Goal: Task Accomplishment & Management: Use online tool/utility

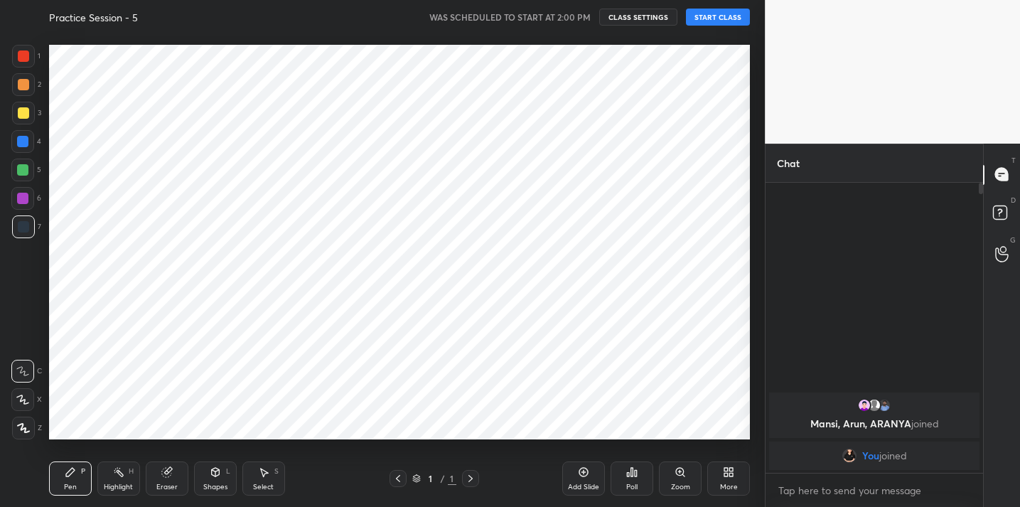
scroll to position [70696, 70403]
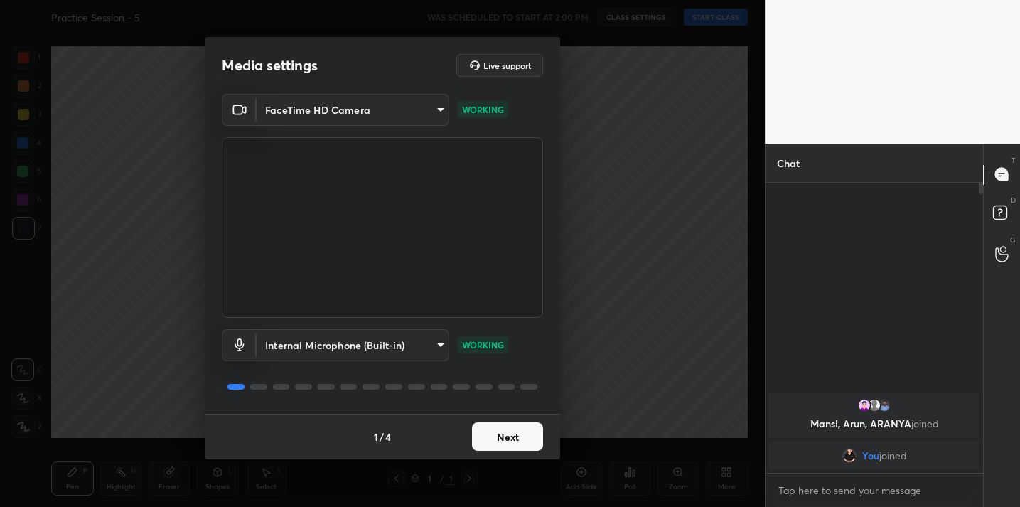
click at [511, 436] on button "Next" at bounding box center [507, 436] width 71 height 28
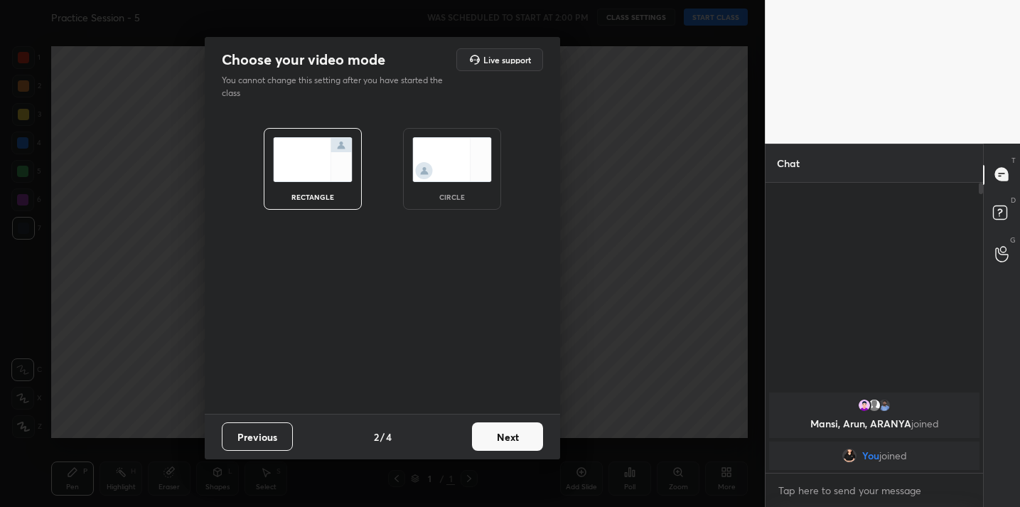
click at [511, 436] on button "Next" at bounding box center [507, 436] width 71 height 28
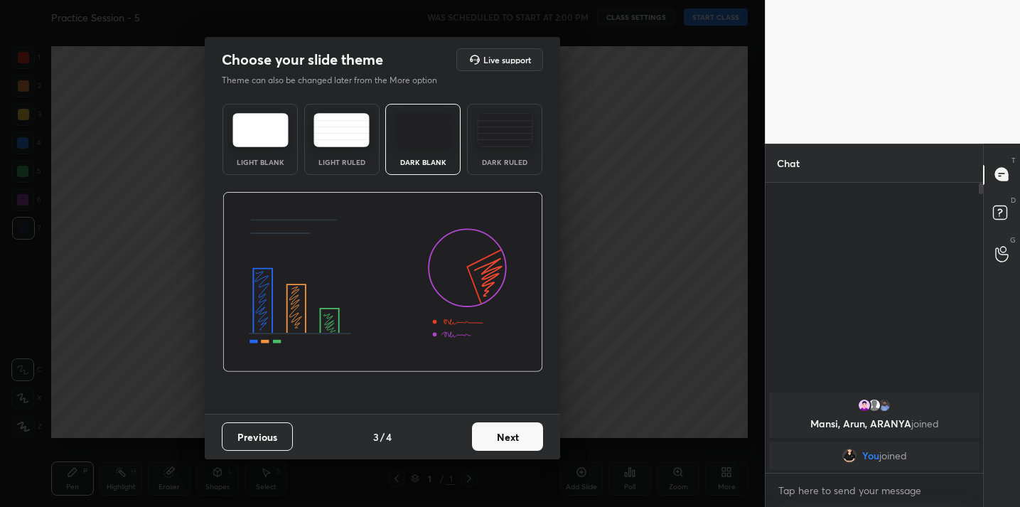
click at [511, 438] on button "Next" at bounding box center [507, 436] width 71 height 28
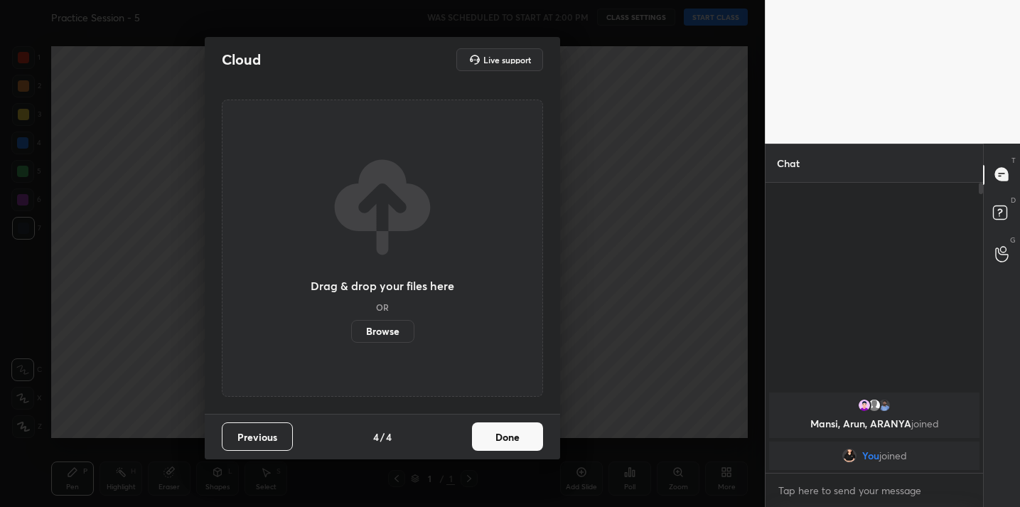
click at [511, 438] on button "Done" at bounding box center [507, 436] width 71 height 28
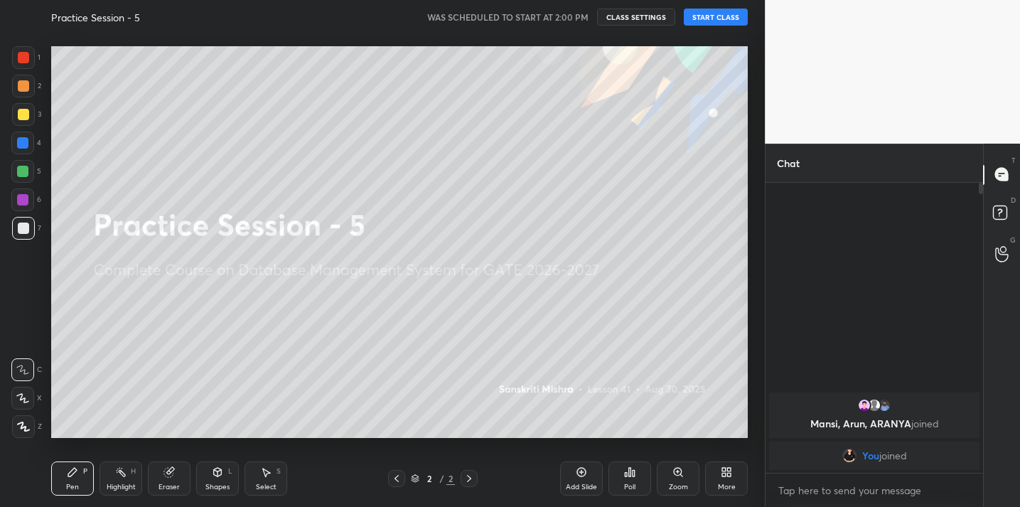
click at [720, 484] on div "More" at bounding box center [727, 487] width 18 height 7
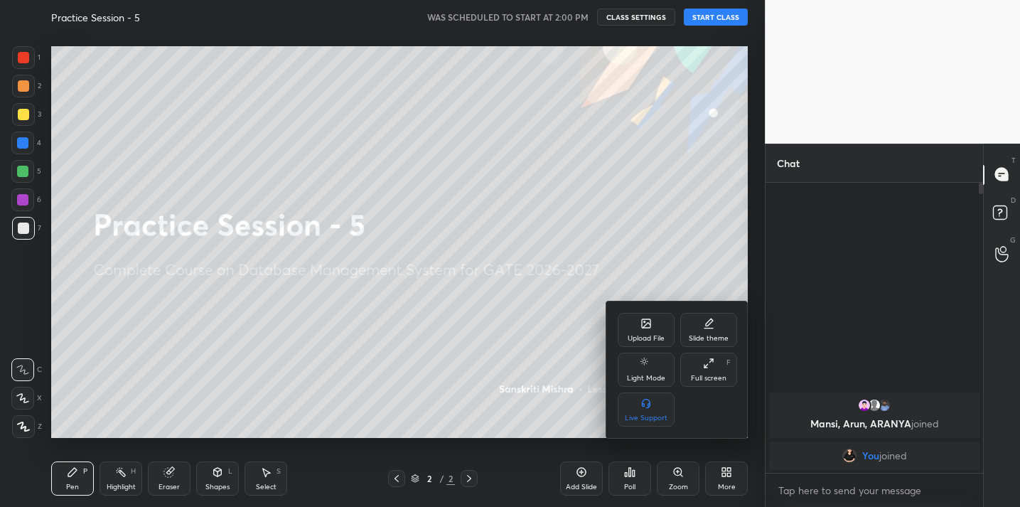
click at [641, 329] on icon at bounding box center [646, 323] width 11 height 11
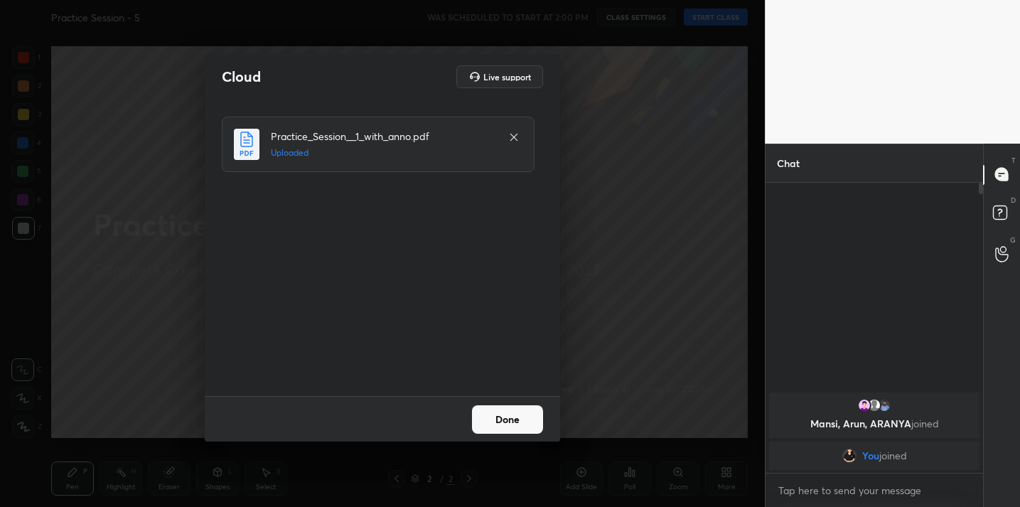
click at [498, 420] on button "Done" at bounding box center [507, 419] width 71 height 28
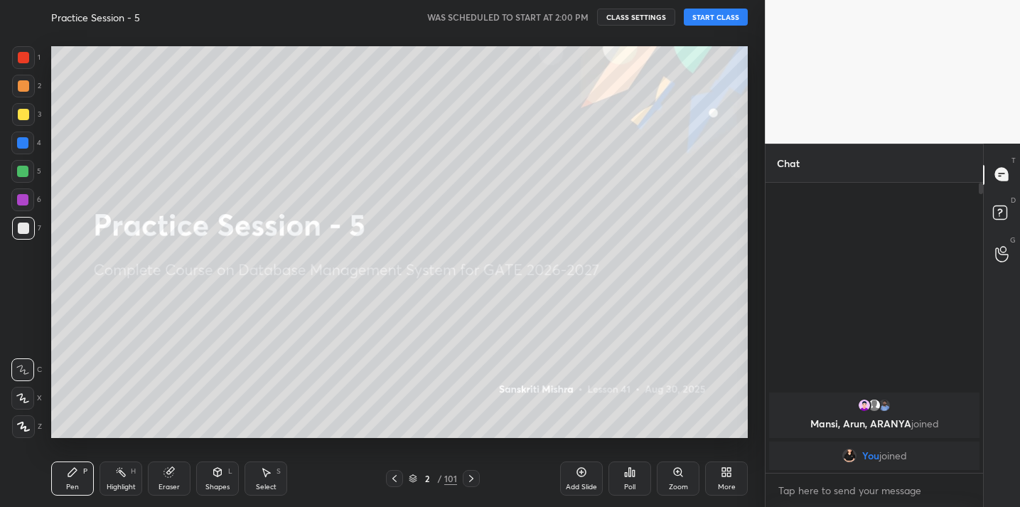
click at [715, 21] on button "START CLASS" at bounding box center [716, 17] width 64 height 17
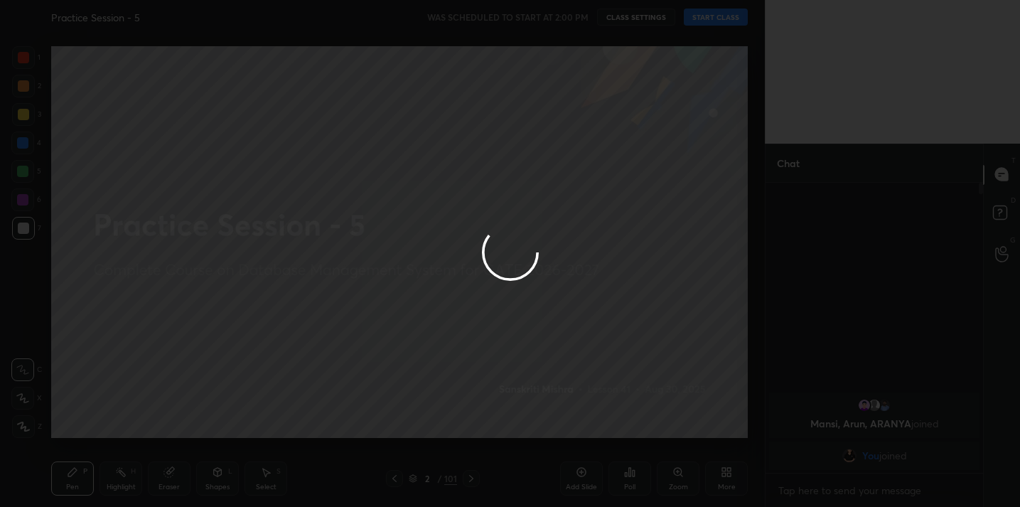
type textarea "x"
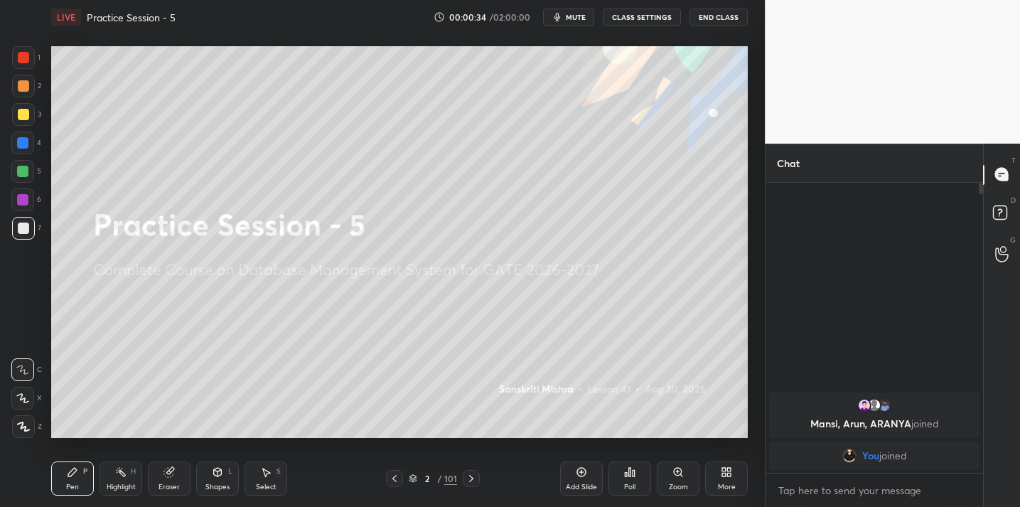
click at [714, 17] on button "End Class" at bounding box center [719, 17] width 58 height 17
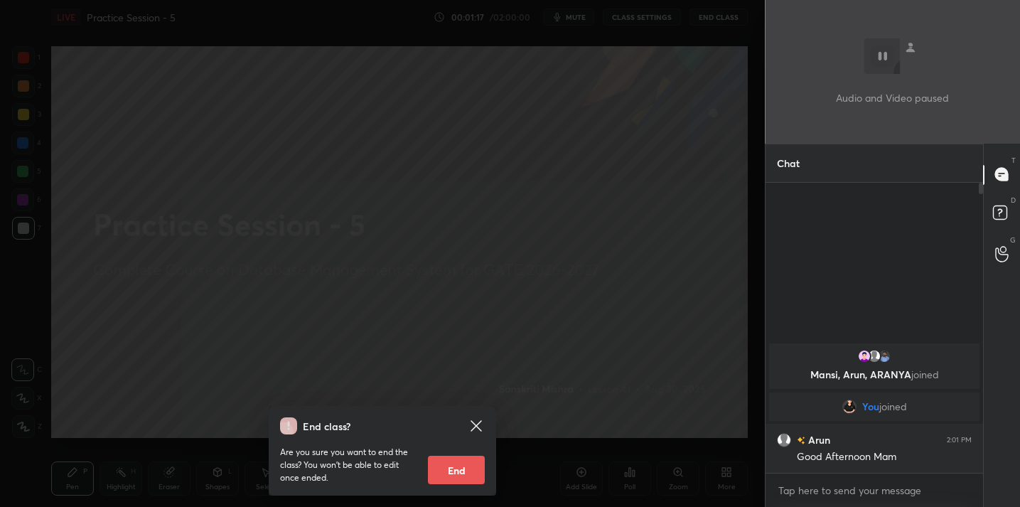
click at [358, 292] on div "End class? Are you sure you want to end the class? You won’t be able to edit on…" at bounding box center [382, 253] width 765 height 507
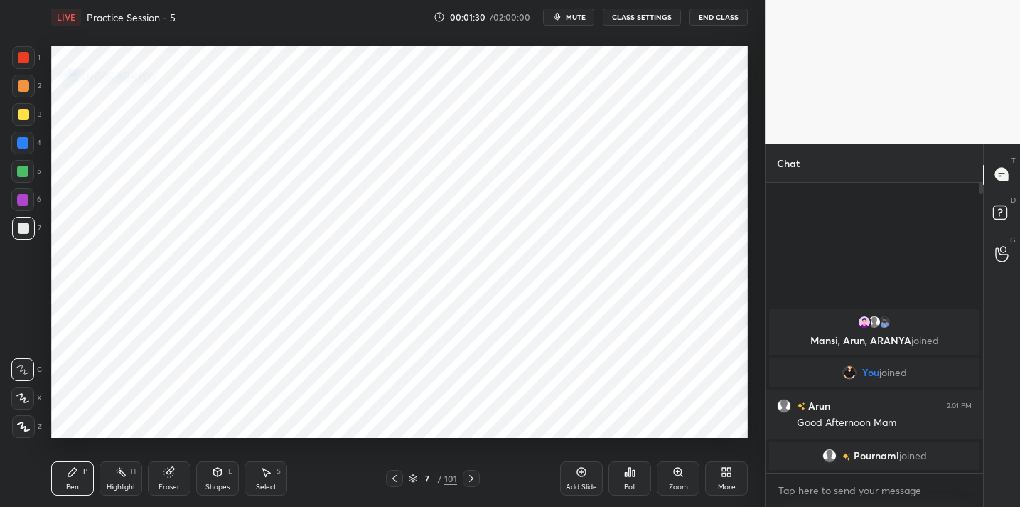
click at [452, 479] on div "101" at bounding box center [450, 478] width 13 height 13
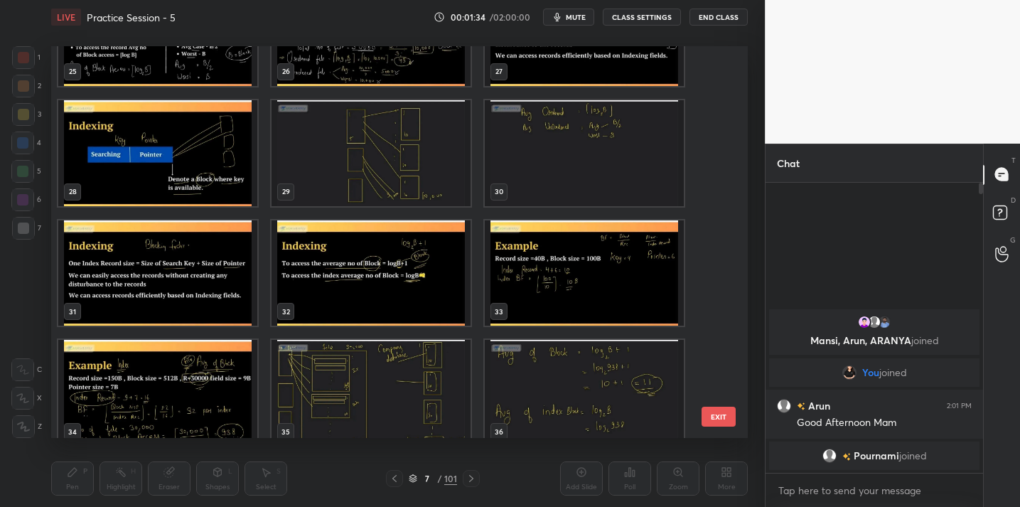
scroll to position [1035, 0]
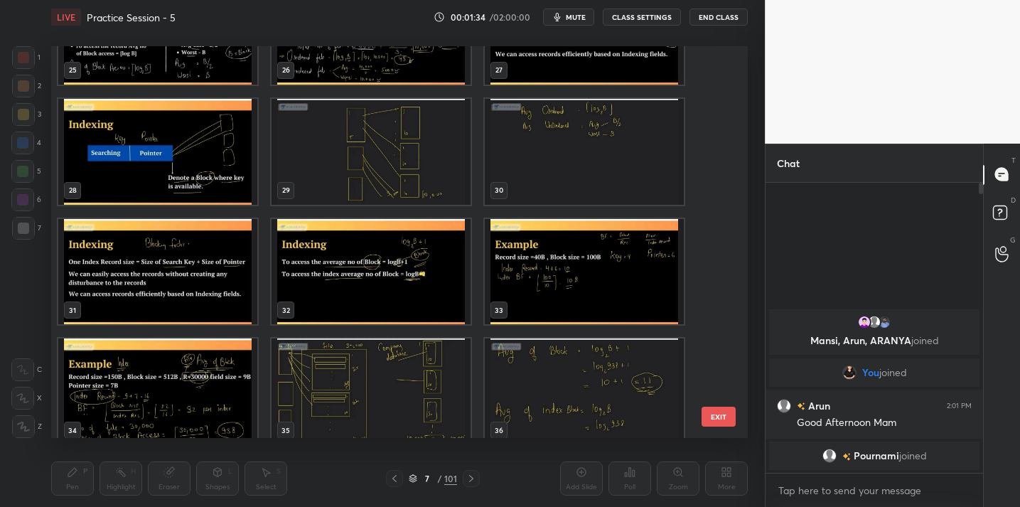
click at [367, 287] on img "grid" at bounding box center [371, 271] width 199 height 106
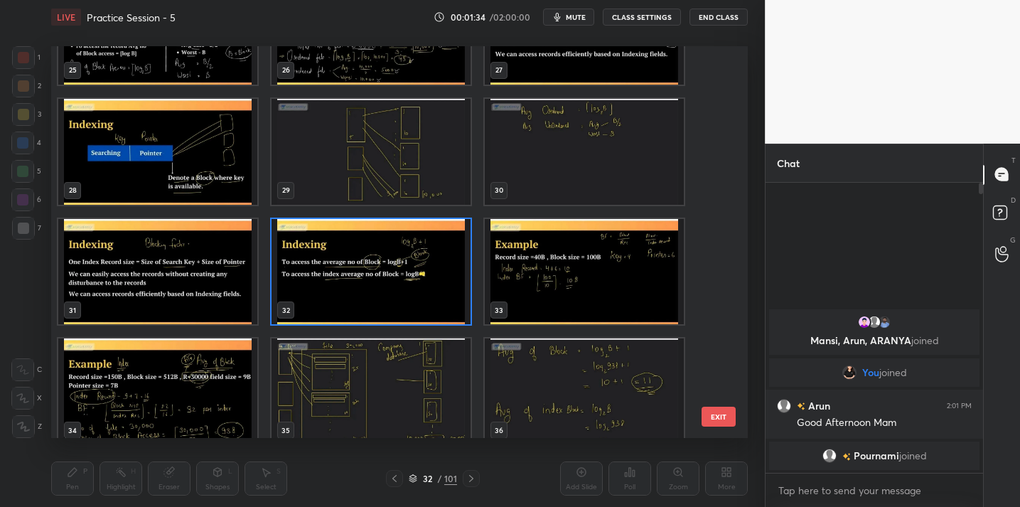
click at [367, 287] on img "grid" at bounding box center [371, 271] width 199 height 106
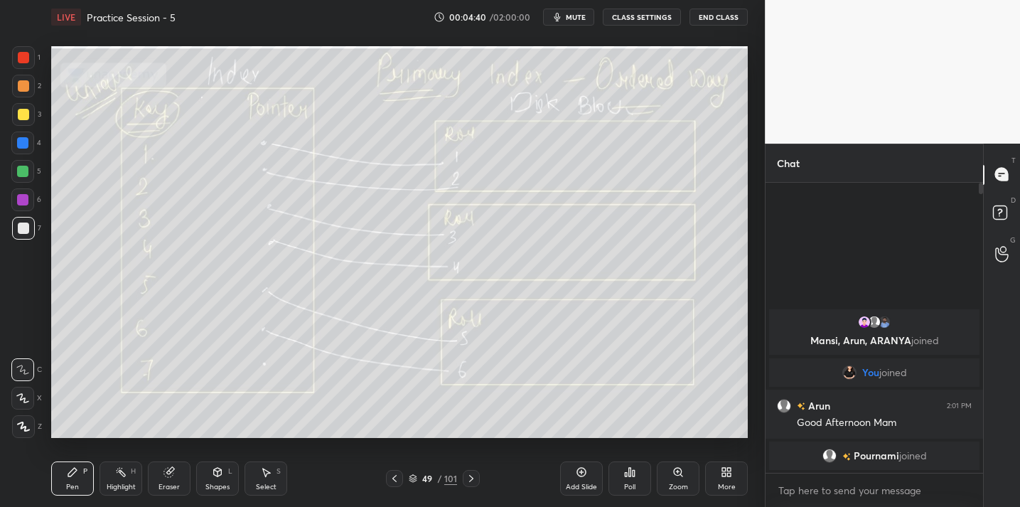
click at [157, 466] on div "Eraser" at bounding box center [169, 479] width 43 height 34
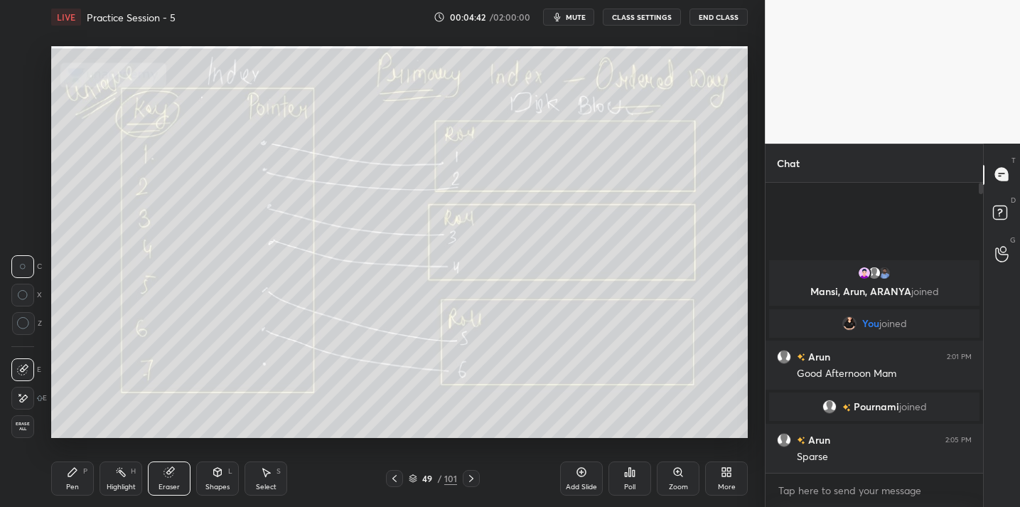
click at [23, 326] on icon at bounding box center [23, 323] width 13 height 13
click at [71, 478] on div "Pen P" at bounding box center [72, 479] width 43 height 34
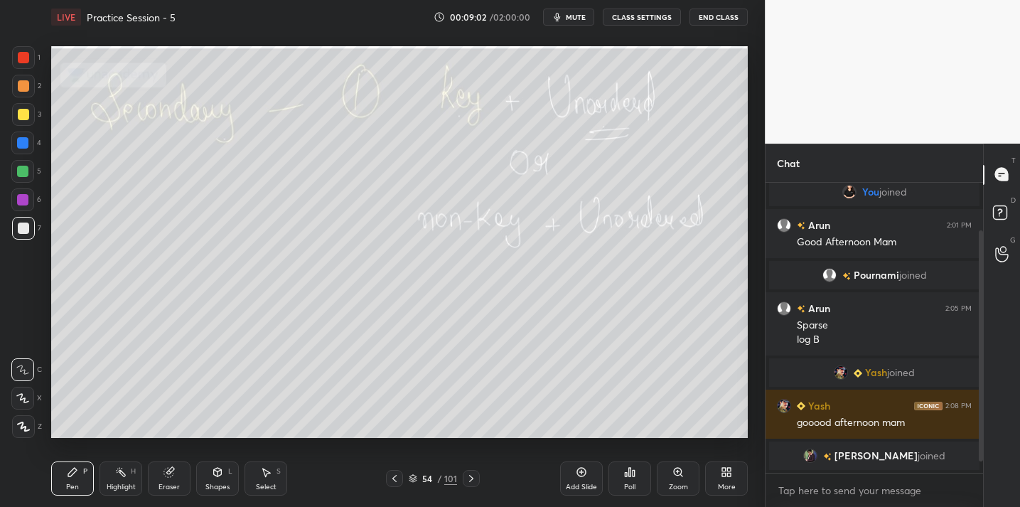
scroll to position [106, 0]
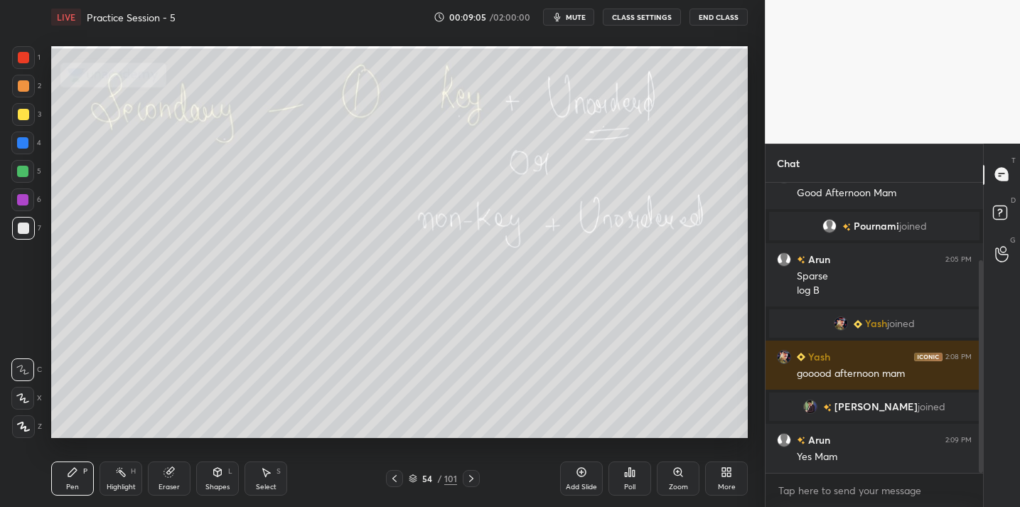
click at [587, 484] on div "Add Slide" at bounding box center [581, 487] width 31 height 7
drag, startPoint x: 20, startPoint y: 124, endPoint x: 13, endPoint y: 129, distance: 9.1
click at [20, 124] on div at bounding box center [23, 114] width 23 height 23
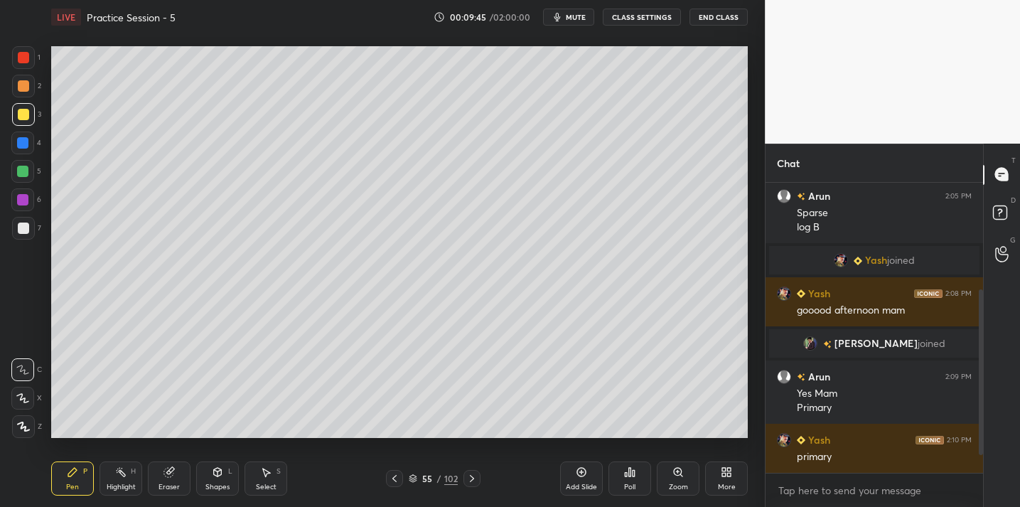
scroll to position [218, 0]
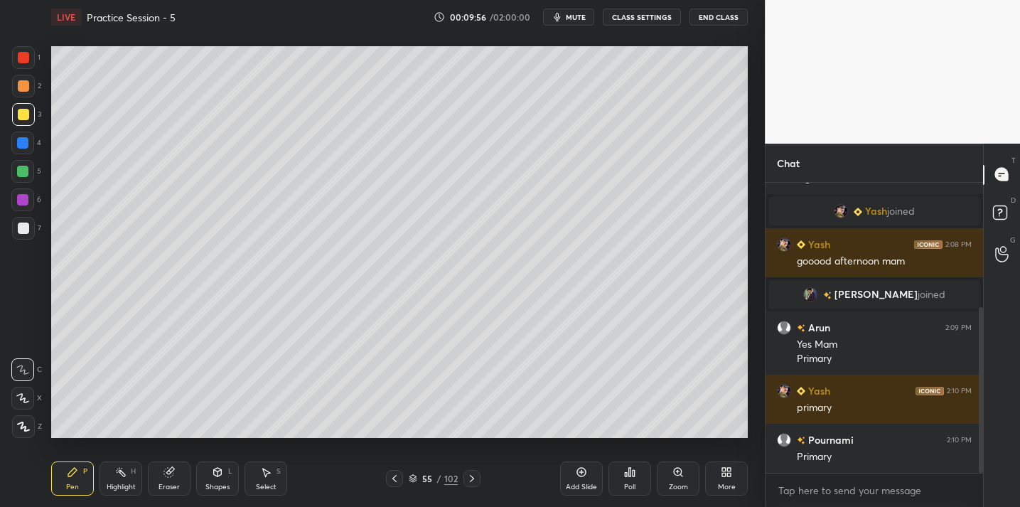
drag, startPoint x: 26, startPoint y: 229, endPoint x: 43, endPoint y: 223, distance: 18.0
click at [27, 229] on div at bounding box center [23, 228] width 11 height 11
click at [26, 115] on div at bounding box center [23, 114] width 11 height 11
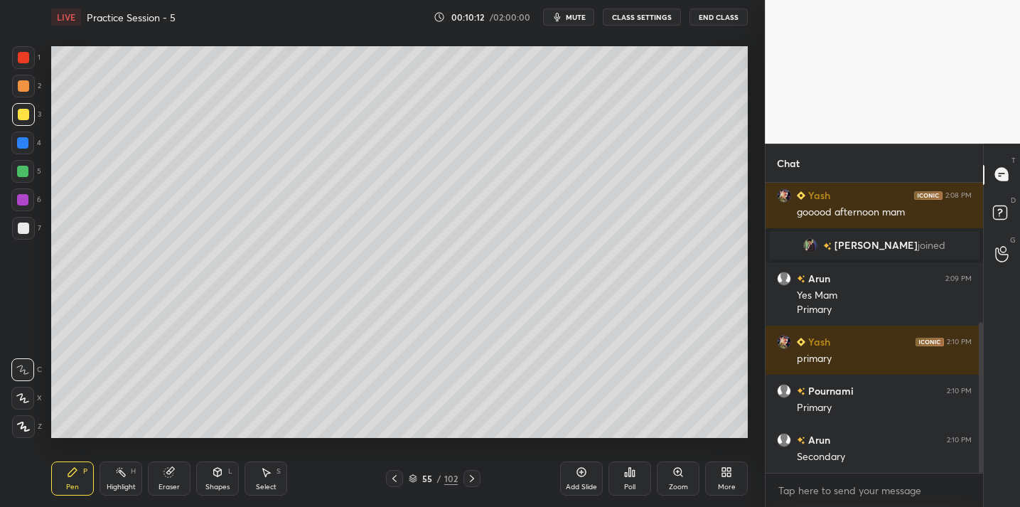
drag, startPoint x: 31, startPoint y: 232, endPoint x: 46, endPoint y: 235, distance: 15.2
click at [31, 230] on div at bounding box center [23, 228] width 23 height 23
click at [169, 479] on div "Eraser" at bounding box center [169, 479] width 43 height 34
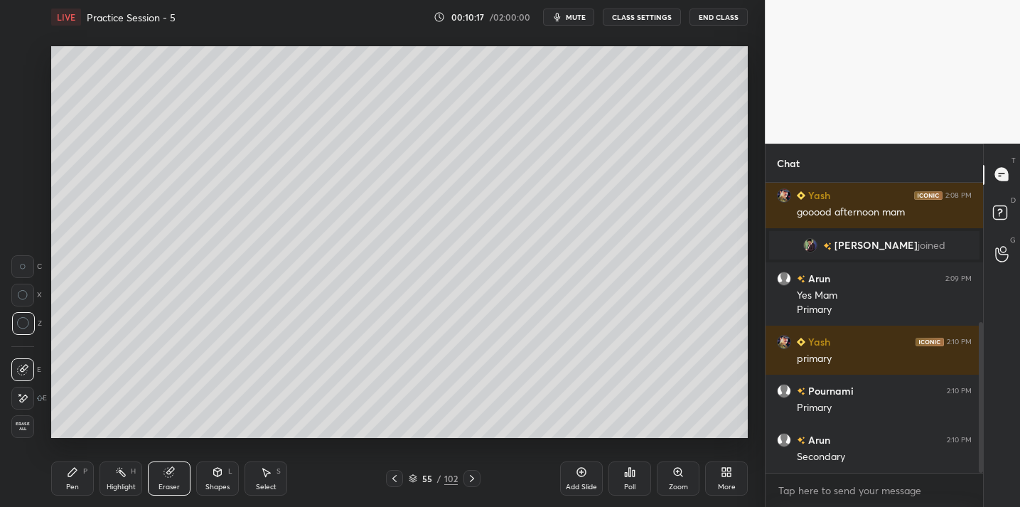
drag, startPoint x: 78, startPoint y: 479, endPoint x: 100, endPoint y: 440, distance: 44.3
click at [78, 479] on div "Pen P" at bounding box center [72, 479] width 43 height 34
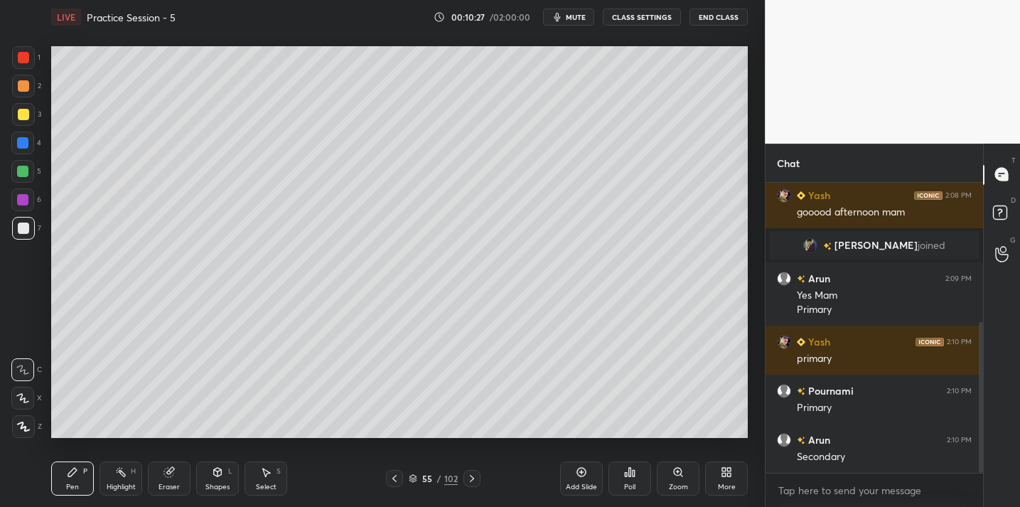
scroll to position [282, 0]
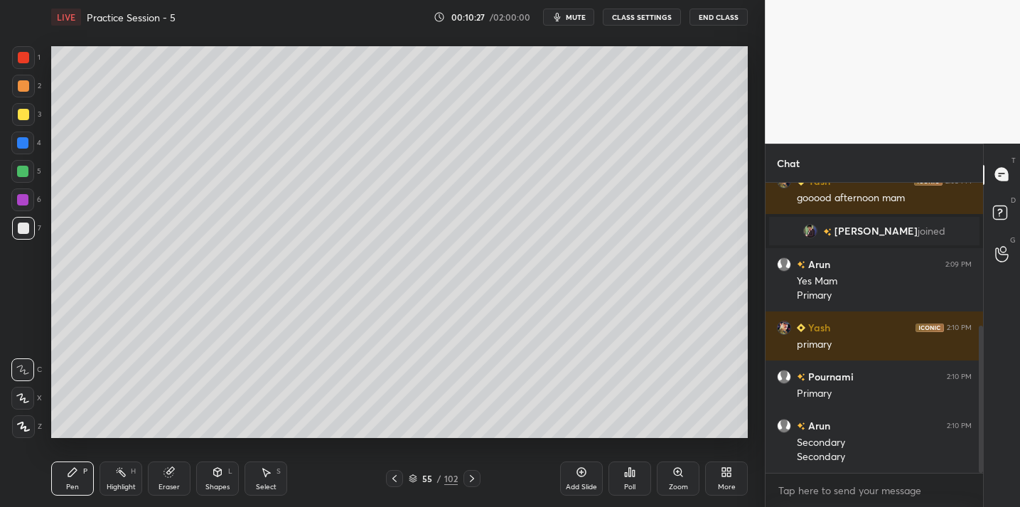
drag, startPoint x: 26, startPoint y: 117, endPoint x: 41, endPoint y: 122, distance: 16.2
click at [26, 117] on div at bounding box center [23, 114] width 11 height 11
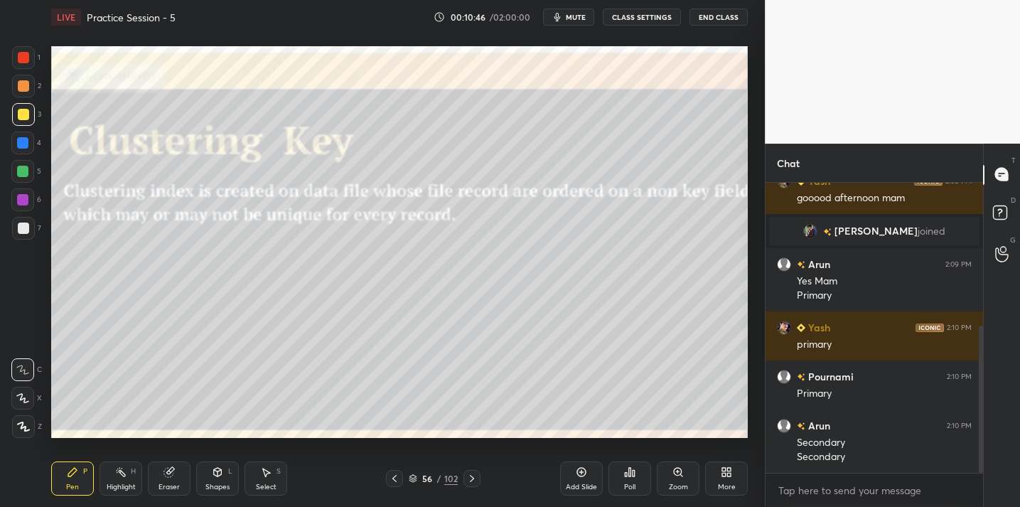
drag, startPoint x: 588, startPoint y: 478, endPoint x: 577, endPoint y: 462, distance: 18.9
click at [588, 478] on div "Add Slide" at bounding box center [581, 479] width 43 height 34
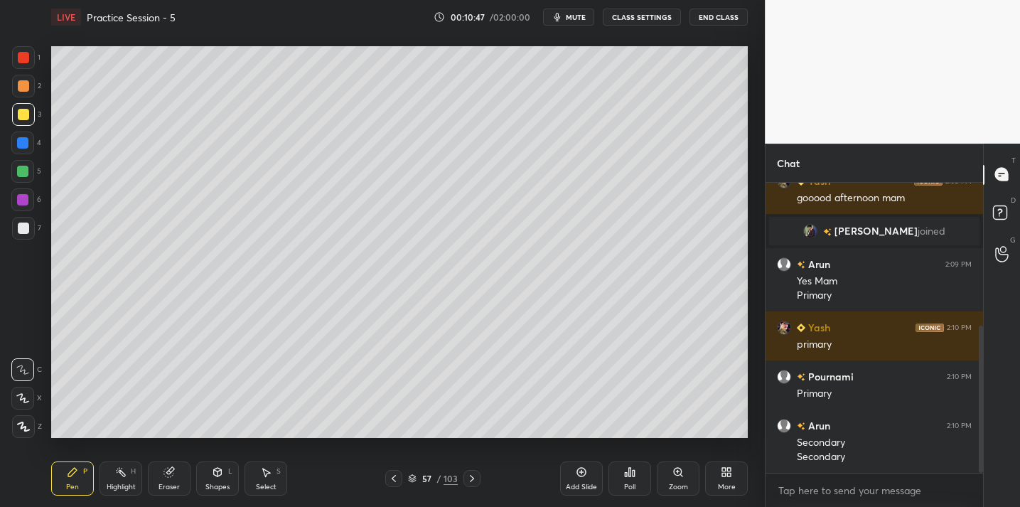
click at [217, 470] on icon at bounding box center [218, 471] width 8 height 2
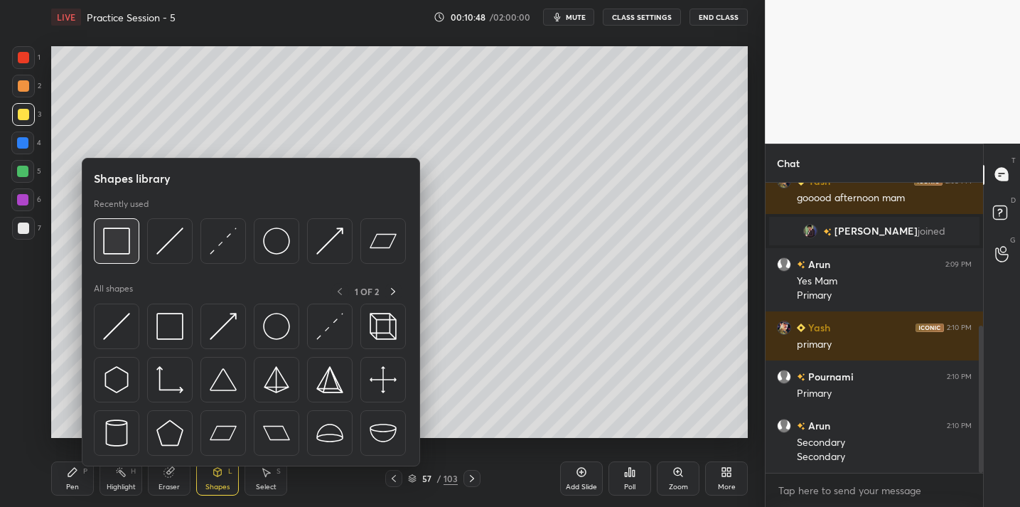
click at [117, 244] on img at bounding box center [116, 241] width 27 height 27
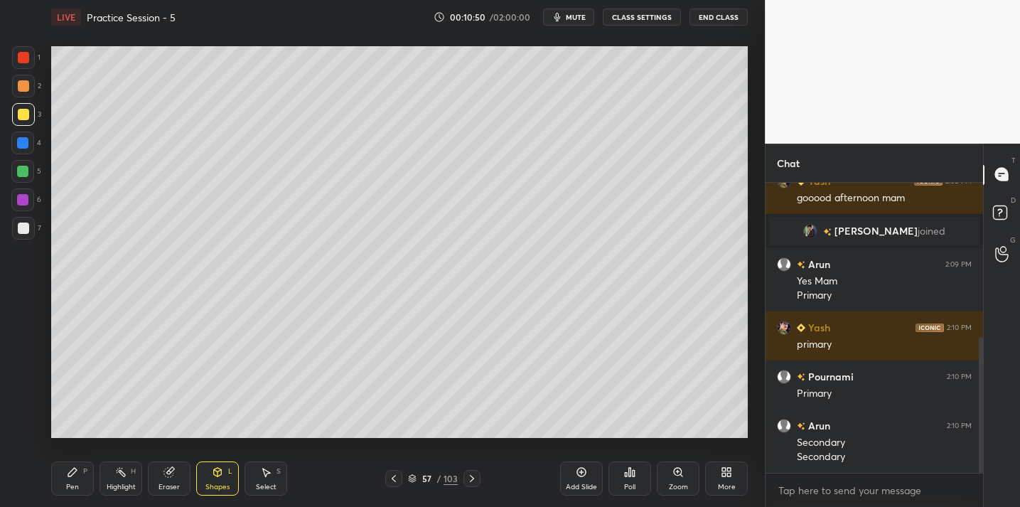
scroll to position [331, 0]
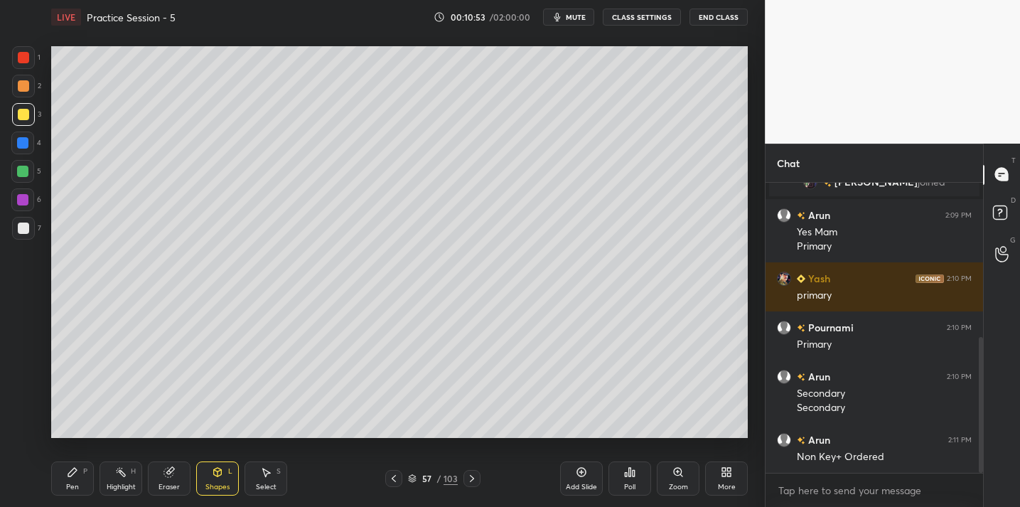
click at [67, 472] on icon at bounding box center [72, 471] width 11 height 11
drag, startPoint x: 18, startPoint y: 230, endPoint x: 48, endPoint y: 195, distance: 46.4
click at [20, 228] on div at bounding box center [23, 228] width 11 height 11
drag, startPoint x: 166, startPoint y: 476, endPoint x: 176, endPoint y: 460, distance: 19.5
click at [166, 476] on icon at bounding box center [169, 471] width 11 height 11
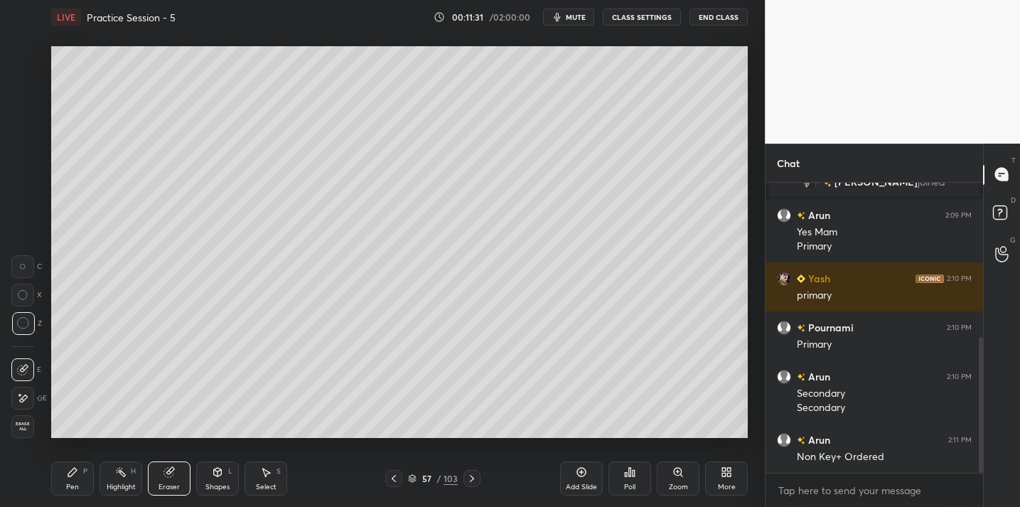
drag, startPoint x: 59, startPoint y: 476, endPoint x: 92, endPoint y: 442, distance: 47.8
click at [59, 476] on div "Pen P" at bounding box center [72, 479] width 43 height 34
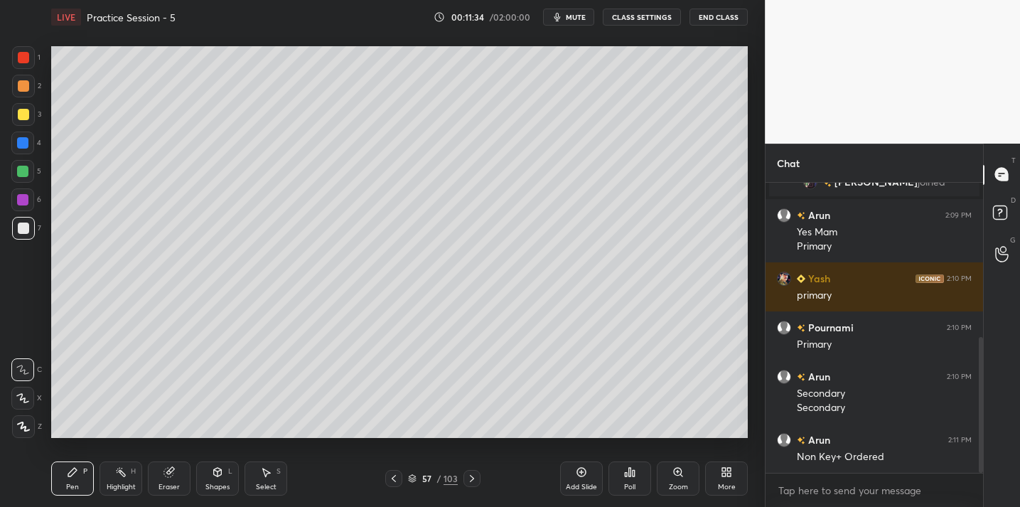
drag, startPoint x: 24, startPoint y: 114, endPoint x: 23, endPoint y: 123, distance: 8.6
click at [23, 114] on div at bounding box center [23, 114] width 11 height 11
click at [26, 224] on div at bounding box center [23, 228] width 11 height 11
drag, startPoint x: 22, startPoint y: 107, endPoint x: 21, endPoint y: 97, distance: 9.4
click at [22, 107] on div at bounding box center [23, 114] width 23 height 23
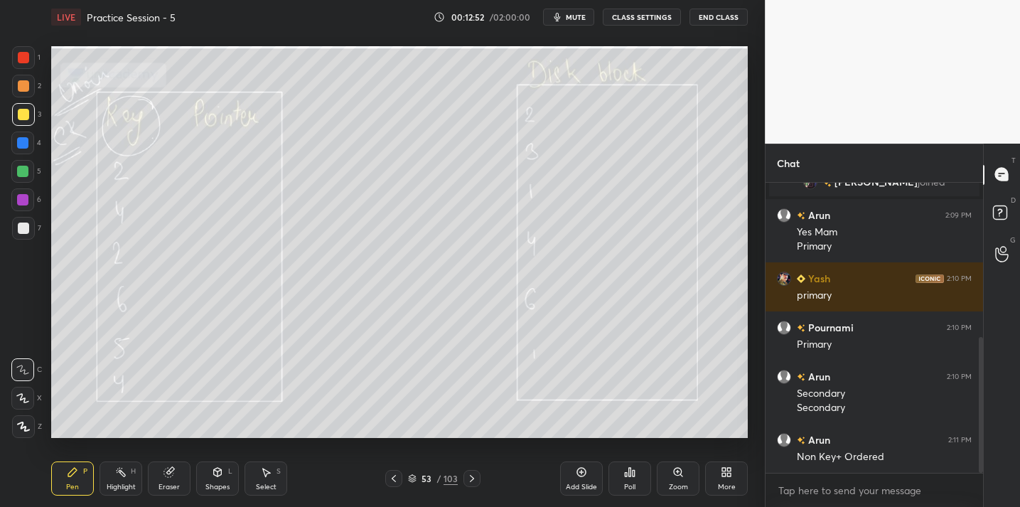
click at [26, 229] on div at bounding box center [23, 228] width 11 height 11
drag, startPoint x: 580, startPoint y: 477, endPoint x: 581, endPoint y: 469, distance: 8.0
click at [580, 472] on icon at bounding box center [581, 471] width 11 height 11
click at [21, 115] on div at bounding box center [23, 114] width 11 height 11
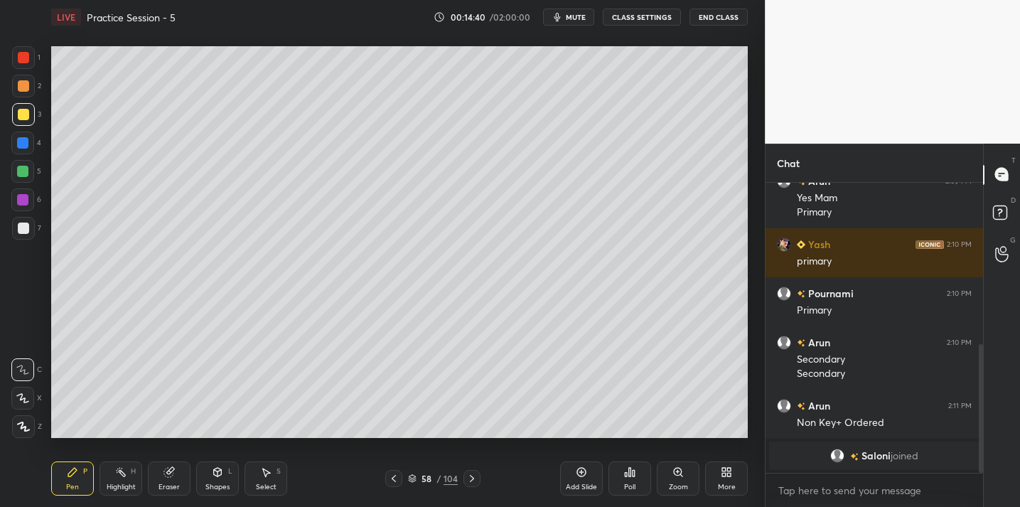
click at [26, 231] on div at bounding box center [23, 228] width 11 height 11
click at [26, 126] on div "3" at bounding box center [26, 117] width 29 height 28
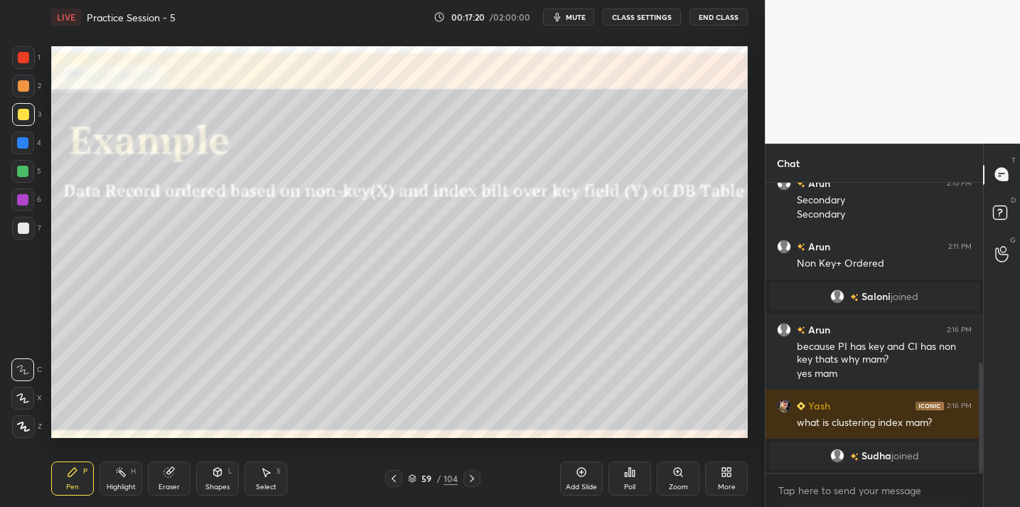
scroll to position [491, 0]
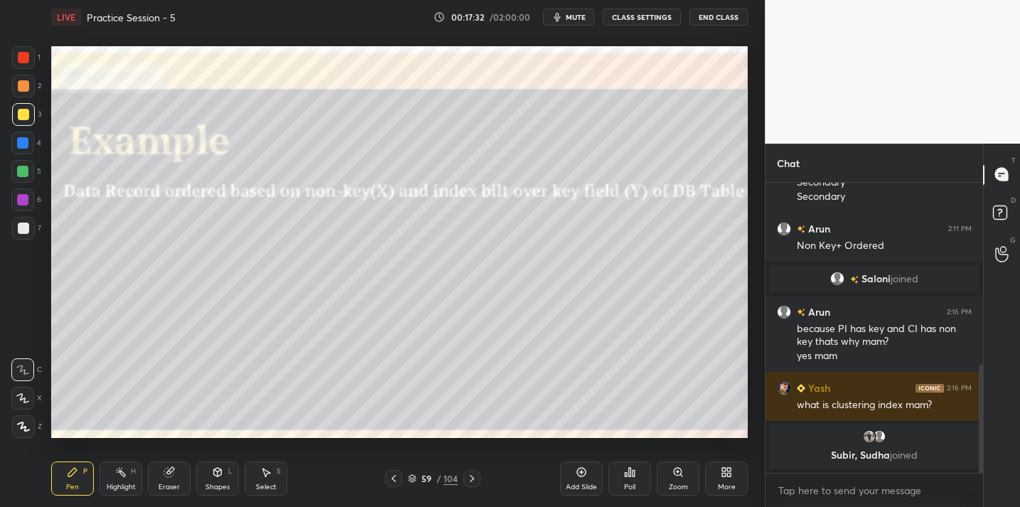
click at [217, 475] on icon at bounding box center [218, 472] width 8 height 9
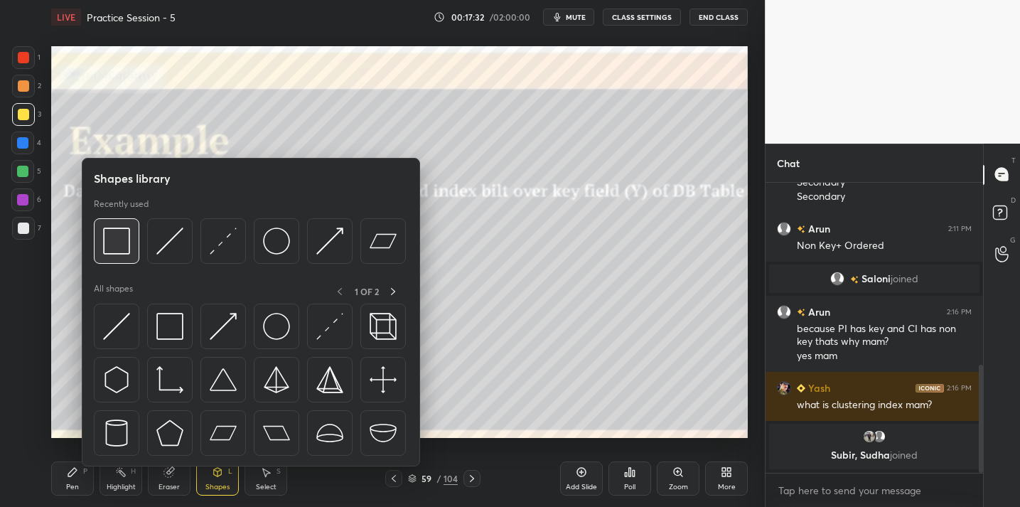
click at [107, 238] on img at bounding box center [116, 241] width 27 height 27
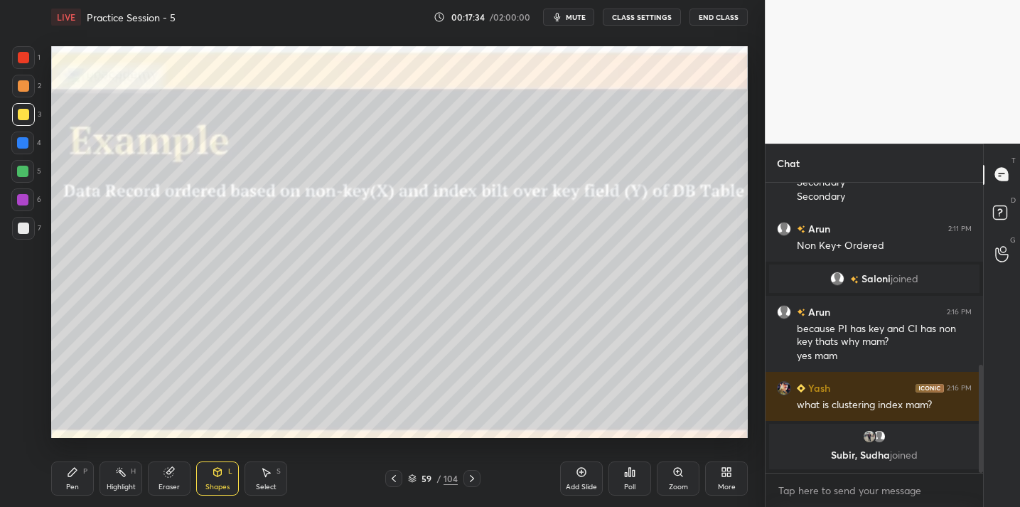
click at [80, 475] on div "Pen P" at bounding box center [72, 479] width 43 height 34
drag, startPoint x: 171, startPoint y: 476, endPoint x: 164, endPoint y: 453, distance: 23.6
click at [170, 473] on icon at bounding box center [168, 472] width 9 height 9
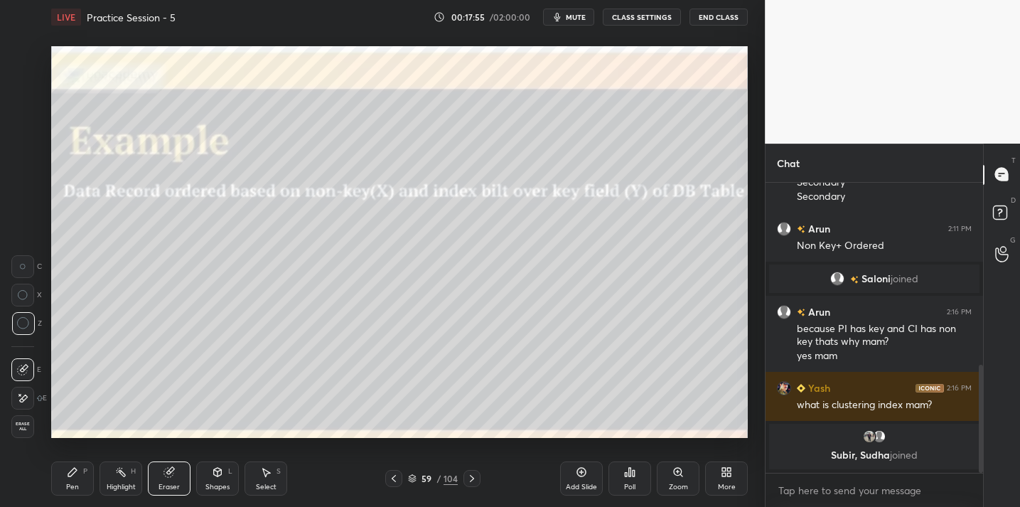
scroll to position [591, 0]
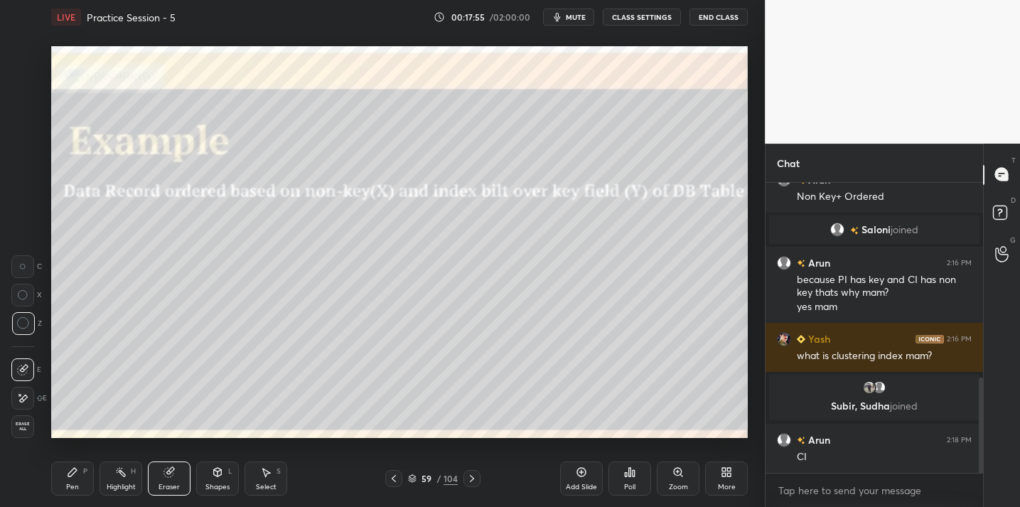
click at [76, 474] on icon at bounding box center [72, 471] width 11 height 11
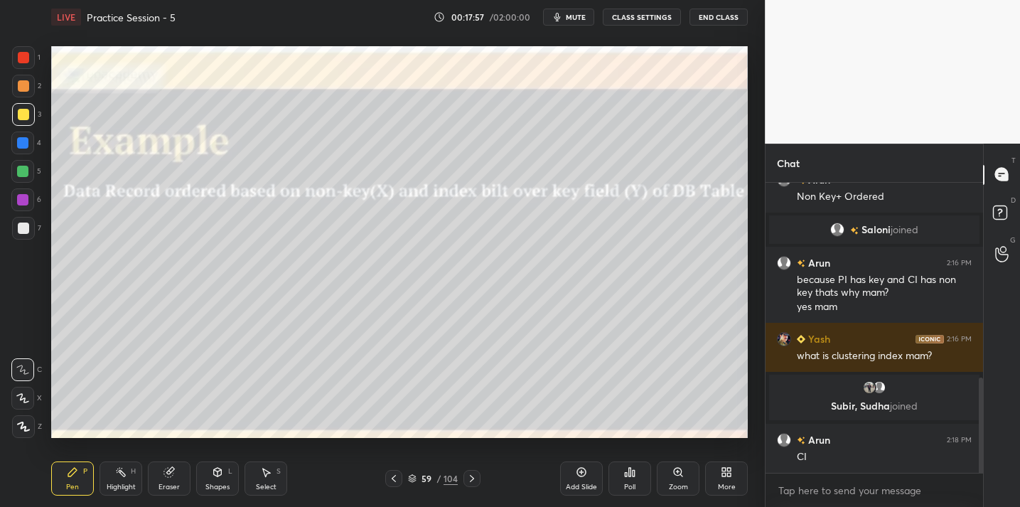
click at [28, 230] on div at bounding box center [23, 228] width 23 height 23
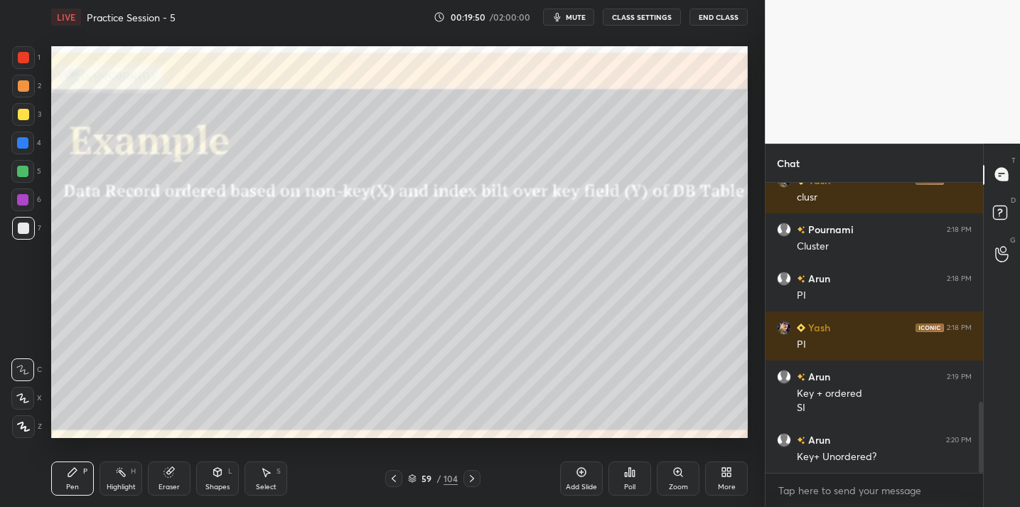
scroll to position [900, 0]
click at [21, 119] on div at bounding box center [23, 114] width 11 height 11
click at [207, 464] on div "Shapes L" at bounding box center [217, 479] width 43 height 34
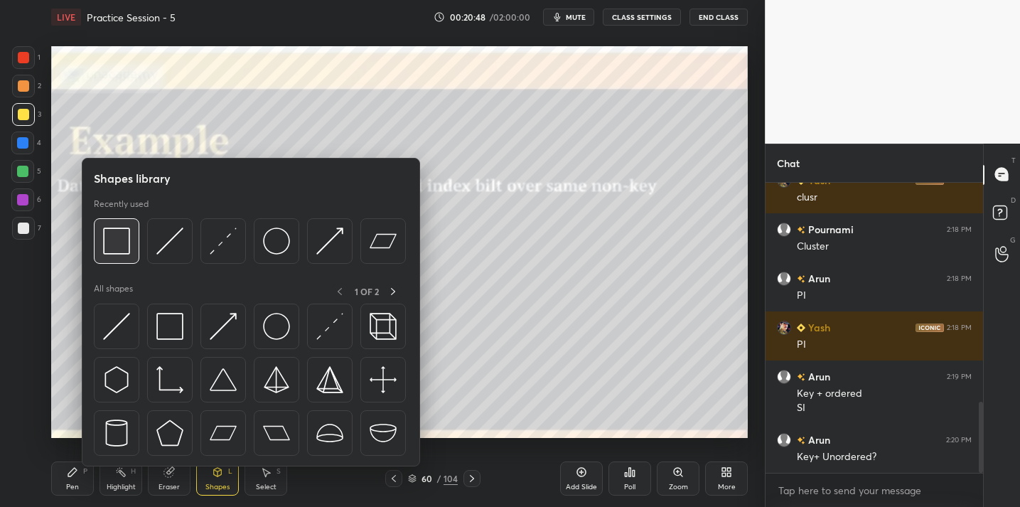
click at [121, 238] on img at bounding box center [116, 241] width 27 height 27
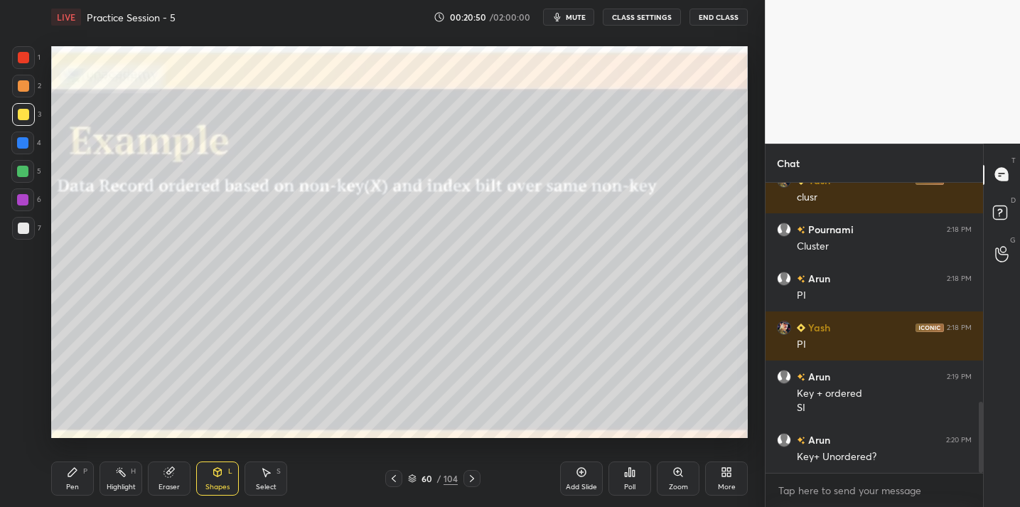
drag, startPoint x: 76, startPoint y: 468, endPoint x: 82, endPoint y: 438, distance: 30.5
click at [78, 466] on icon at bounding box center [72, 471] width 11 height 11
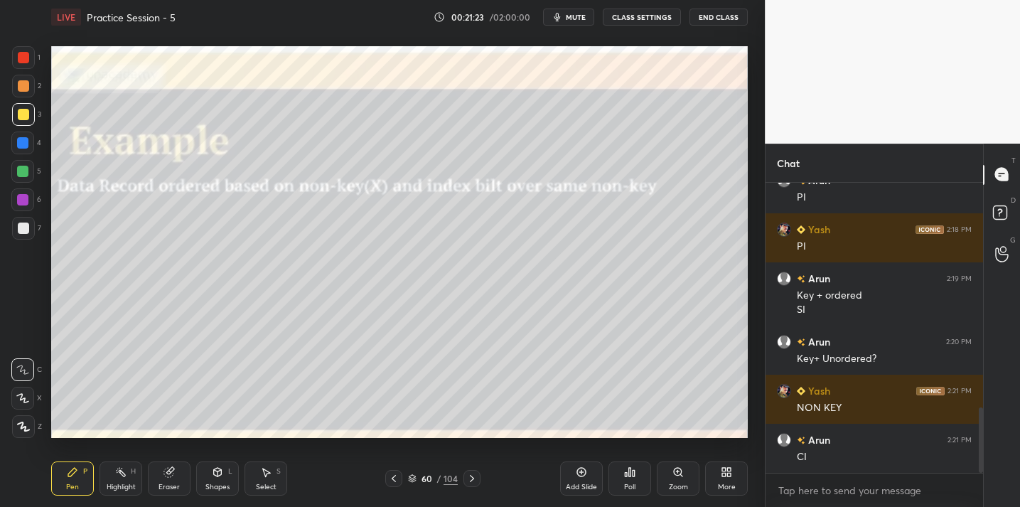
scroll to position [1047, 0]
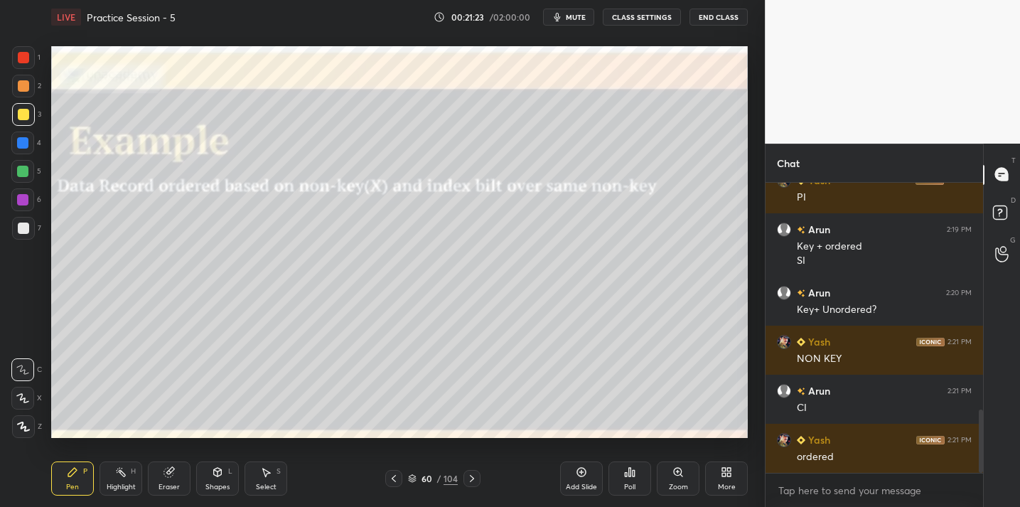
click at [23, 235] on div at bounding box center [23, 228] width 23 height 23
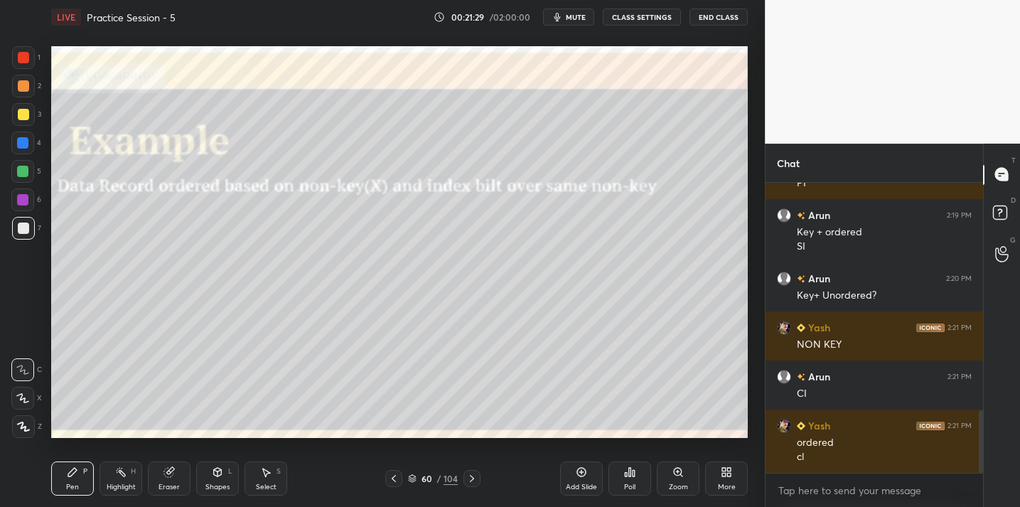
click at [21, 119] on div at bounding box center [23, 114] width 11 height 11
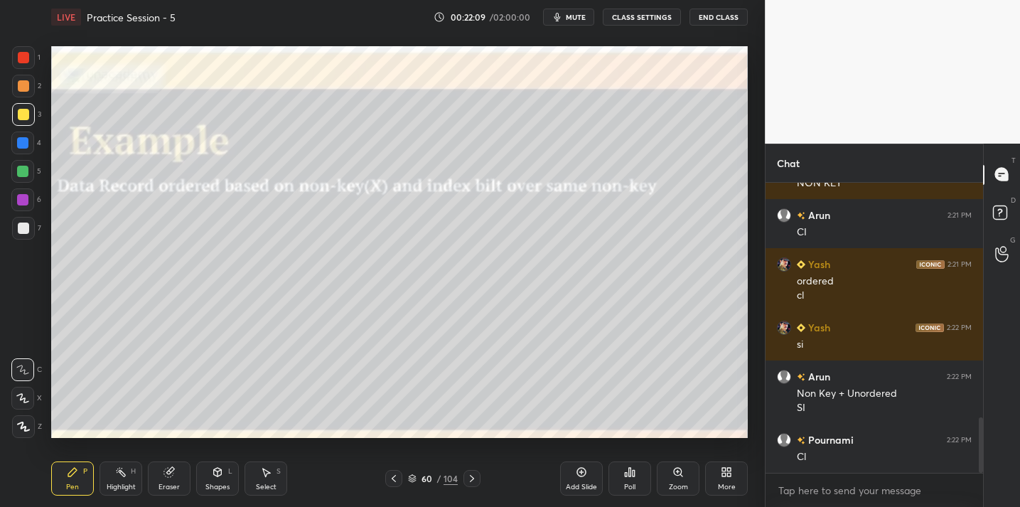
scroll to position [1257, 0]
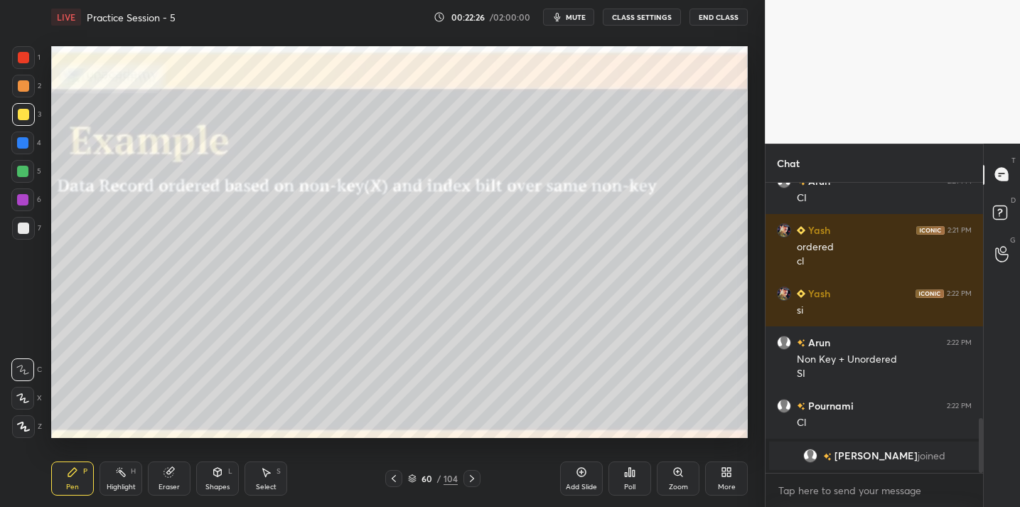
click at [20, 235] on div at bounding box center [23, 228] width 23 height 23
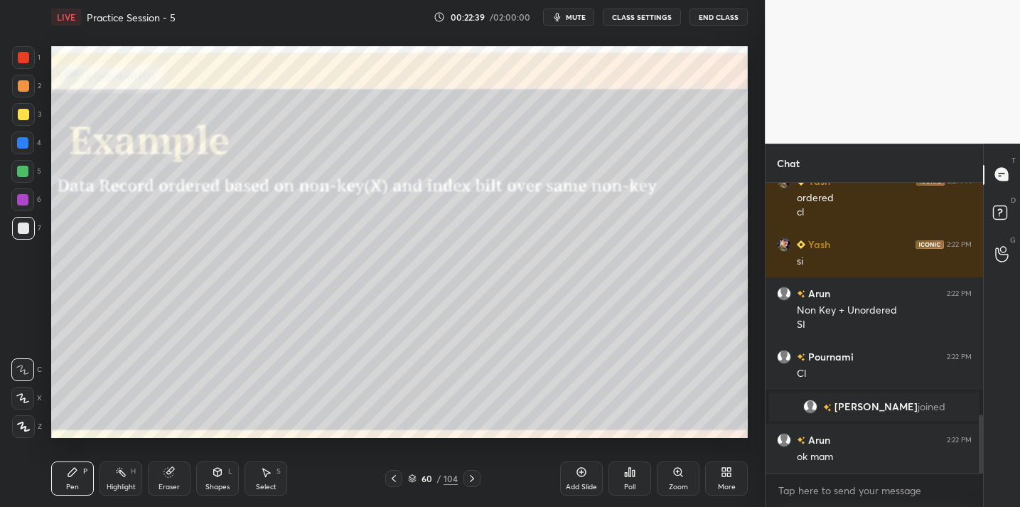
scroll to position [1210, 0]
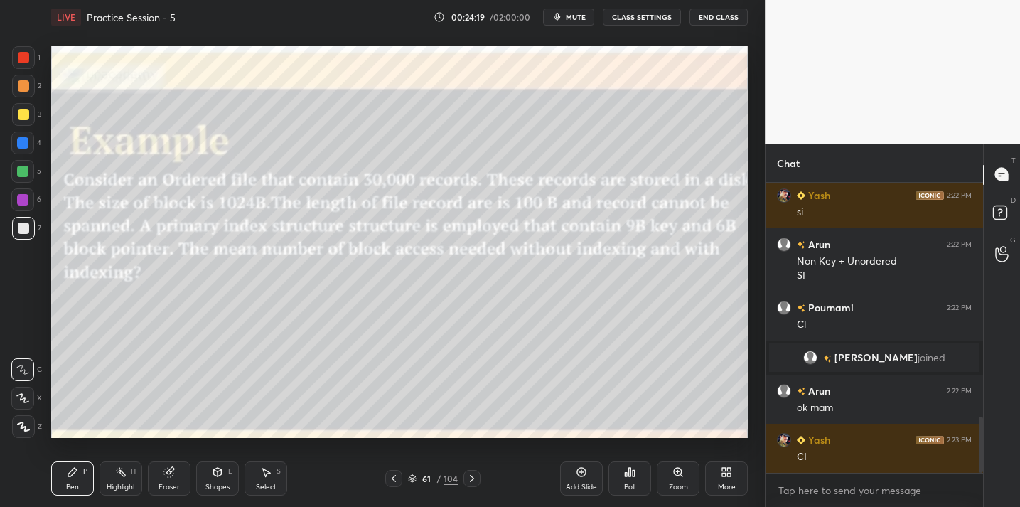
click at [3, 117] on div "1 2 3 4 5 6 7 C X Z C X Z E E Erase all H H" at bounding box center [23, 242] width 46 height 392
click at [23, 116] on div at bounding box center [23, 114] width 11 height 11
click at [732, 18] on button "End Class" at bounding box center [719, 17] width 58 height 17
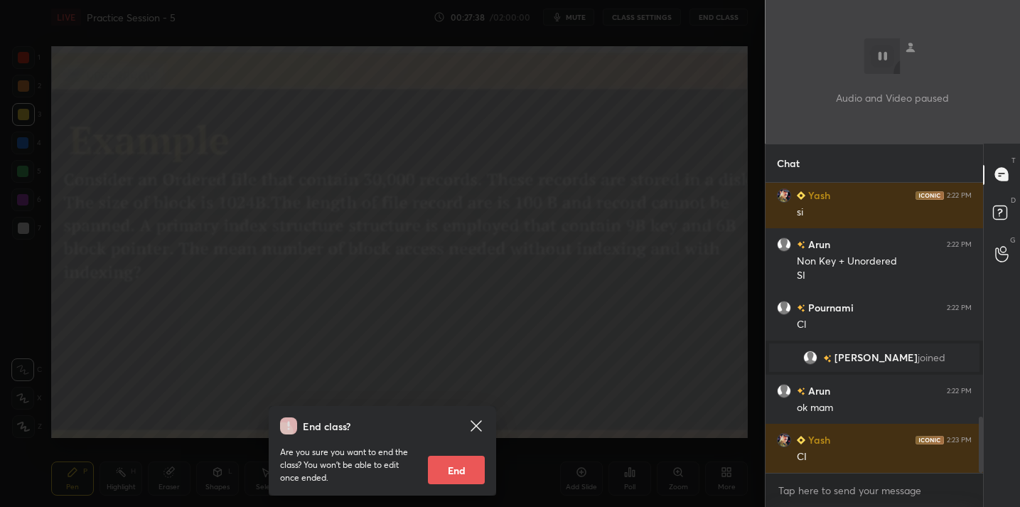
click at [520, 202] on div "End class? Are you sure you want to end the class? You won’t be able to edit on…" at bounding box center [382, 253] width 765 height 507
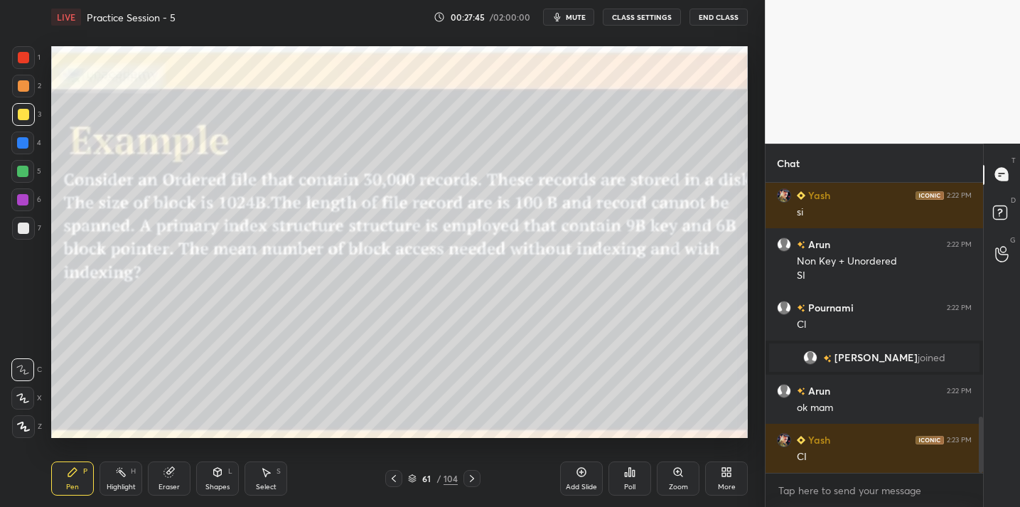
click at [629, 475] on icon at bounding box center [630, 472] width 2 height 9
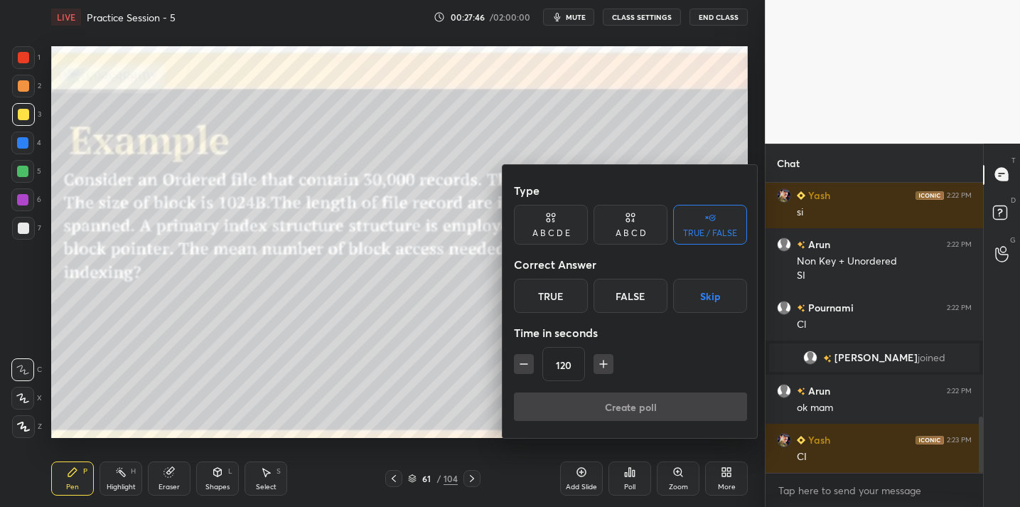
click at [545, 292] on div "True" at bounding box center [551, 296] width 74 height 34
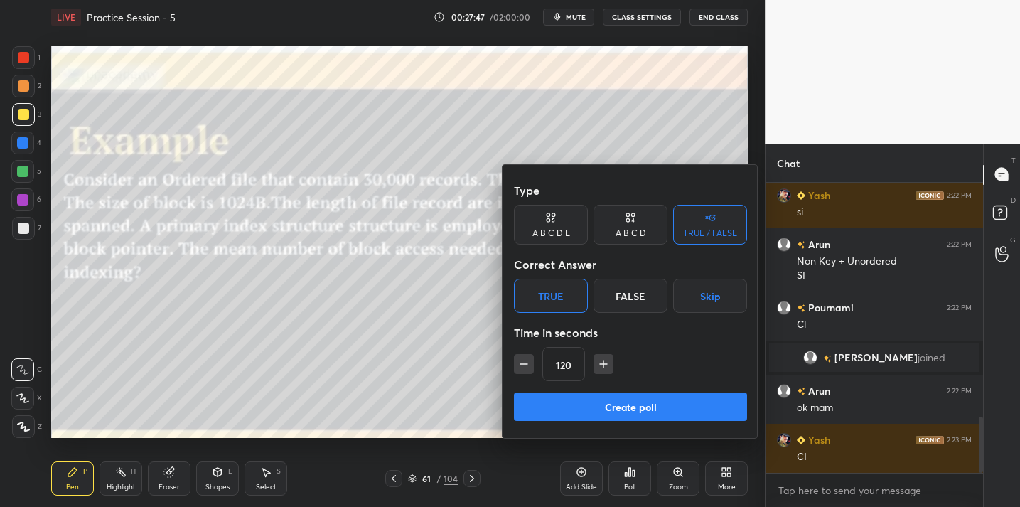
click at [582, 415] on button "Create poll" at bounding box center [630, 407] width 233 height 28
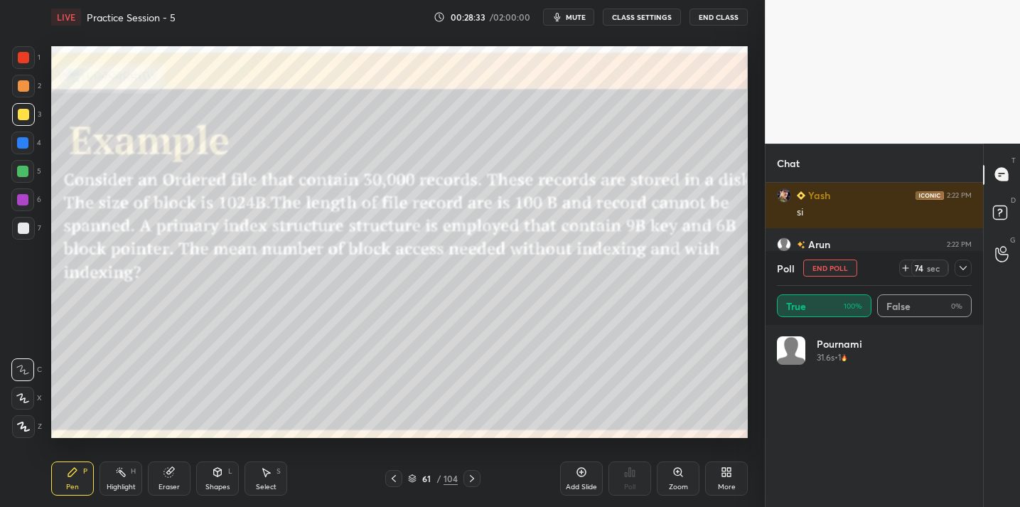
scroll to position [1333, 0]
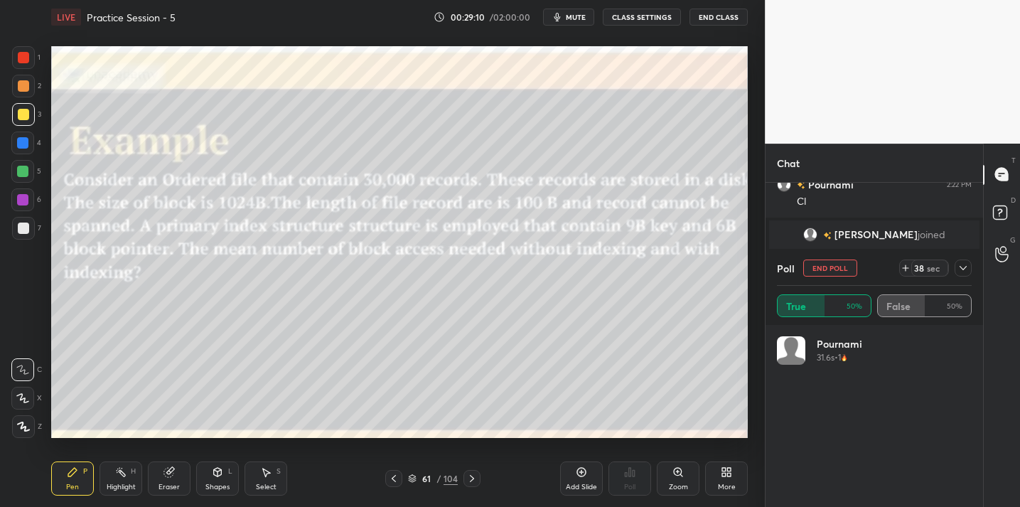
click at [967, 265] on icon at bounding box center [963, 267] width 11 height 11
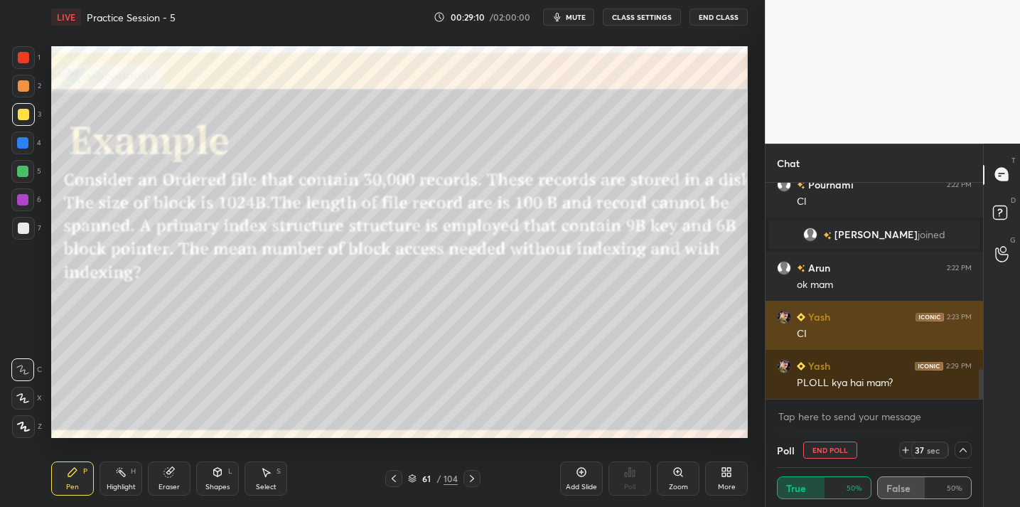
scroll to position [1, 5]
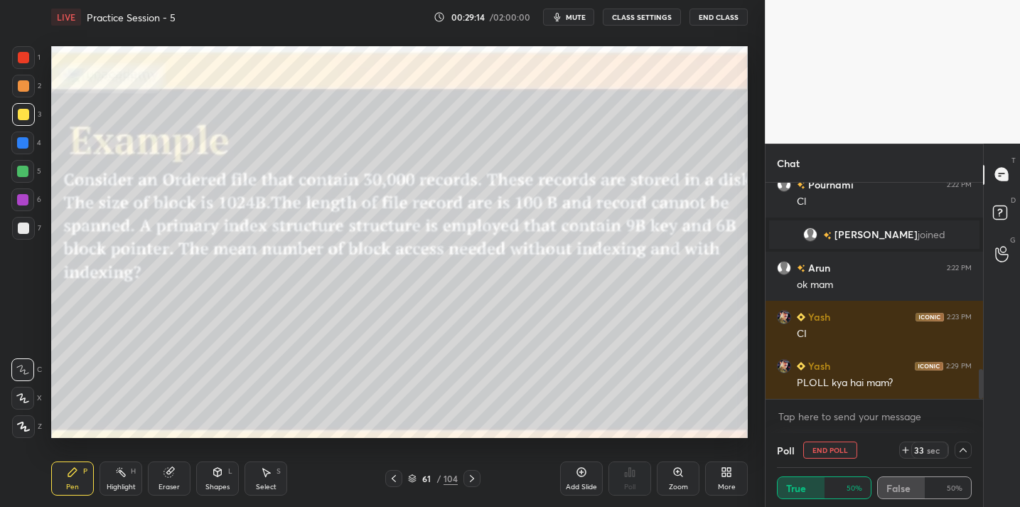
click at [965, 452] on icon at bounding box center [963, 449] width 11 height 11
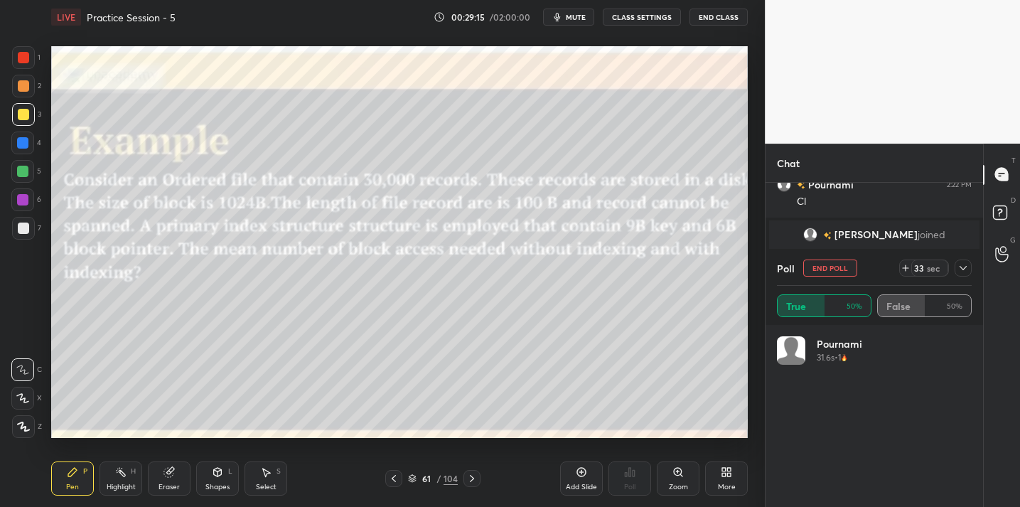
scroll to position [166, 190]
click at [964, 274] on div at bounding box center [963, 268] width 17 height 17
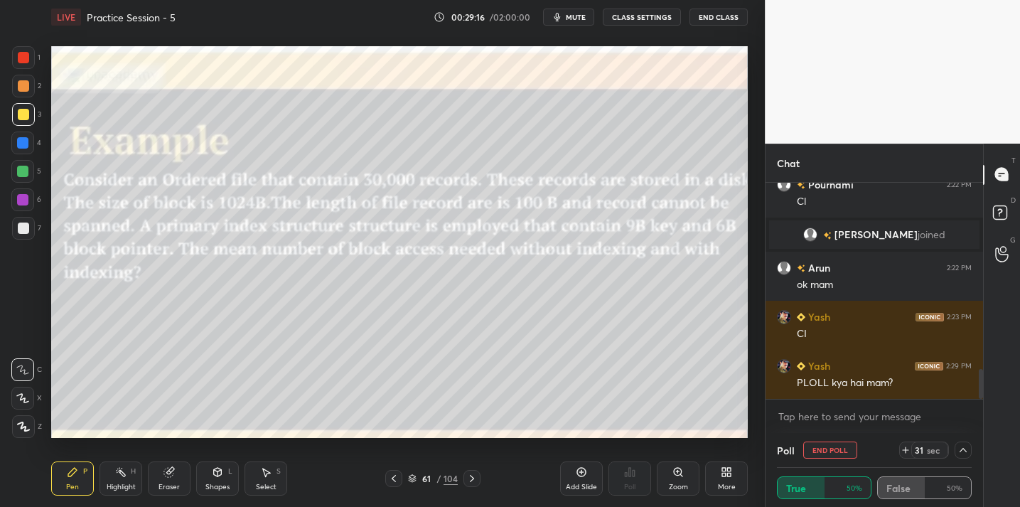
scroll to position [1, 5]
click at [966, 455] on icon at bounding box center [963, 449] width 11 height 11
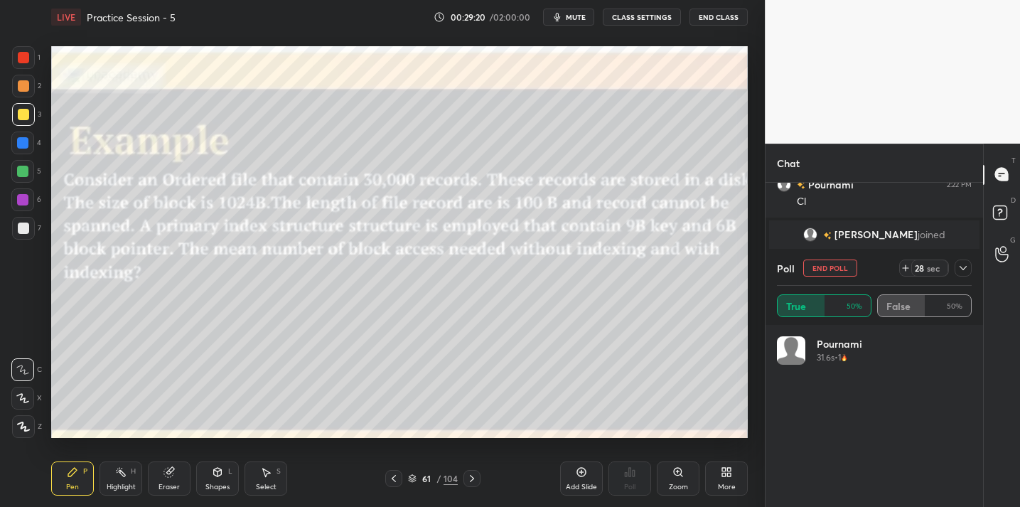
scroll to position [166, 190]
click at [964, 268] on icon at bounding box center [963, 267] width 11 height 11
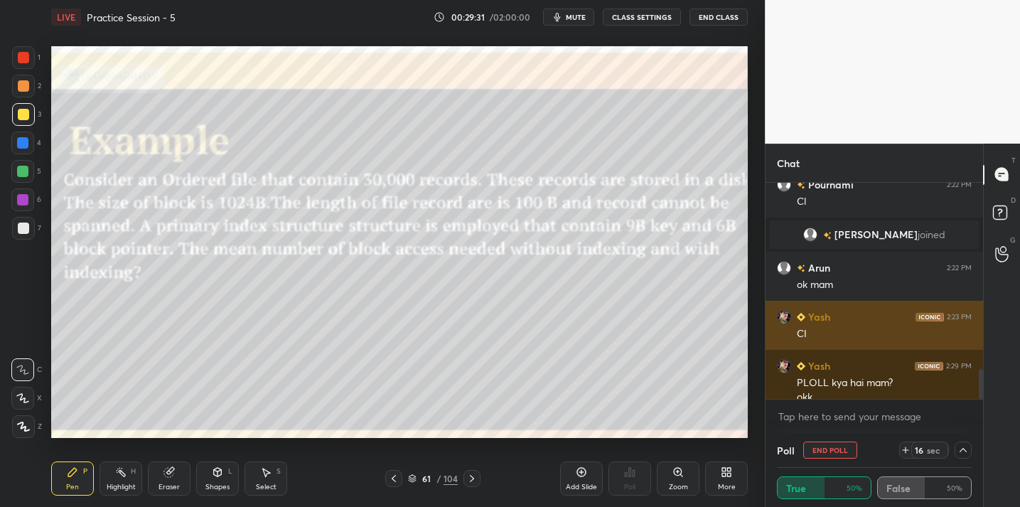
scroll to position [1347, 0]
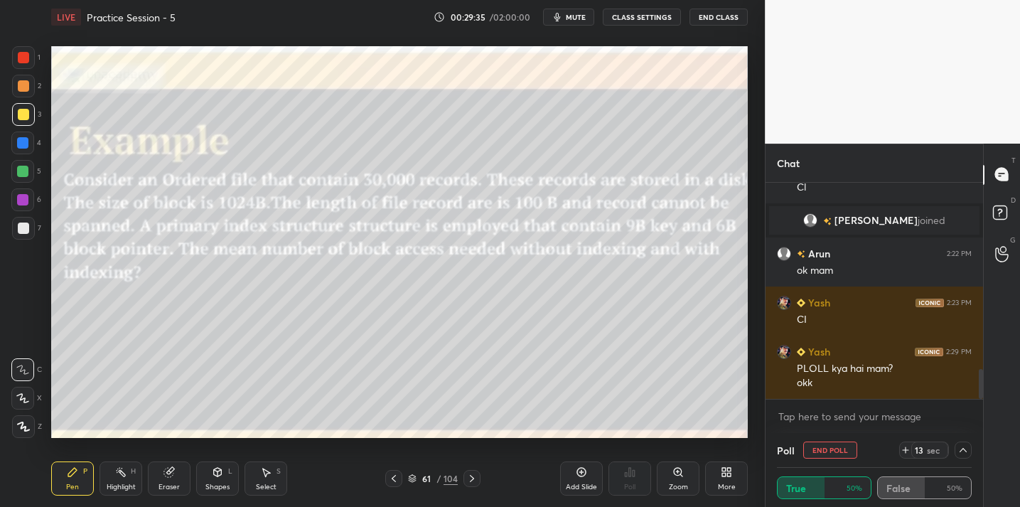
click at [570, 14] on span "mute" at bounding box center [576, 17] width 20 height 10
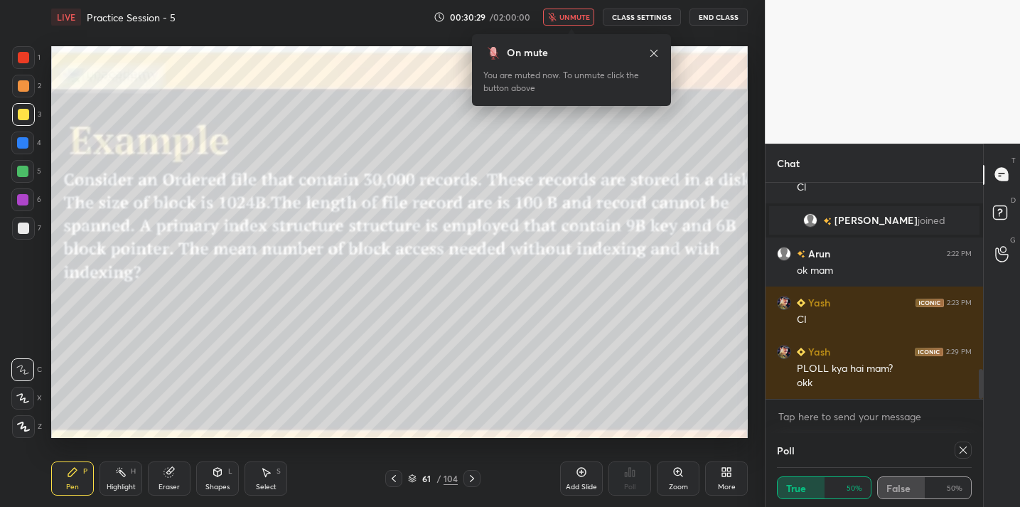
click at [964, 452] on icon at bounding box center [963, 449] width 11 height 11
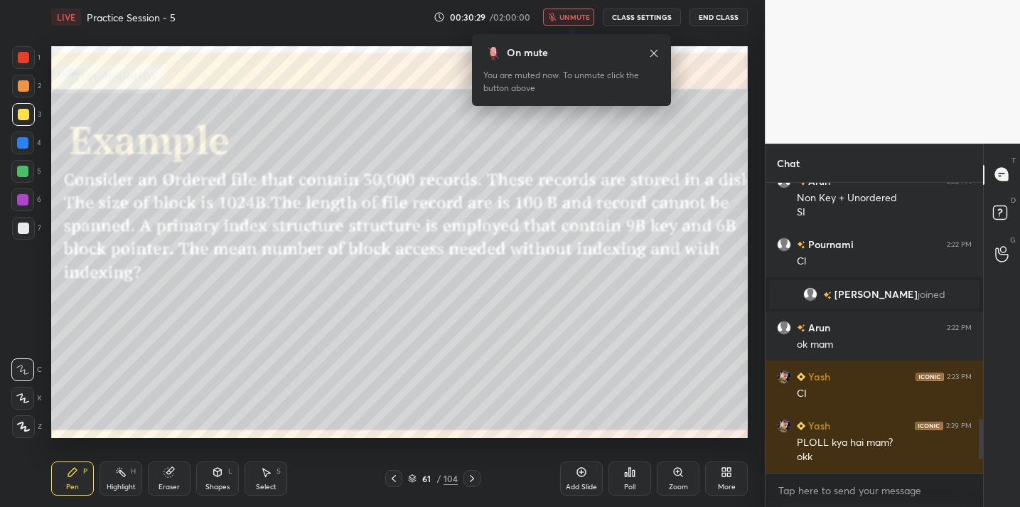
scroll to position [5, 5]
click at [575, 21] on span "unmute" at bounding box center [575, 17] width 31 height 10
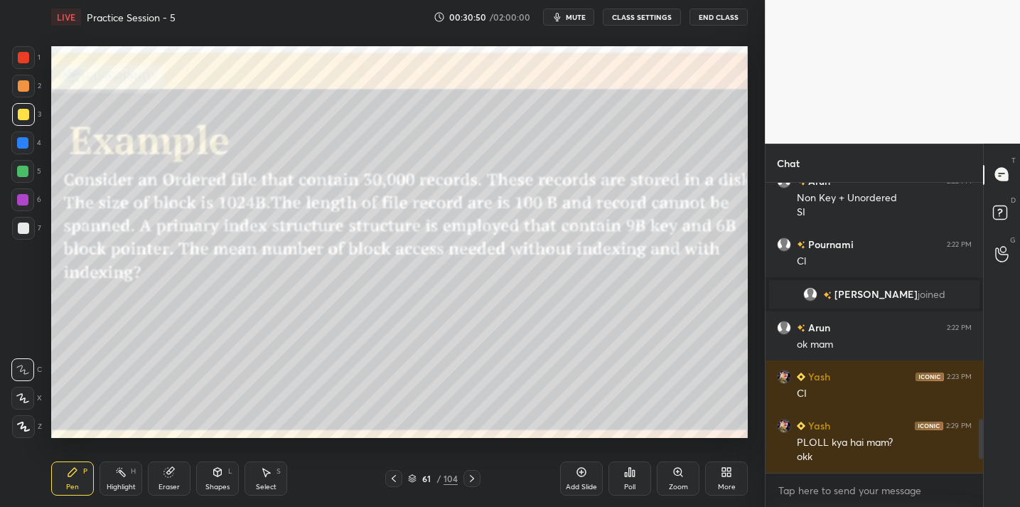
click at [575, 480] on div "Add Slide" at bounding box center [581, 479] width 43 height 34
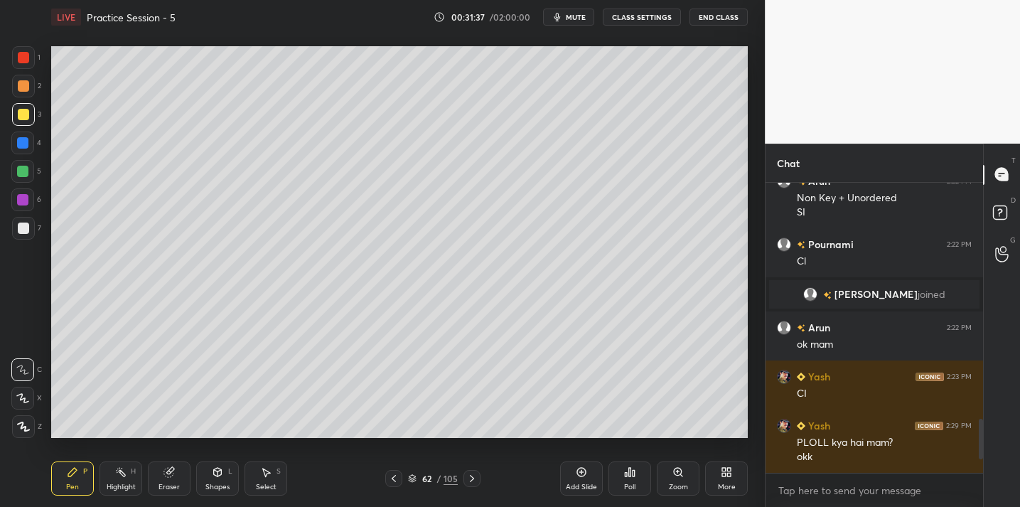
click at [165, 476] on icon at bounding box center [169, 471] width 11 height 11
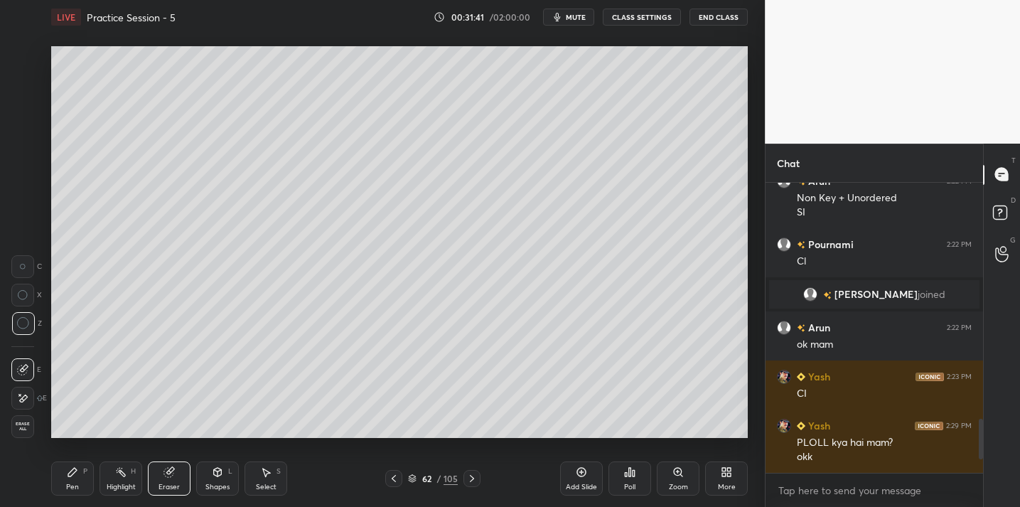
click at [68, 473] on icon at bounding box center [72, 471] width 11 height 11
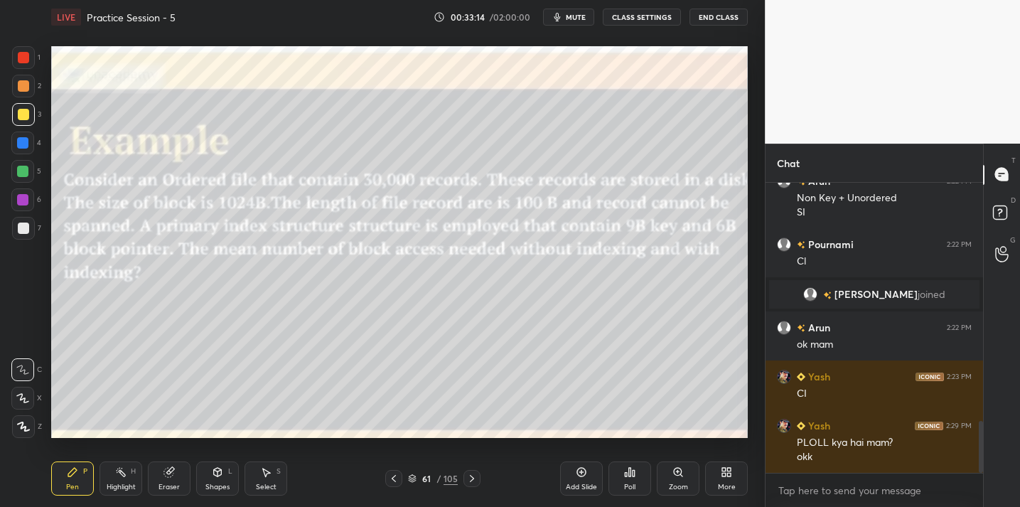
scroll to position [1322, 0]
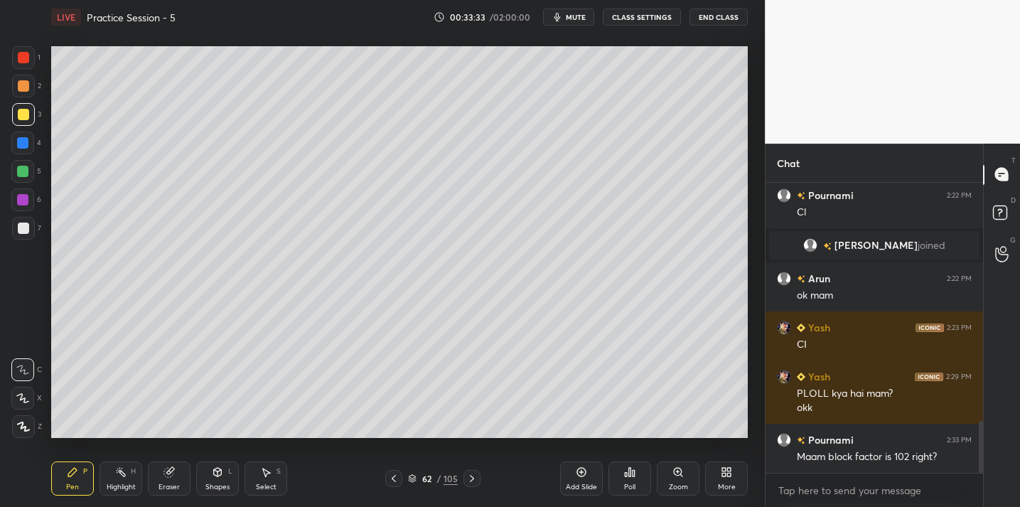
drag, startPoint x: 28, startPoint y: 223, endPoint x: 37, endPoint y: 211, distance: 14.2
click at [28, 223] on div at bounding box center [23, 228] width 23 height 23
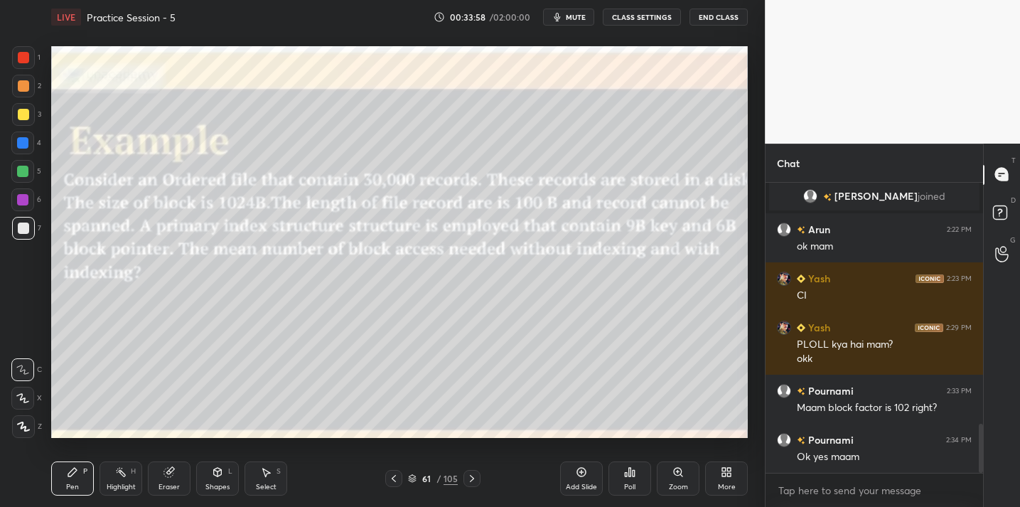
scroll to position [1420, 0]
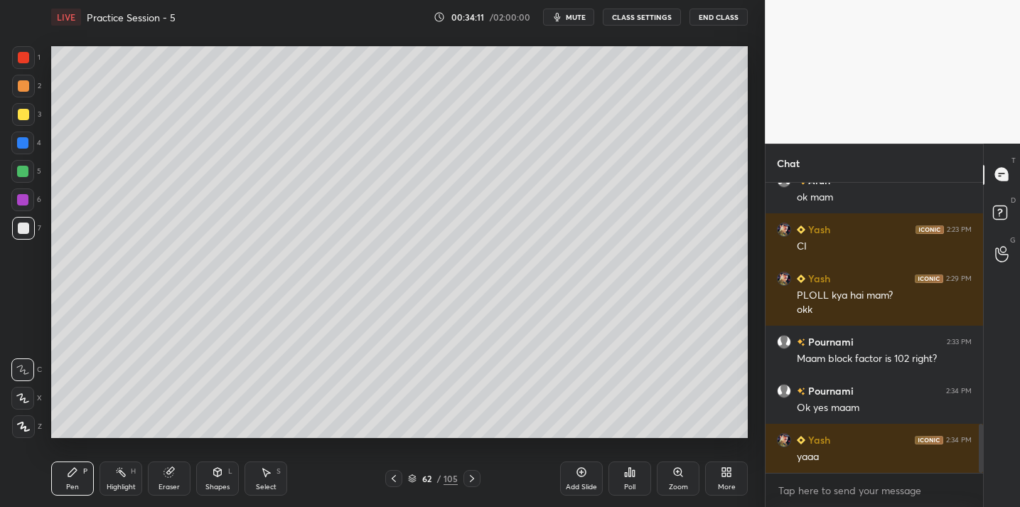
click at [21, 114] on div at bounding box center [23, 114] width 11 height 11
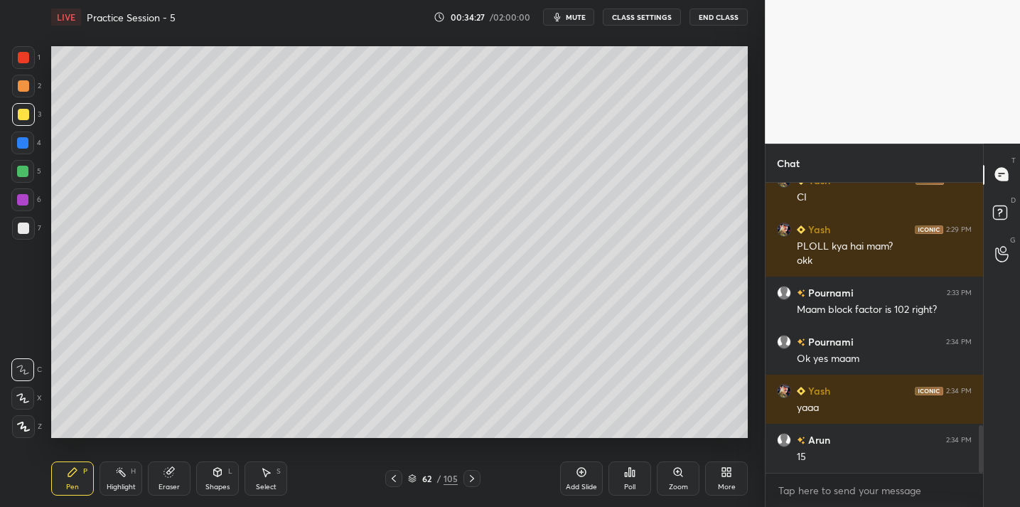
click at [582, 484] on div "Add Slide" at bounding box center [581, 487] width 31 height 7
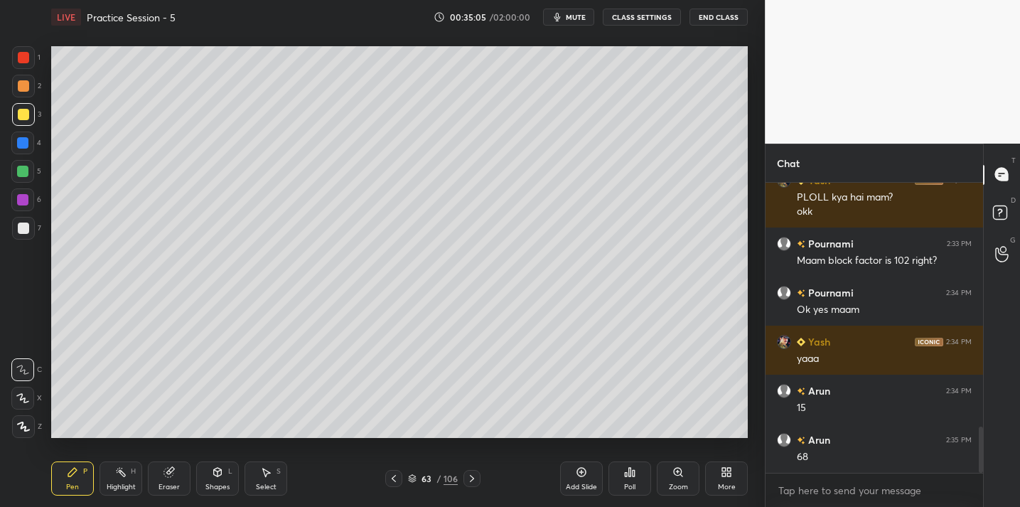
click at [21, 231] on div at bounding box center [23, 228] width 11 height 11
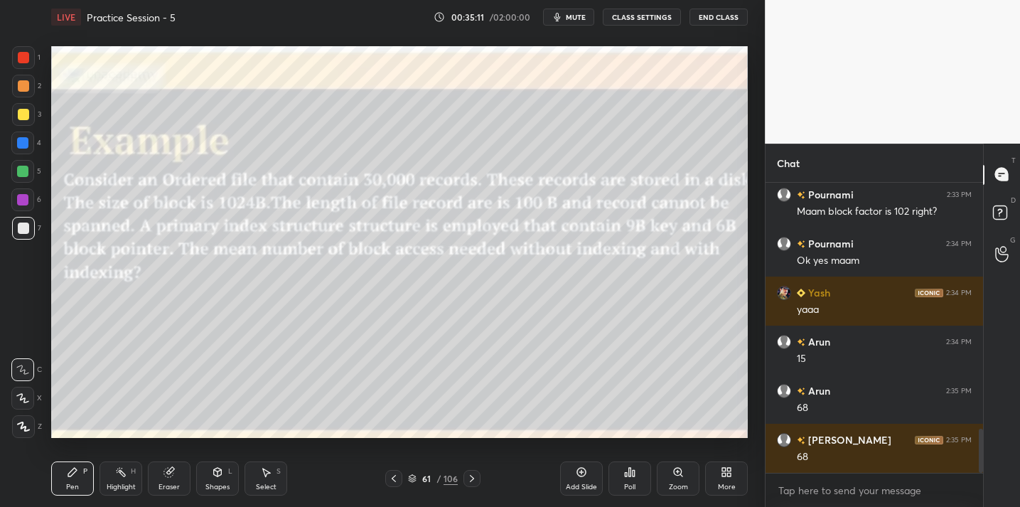
scroll to position [1616, 0]
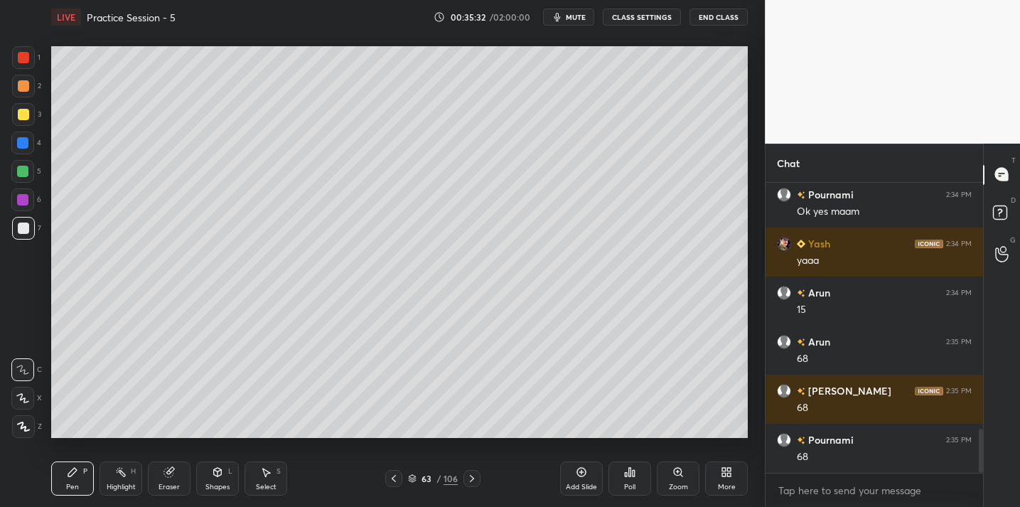
click at [28, 118] on div at bounding box center [23, 114] width 11 height 11
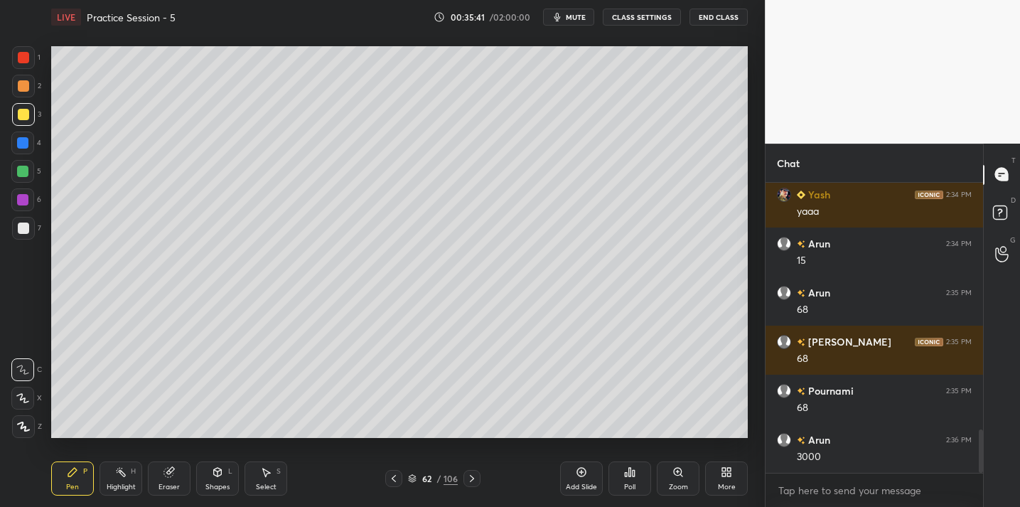
drag, startPoint x: 14, startPoint y: 229, endPoint x: 26, endPoint y: 230, distance: 12.1
click at [17, 230] on div at bounding box center [23, 228] width 23 height 23
click at [16, 125] on div at bounding box center [23, 114] width 23 height 23
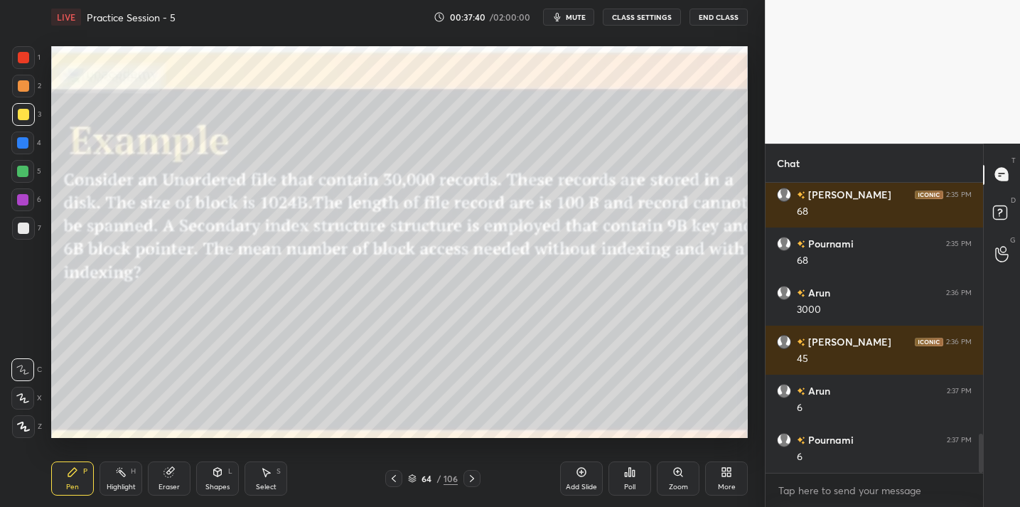
scroll to position [1862, 0]
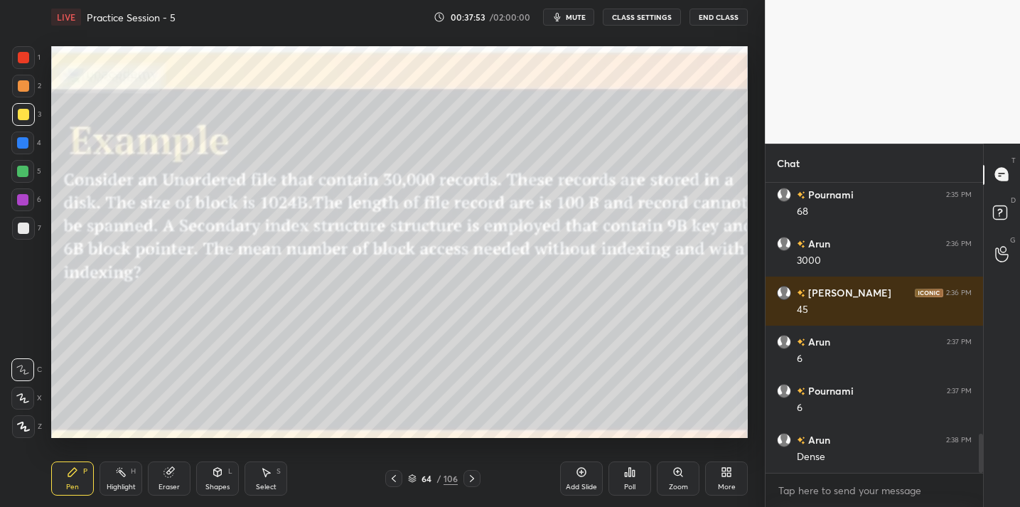
click at [643, 484] on div "Poll" at bounding box center [630, 479] width 43 height 34
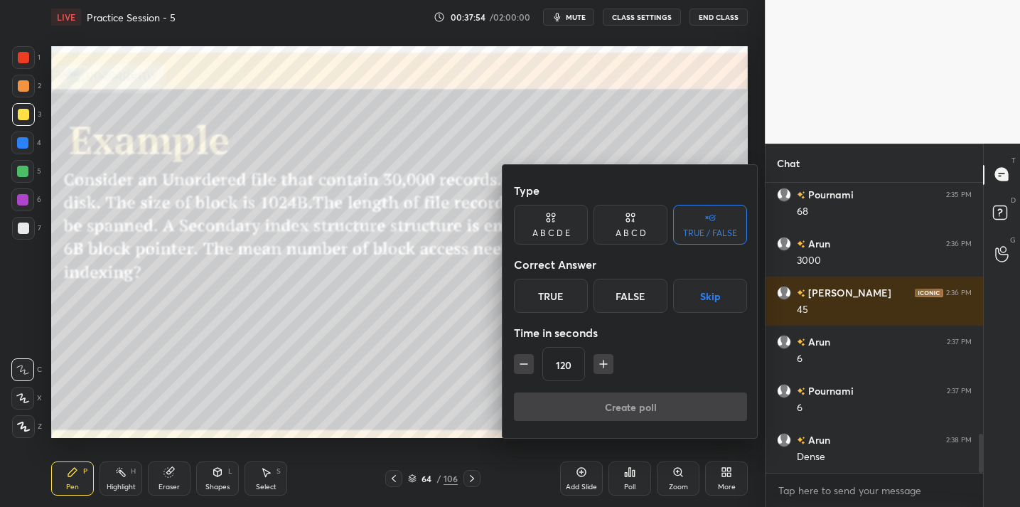
click at [569, 298] on div "True" at bounding box center [551, 296] width 74 height 34
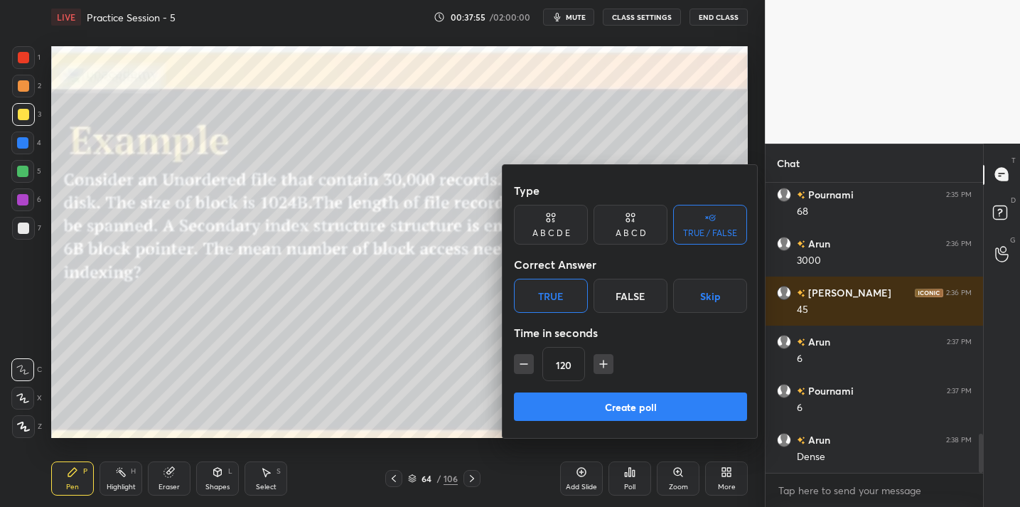
click at [602, 412] on button "Create poll" at bounding box center [630, 407] width 233 height 28
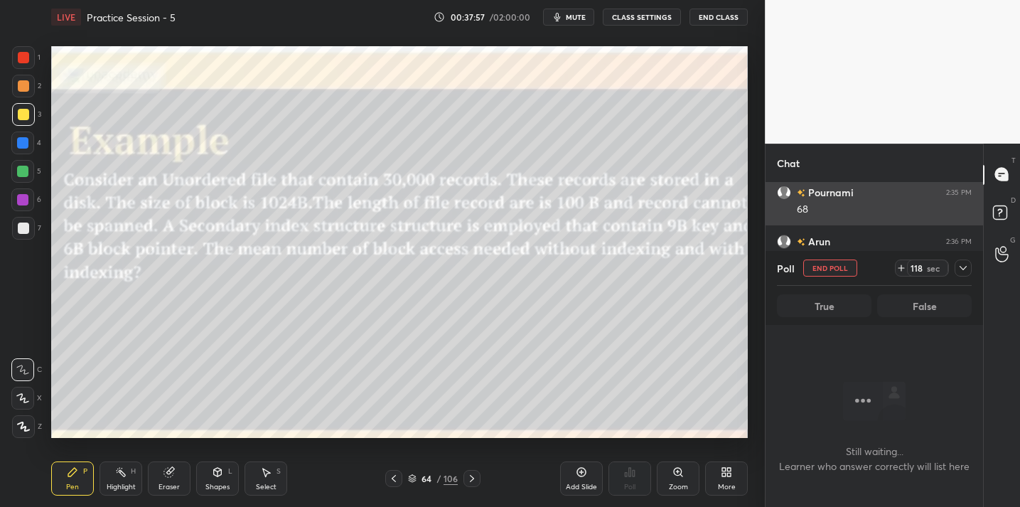
scroll to position [1936, 0]
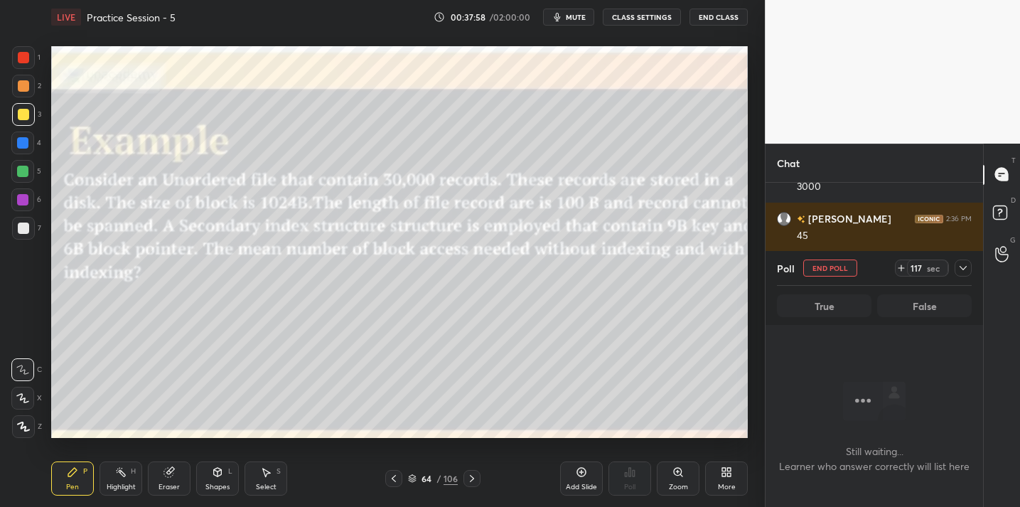
click at [964, 272] on icon at bounding box center [963, 267] width 11 height 11
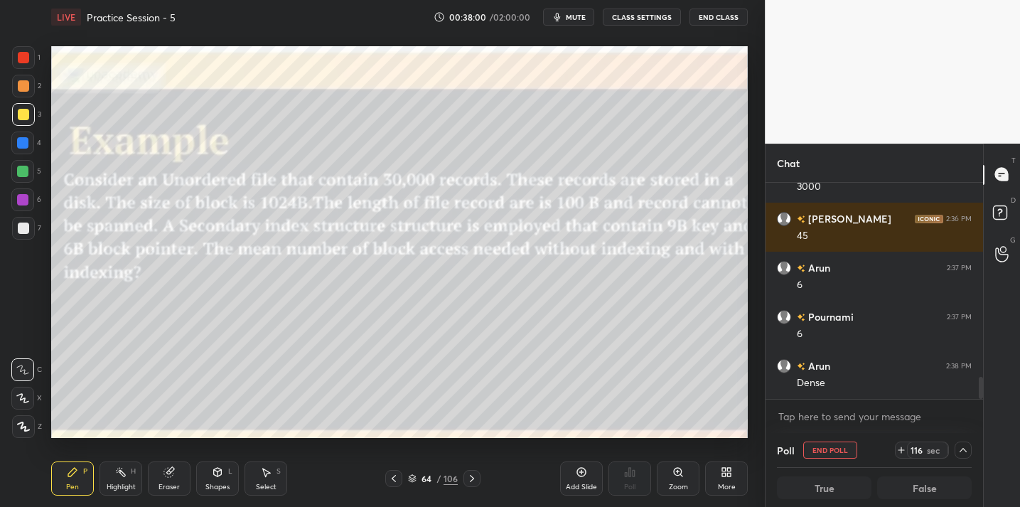
click at [967, 449] on icon at bounding box center [963, 449] width 11 height 11
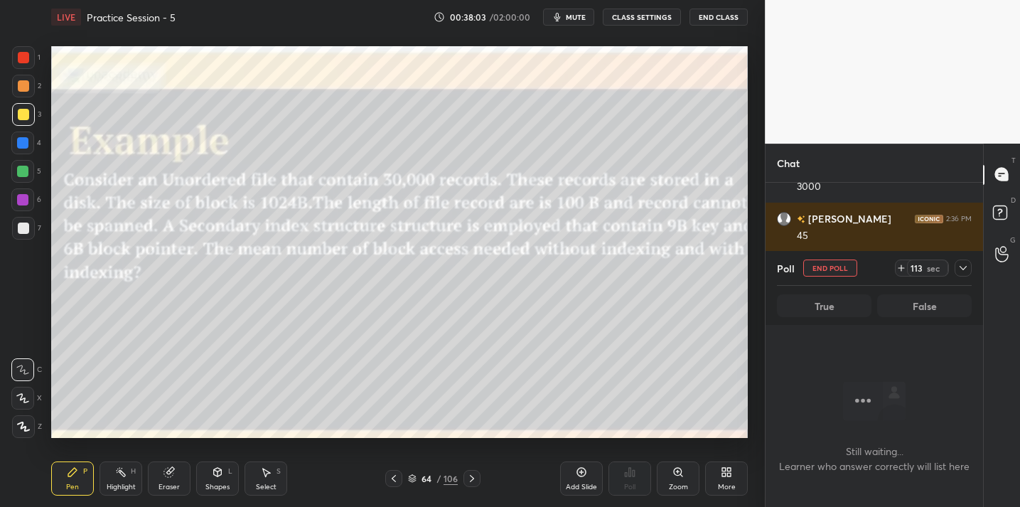
click at [708, 19] on button "End Class" at bounding box center [719, 17] width 58 height 17
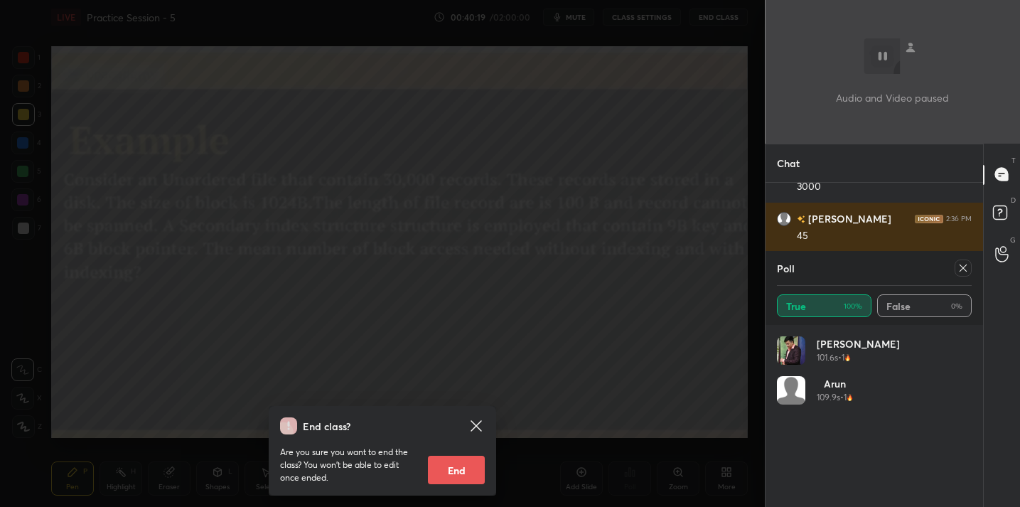
scroll to position [1988, 0]
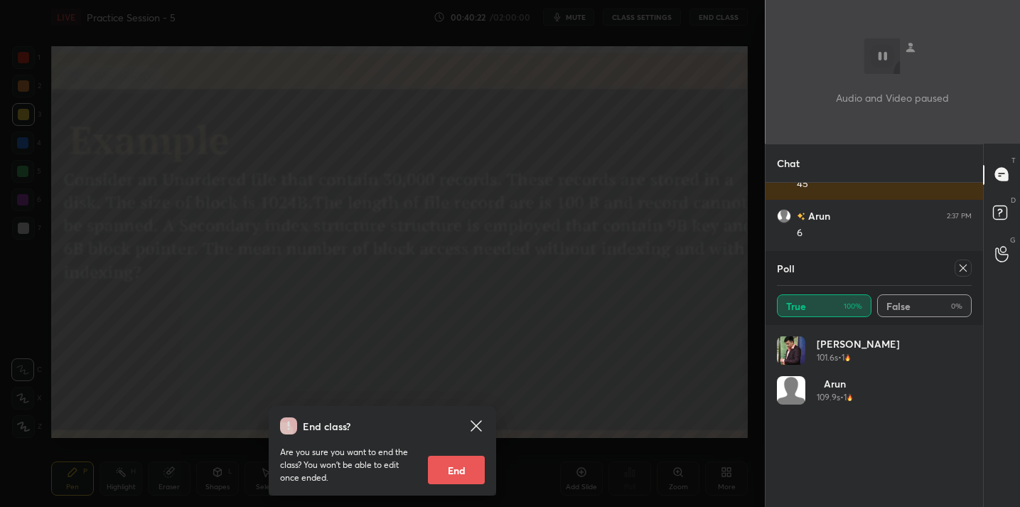
click at [965, 274] on div at bounding box center [963, 268] width 17 height 17
type textarea "x"
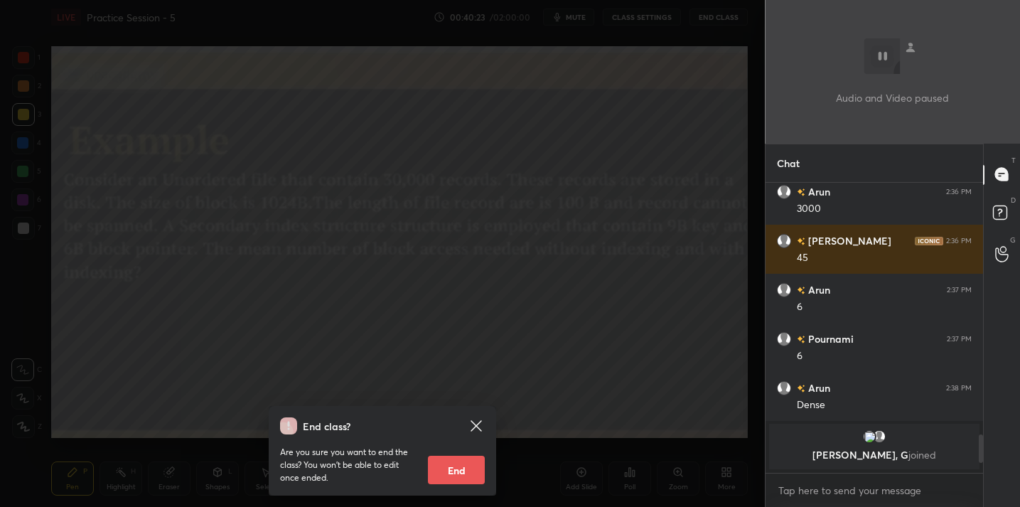
scroll to position [0, 0]
click at [659, 333] on div "End class? Are you sure you want to end the class? You won’t be able to edit on…" at bounding box center [382, 253] width 765 height 507
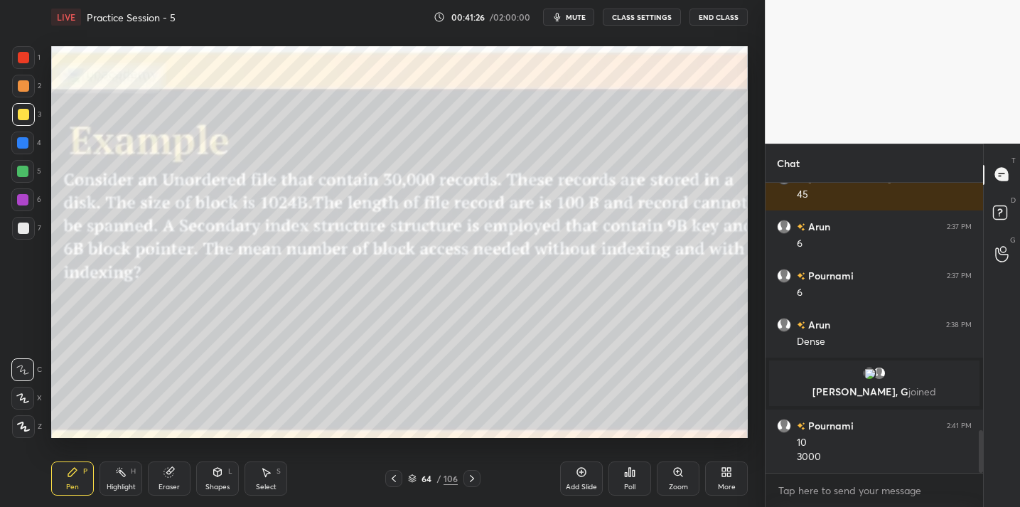
scroll to position [1752, 0]
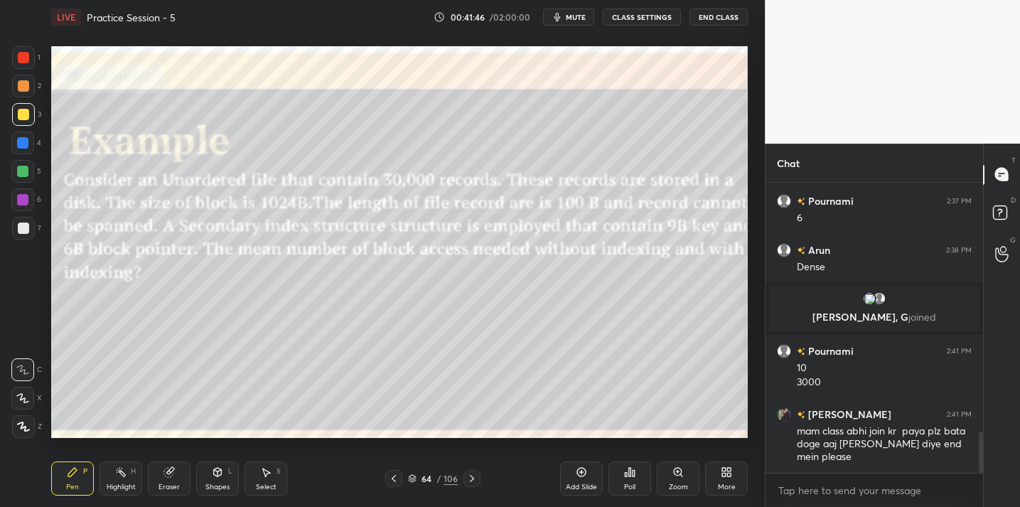
click at [439, 483] on div "/" at bounding box center [439, 478] width 4 height 9
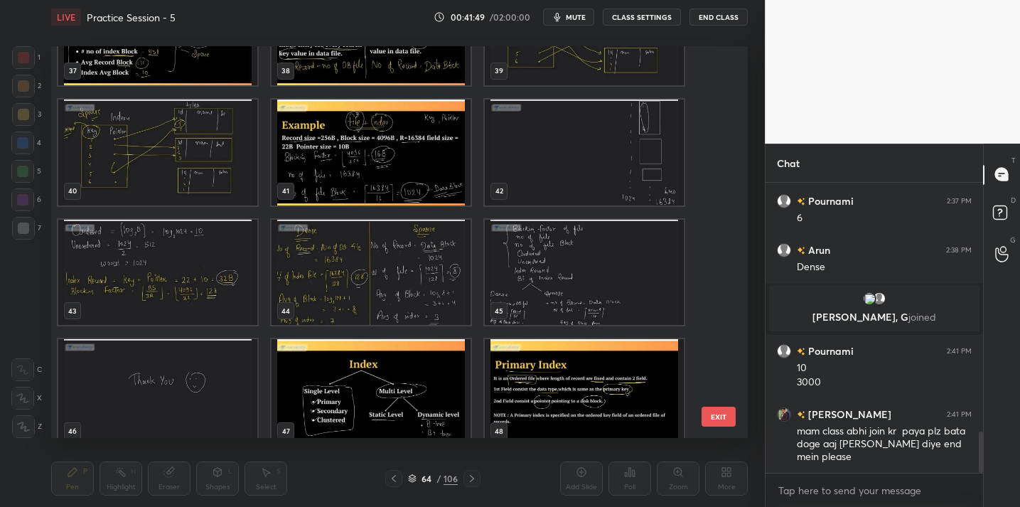
scroll to position [1590, 0]
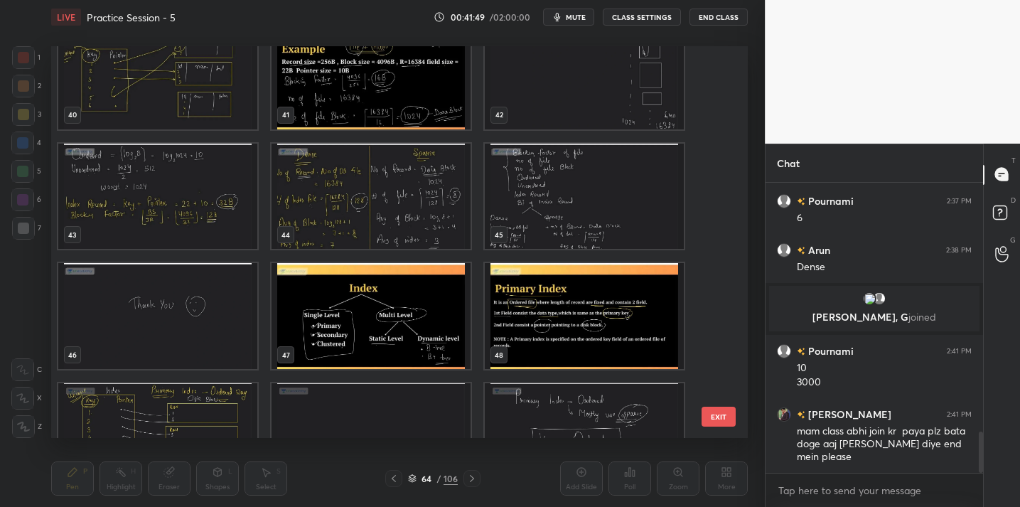
click at [400, 337] on img "grid" at bounding box center [371, 316] width 199 height 106
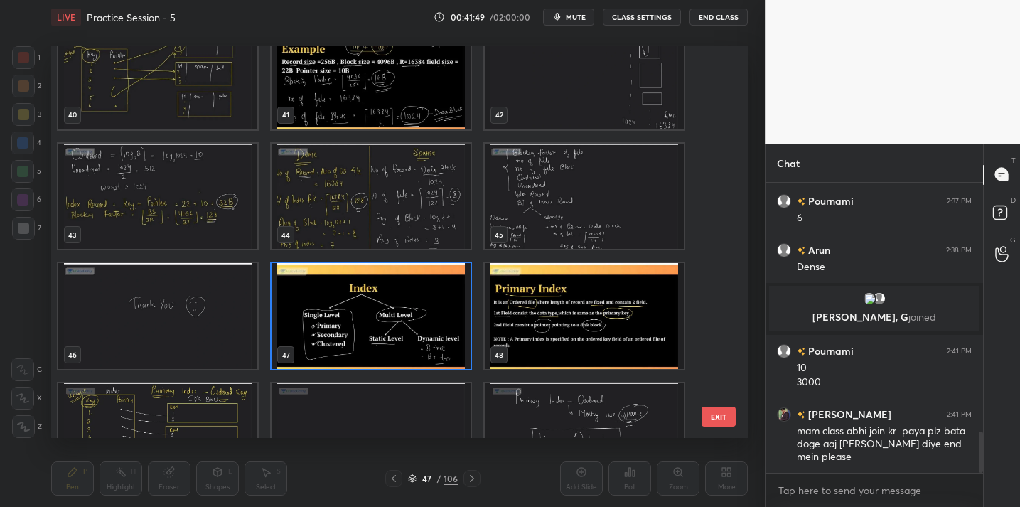
click at [400, 337] on img "grid" at bounding box center [371, 316] width 199 height 106
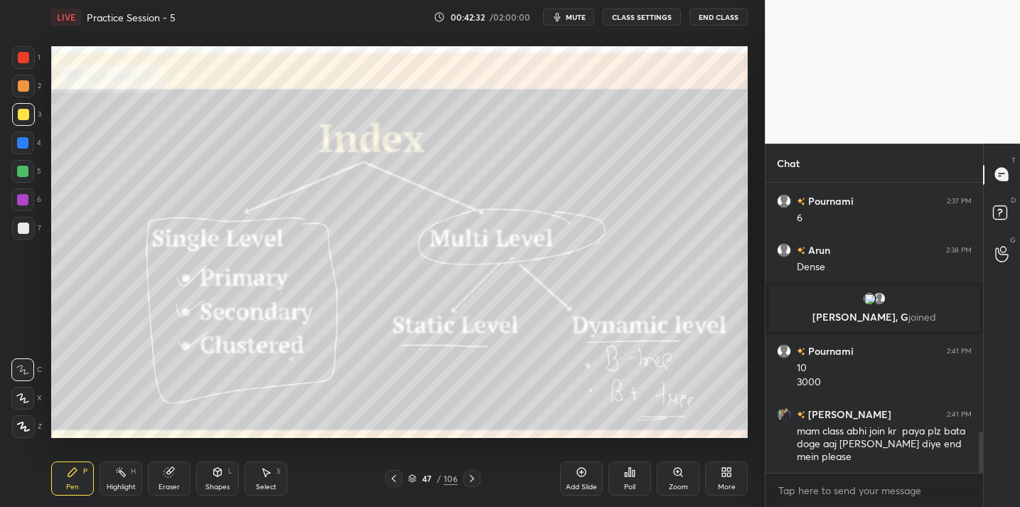
click at [456, 479] on div "106" at bounding box center [451, 478] width 14 height 13
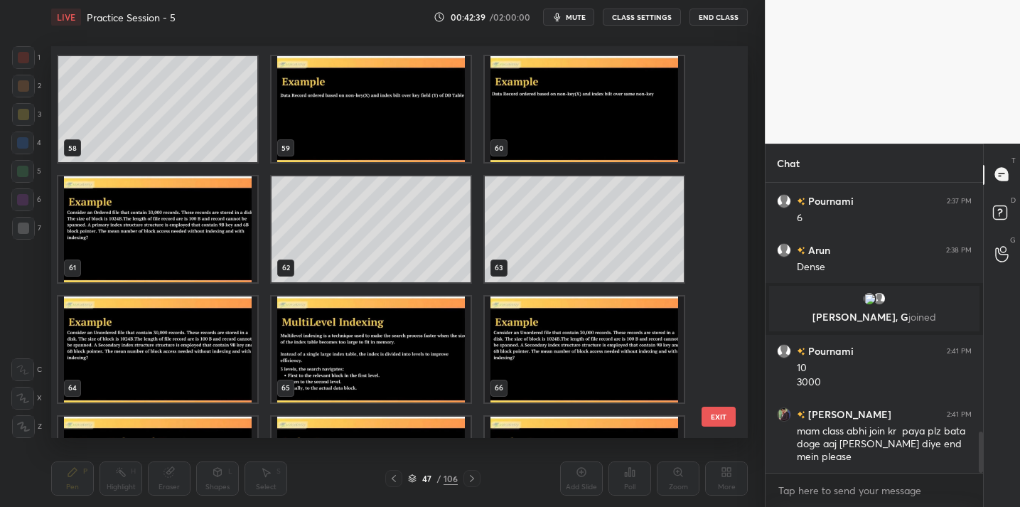
scroll to position [2278, 0]
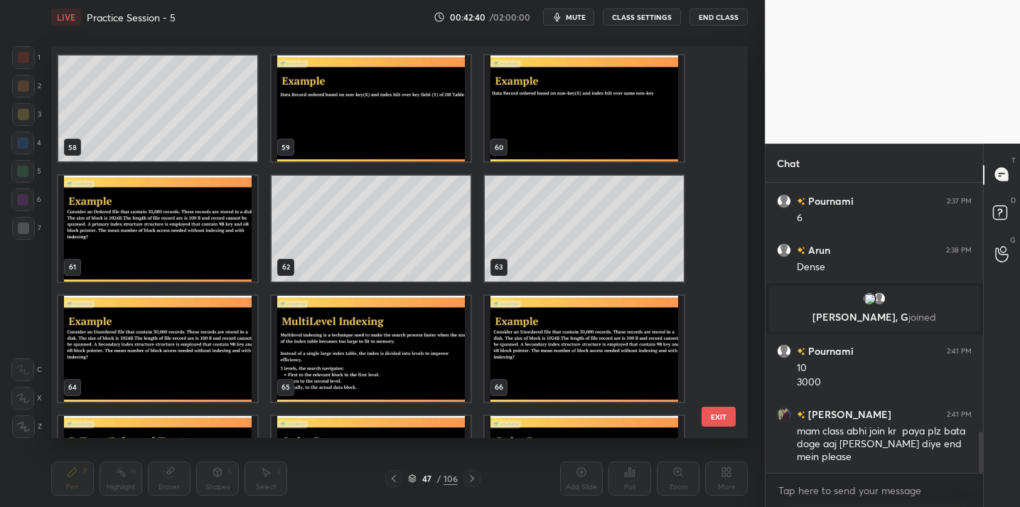
click at [176, 364] on img "grid" at bounding box center [157, 349] width 199 height 106
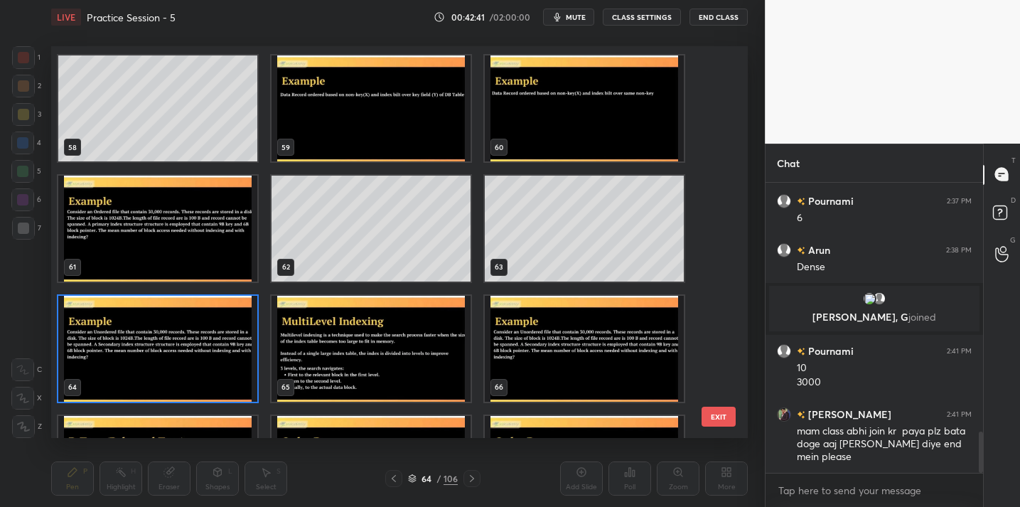
click at [176, 364] on img "grid" at bounding box center [157, 349] width 199 height 106
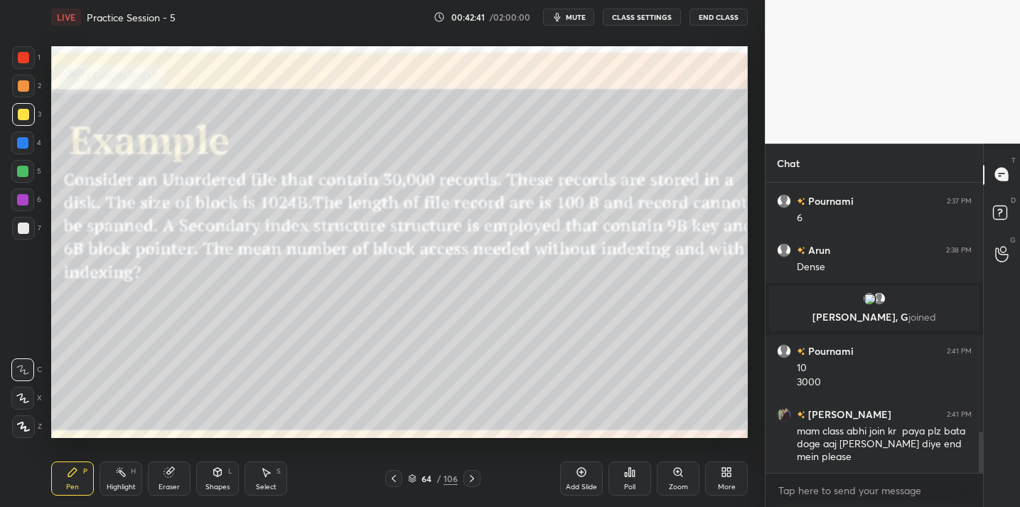
click at [176, 364] on img "grid" at bounding box center [157, 349] width 199 height 106
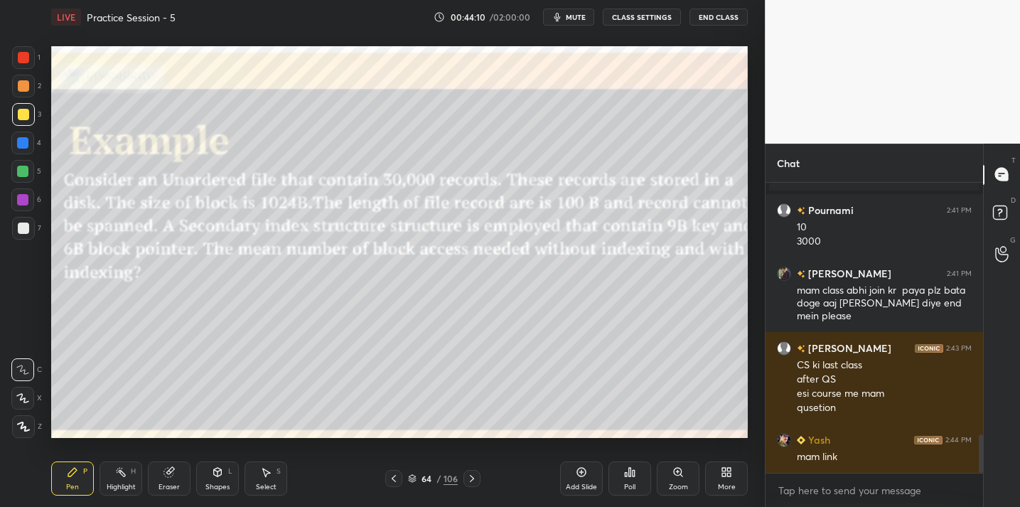
scroll to position [1907, 0]
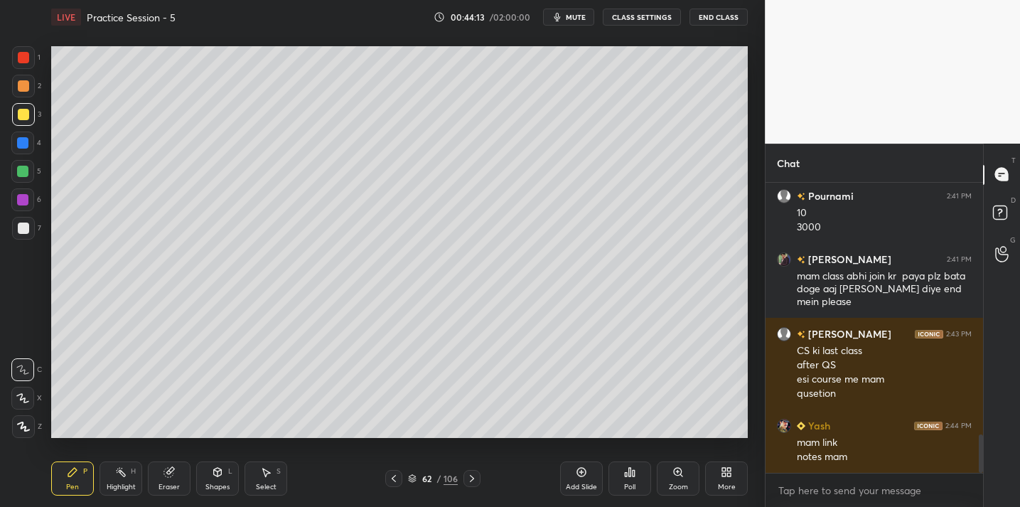
click at [583, 23] on button "mute" at bounding box center [568, 17] width 51 height 17
click at [706, 21] on button "End Class" at bounding box center [719, 17] width 58 height 17
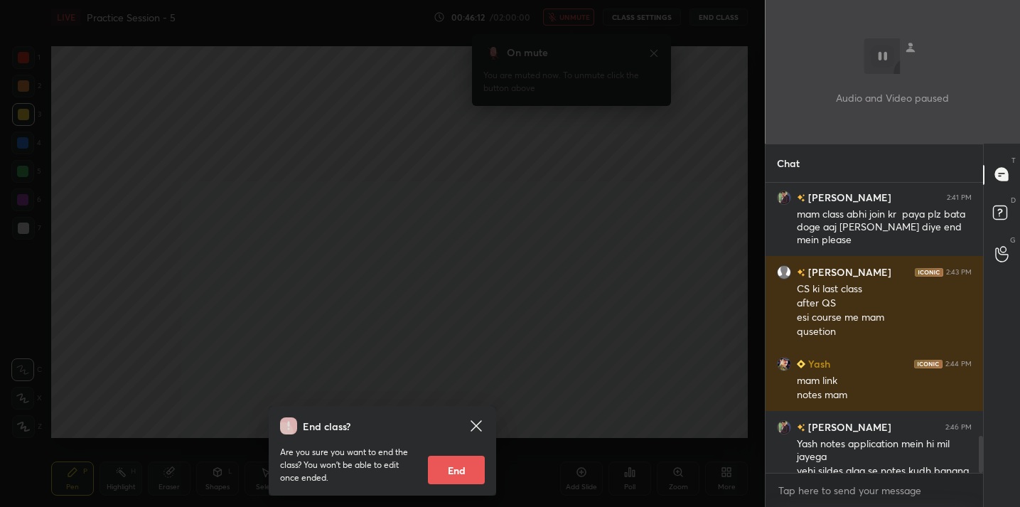
scroll to position [1996, 0]
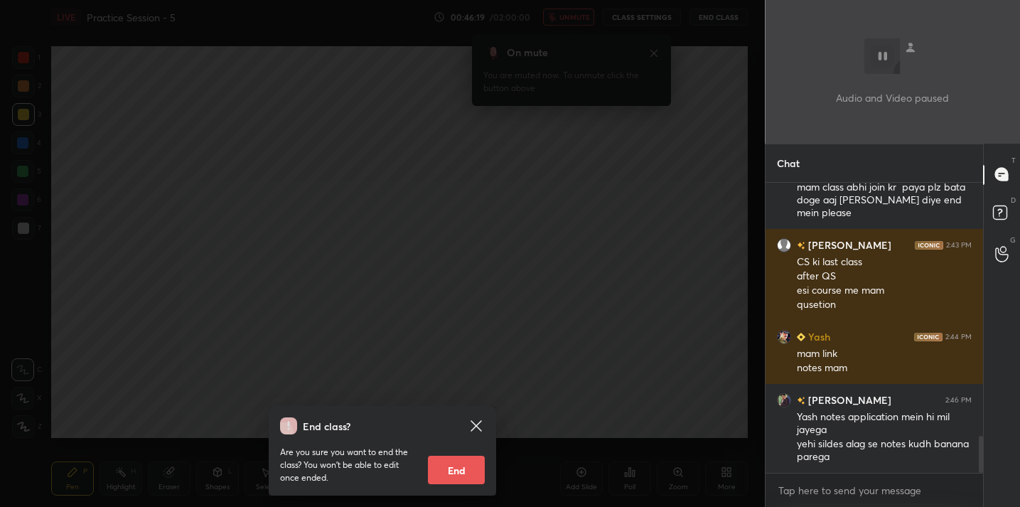
click at [492, 228] on div "End class? Are you sure you want to end the class? You won’t be able to edit on…" at bounding box center [382, 253] width 765 height 507
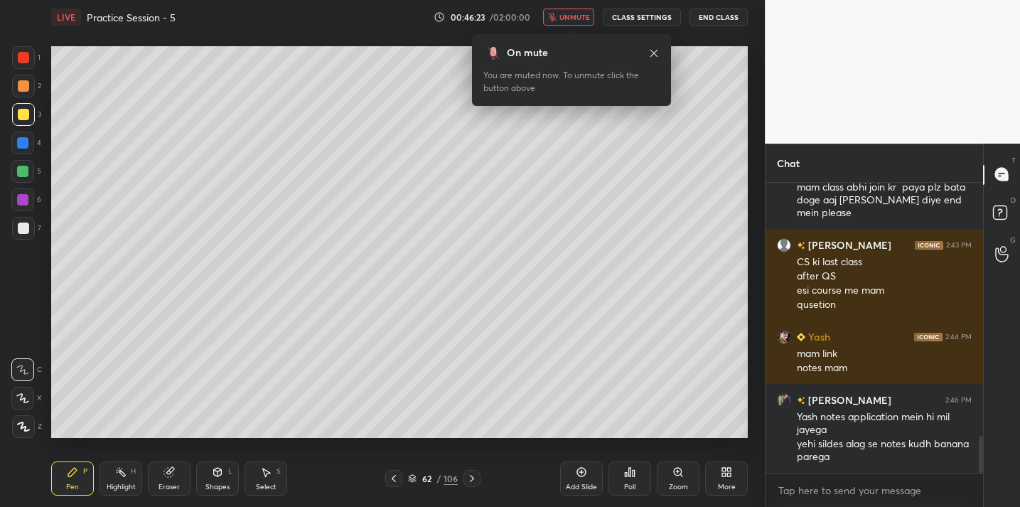
click at [589, 16] on span "unmute" at bounding box center [575, 17] width 31 height 10
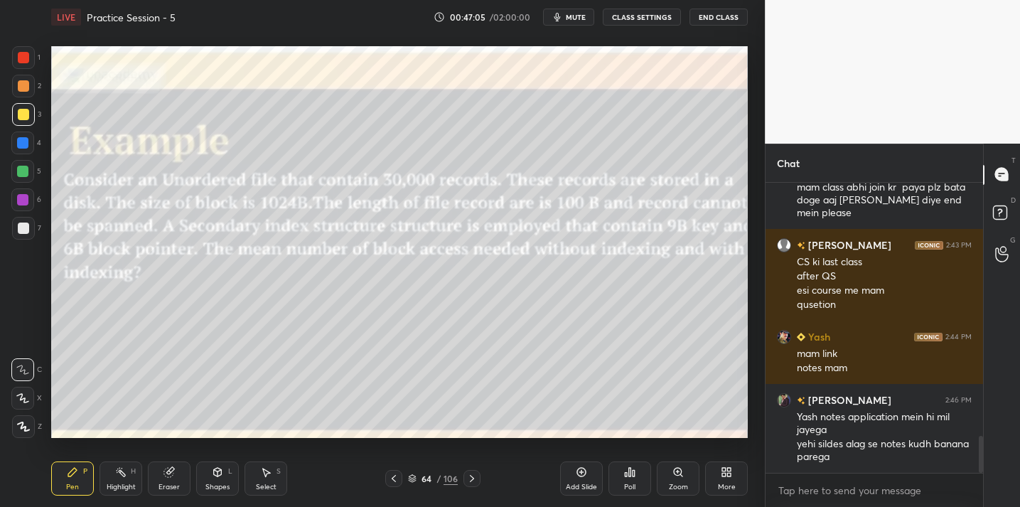
scroll to position [2045, 0]
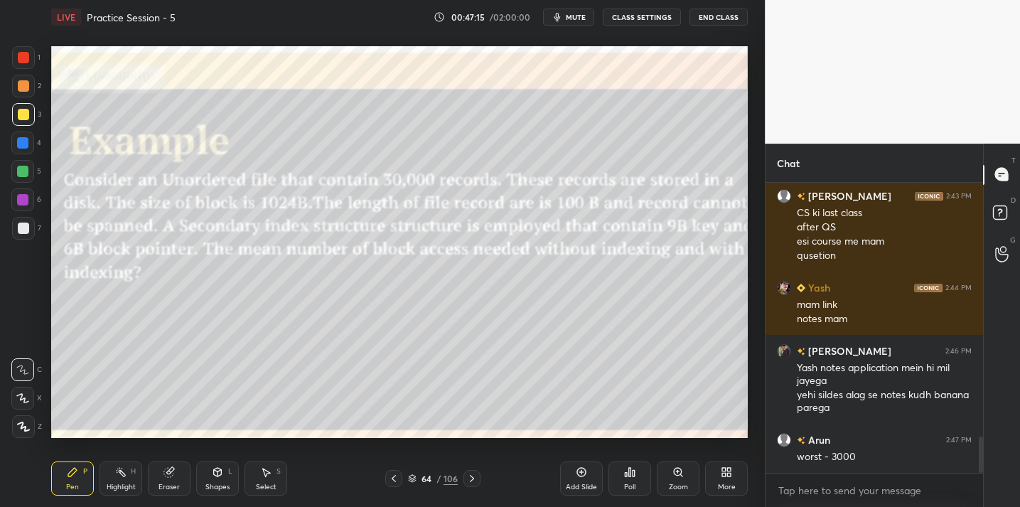
click at [583, 481] on div "Add Slide" at bounding box center [581, 479] width 43 height 34
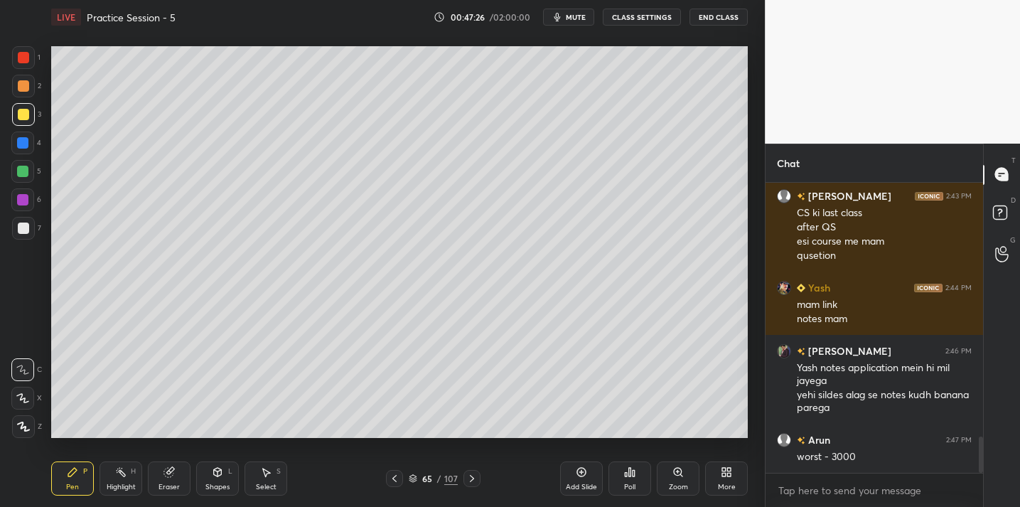
scroll to position [2059, 0]
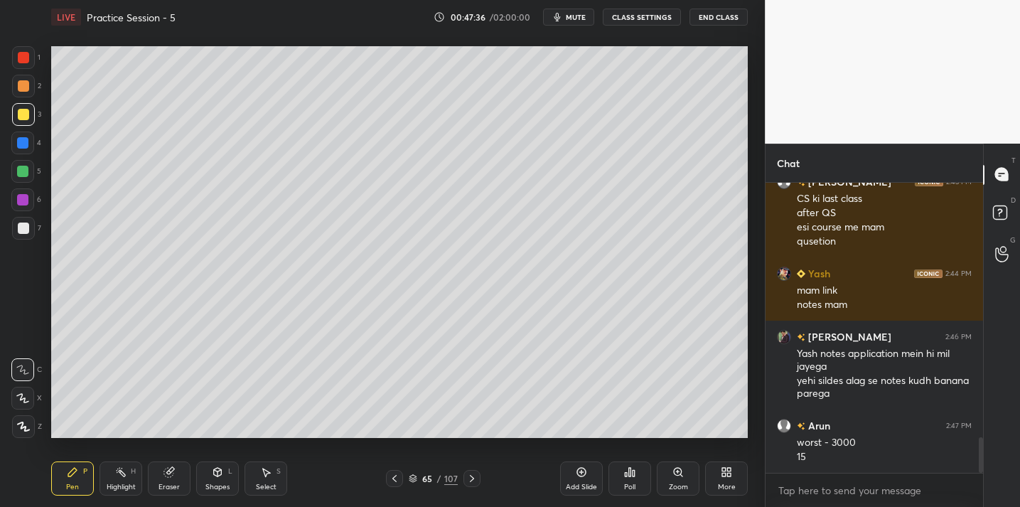
drag, startPoint x: 171, startPoint y: 471, endPoint x: 176, endPoint y: 439, distance: 32.3
click at [171, 464] on div "Eraser" at bounding box center [169, 479] width 43 height 34
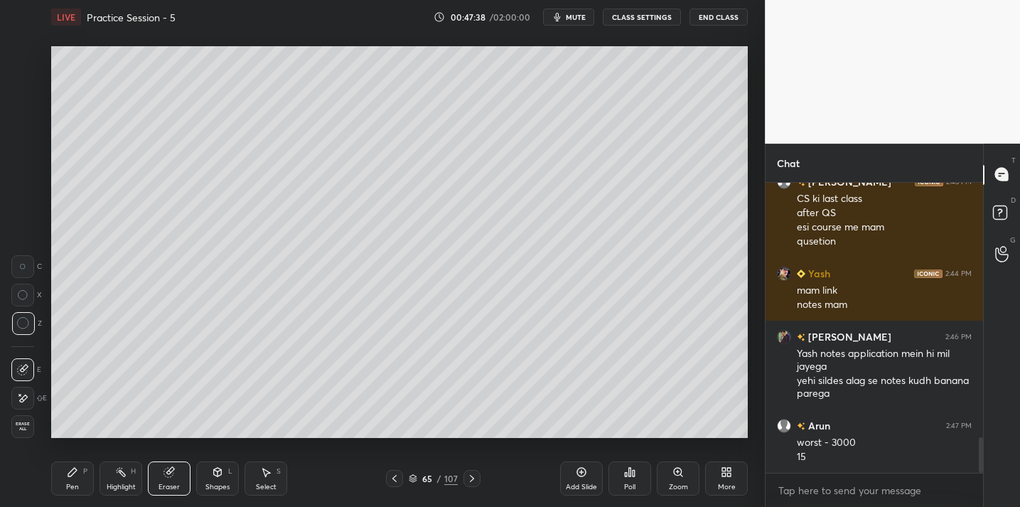
drag, startPoint x: 68, startPoint y: 479, endPoint x: 73, endPoint y: 446, distance: 33.7
click at [69, 476] on div "Pen P" at bounding box center [72, 479] width 43 height 34
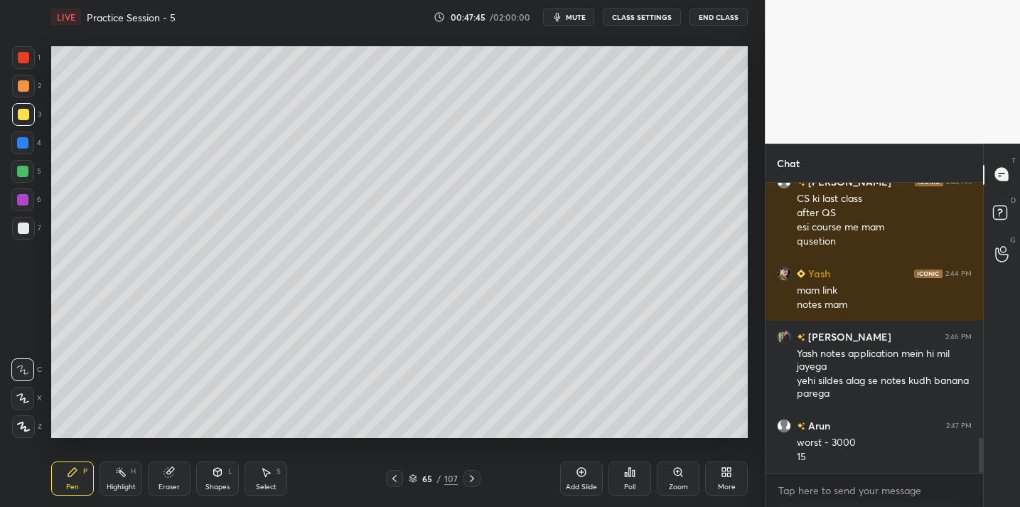
scroll to position [2108, 0]
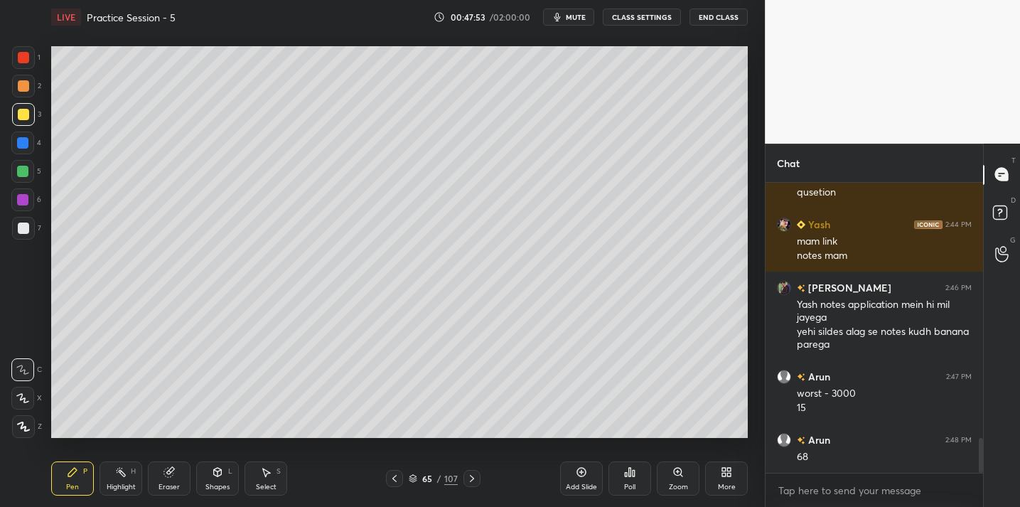
click at [172, 476] on icon at bounding box center [169, 471] width 11 height 11
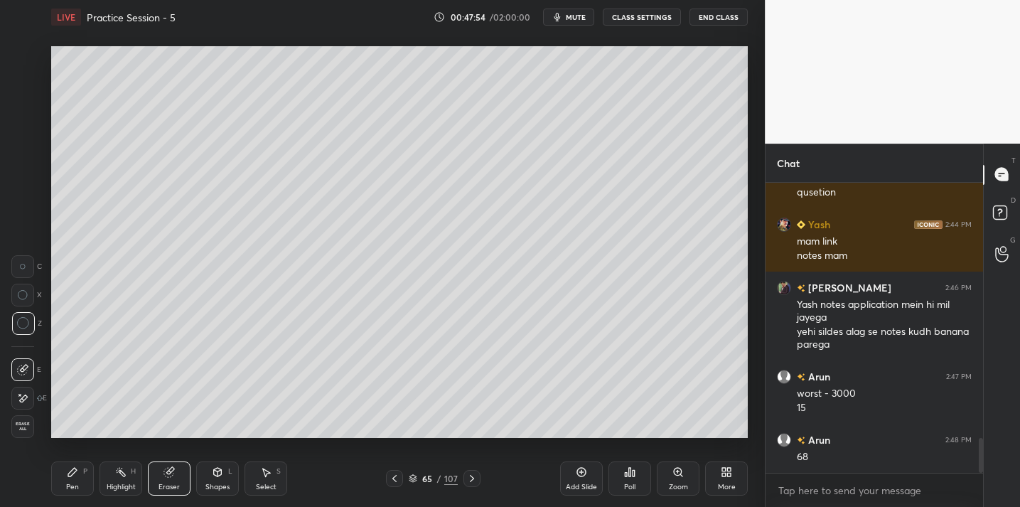
drag, startPoint x: 84, startPoint y: 475, endPoint x: 109, endPoint y: 438, distance: 44.6
click at [86, 471] on div "P" at bounding box center [85, 471] width 4 height 7
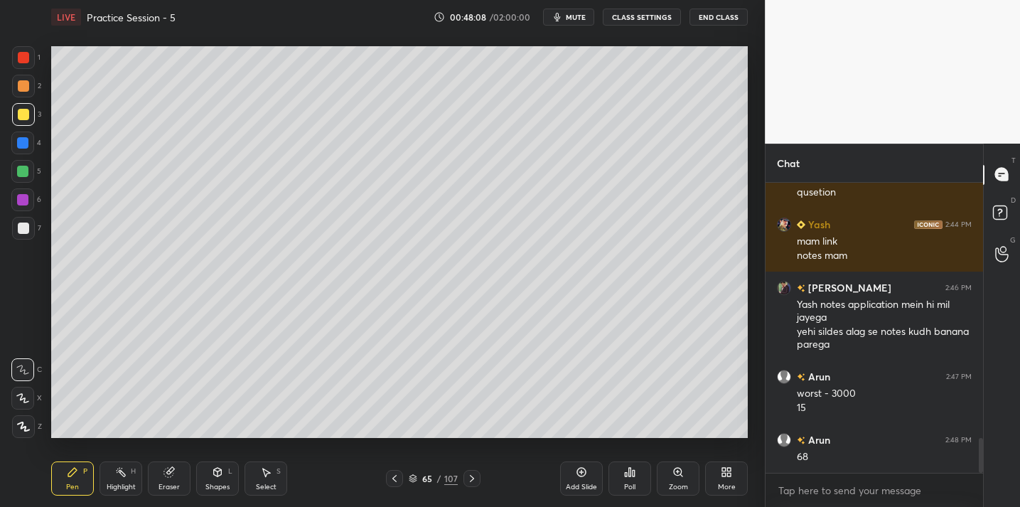
click at [23, 228] on div at bounding box center [23, 228] width 11 height 11
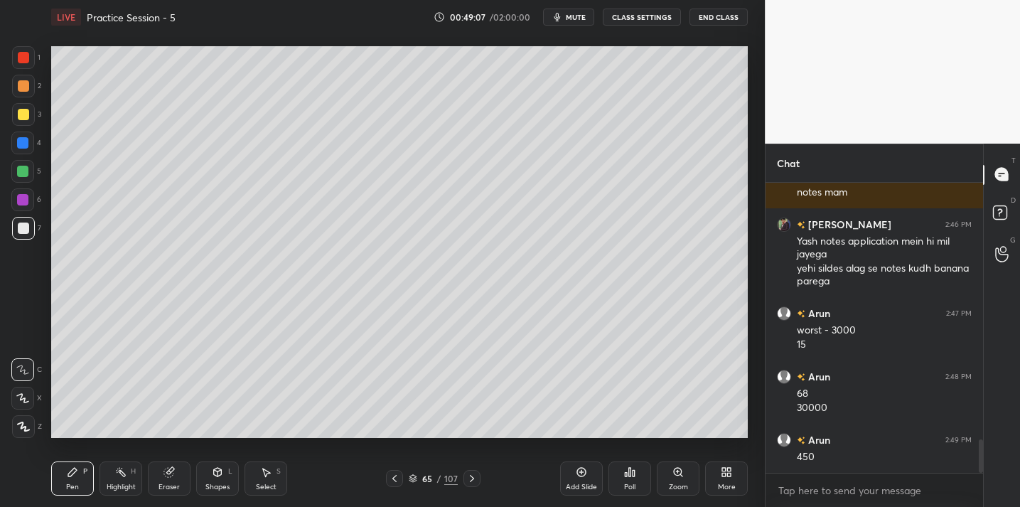
scroll to position [2221, 0]
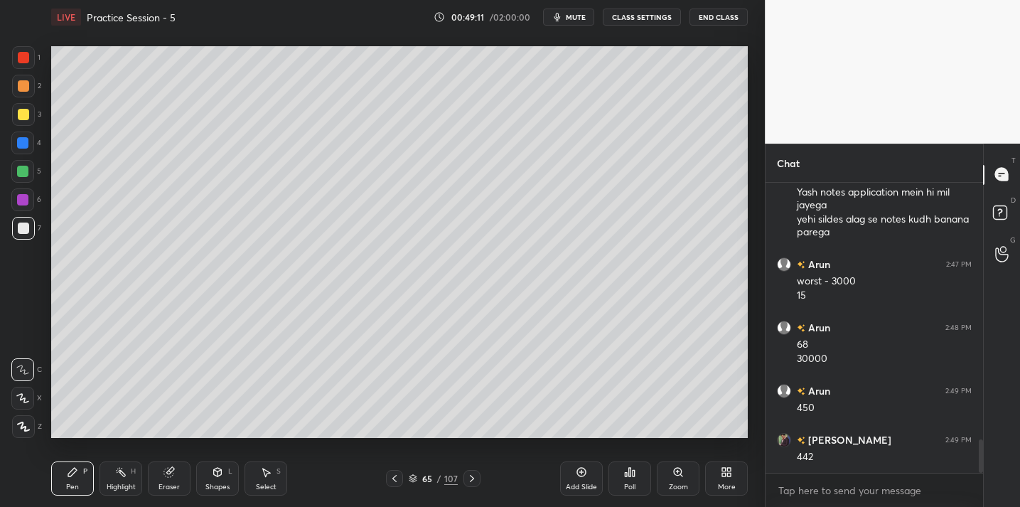
drag, startPoint x: 159, startPoint y: 474, endPoint x: 173, endPoint y: 468, distance: 15.0
click at [159, 474] on div "Eraser" at bounding box center [169, 479] width 43 height 34
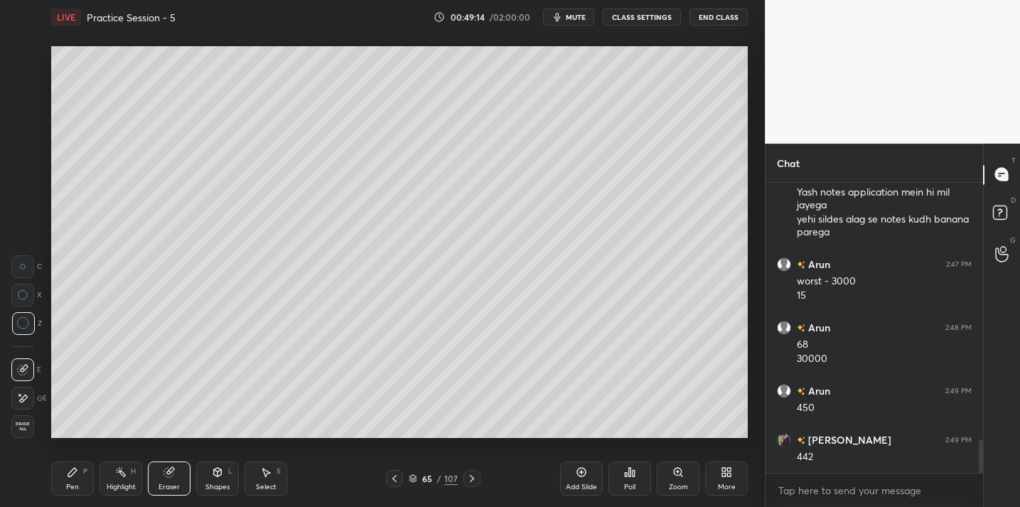
click at [61, 474] on div "Pen P" at bounding box center [72, 479] width 43 height 34
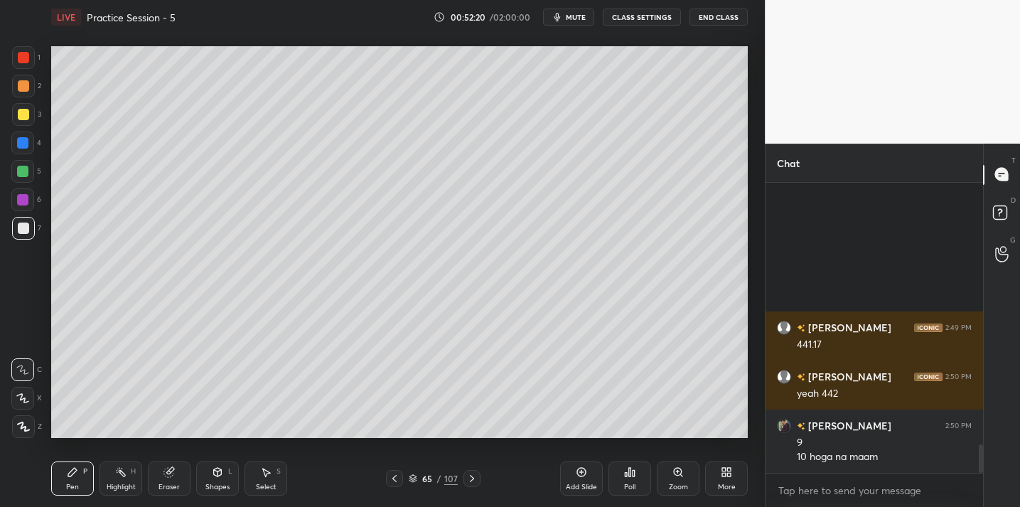
scroll to position [2654, 0]
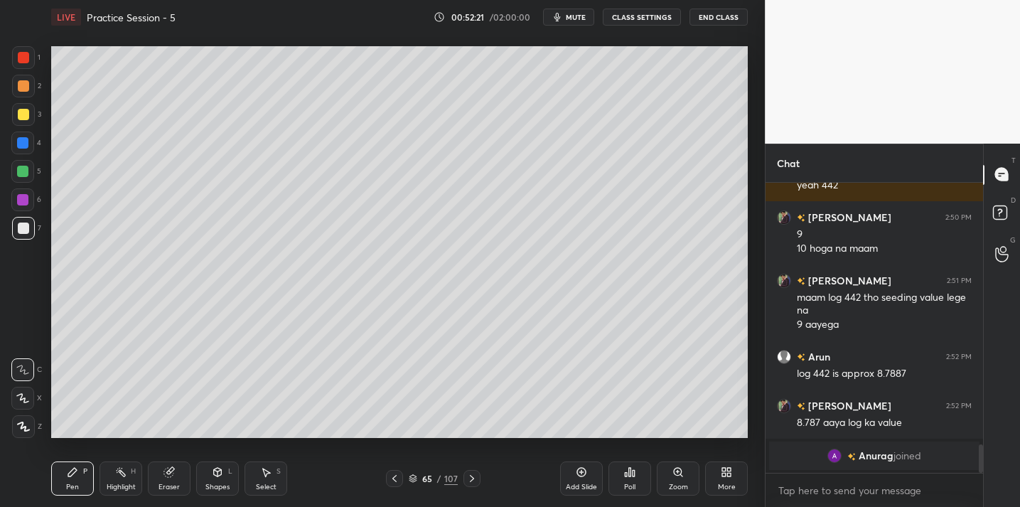
click at [577, 23] on button "mute" at bounding box center [568, 17] width 51 height 17
click at [728, 19] on button "End Class" at bounding box center [719, 17] width 58 height 17
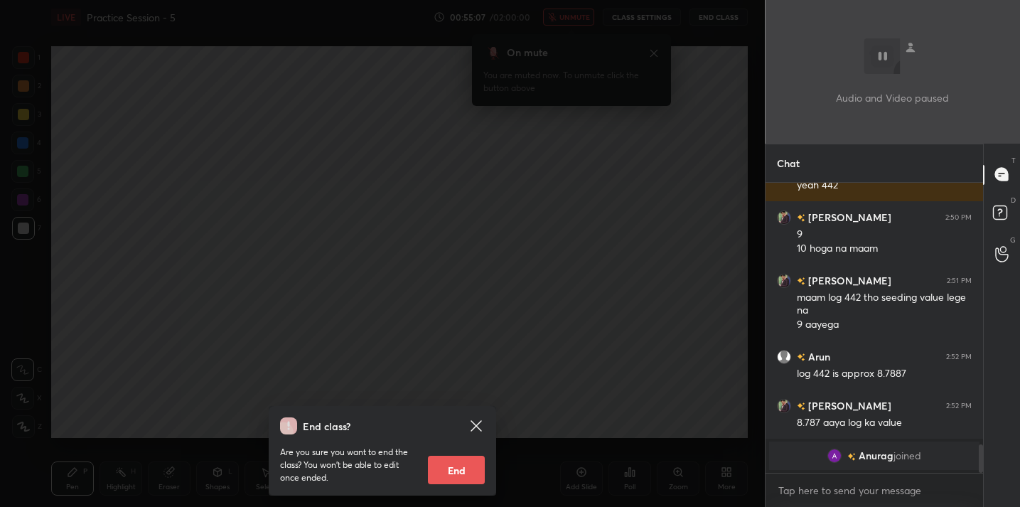
drag, startPoint x: 473, startPoint y: 256, endPoint x: 461, endPoint y: 257, distance: 12.1
click at [471, 257] on div "End class? Are you sure you want to end the class? You won’t be able to edit on…" at bounding box center [382, 253] width 765 height 507
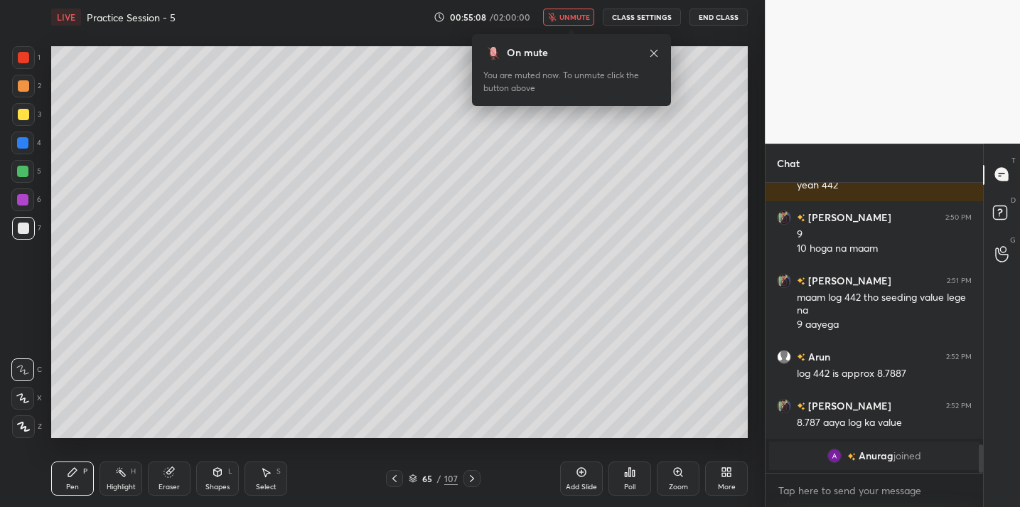
click at [563, 18] on span "unmute" at bounding box center [575, 17] width 31 height 10
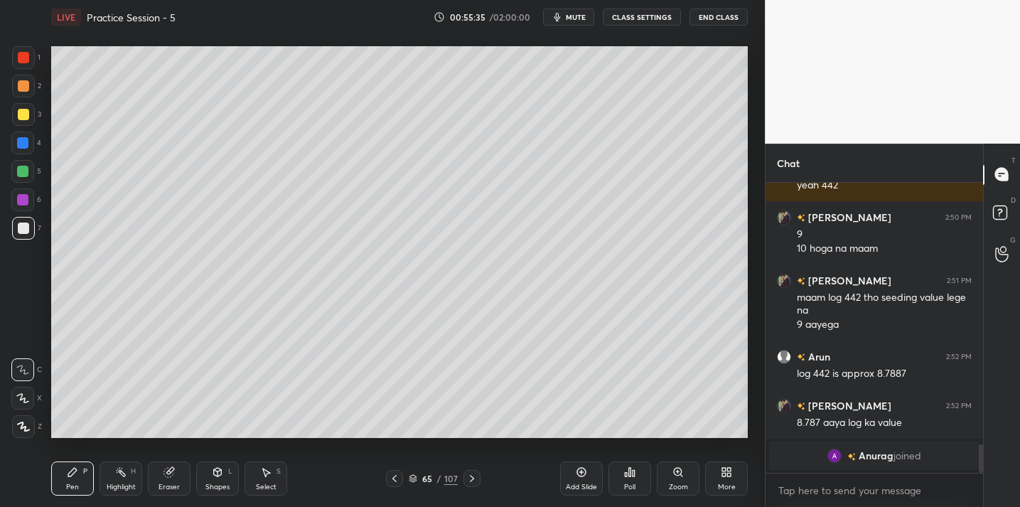
click at [173, 475] on icon at bounding box center [169, 471] width 11 height 11
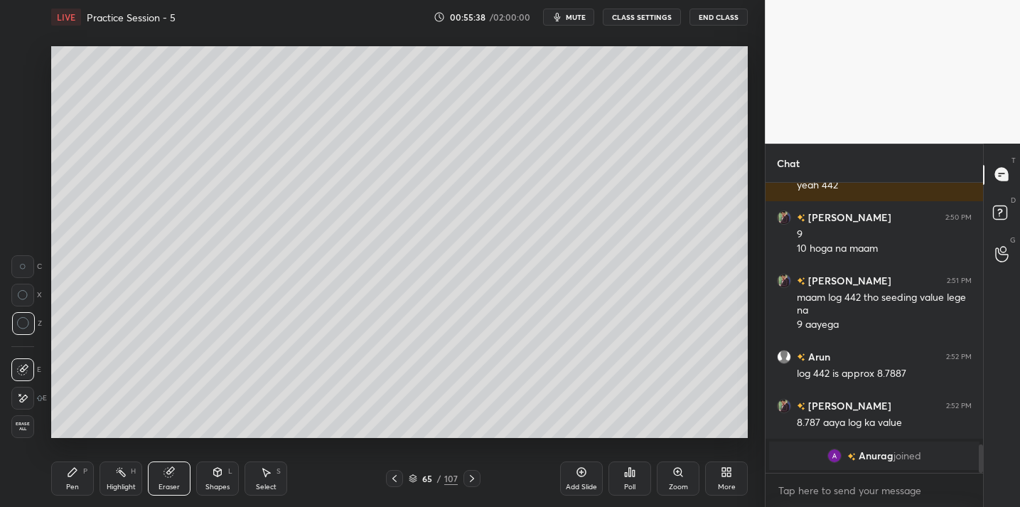
drag, startPoint x: 82, startPoint y: 478, endPoint x: 95, endPoint y: 471, distance: 14.3
click at [82, 478] on div "Pen P" at bounding box center [72, 479] width 43 height 34
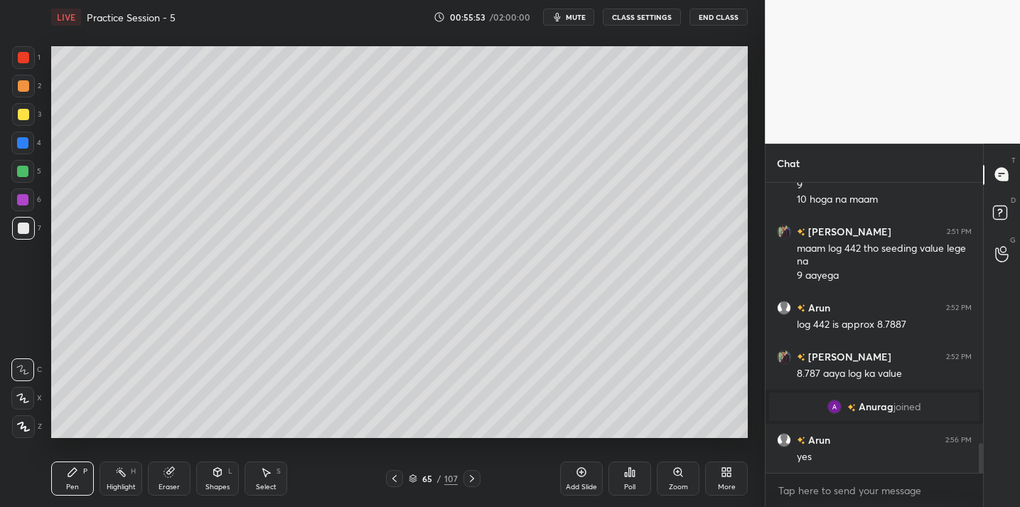
scroll to position [2513, 0]
drag, startPoint x: 586, startPoint y: 478, endPoint x: 579, endPoint y: 479, distance: 7.3
click at [585, 477] on div "Add Slide" at bounding box center [581, 479] width 43 height 34
click at [215, 487] on div "Shapes" at bounding box center [218, 487] width 24 height 7
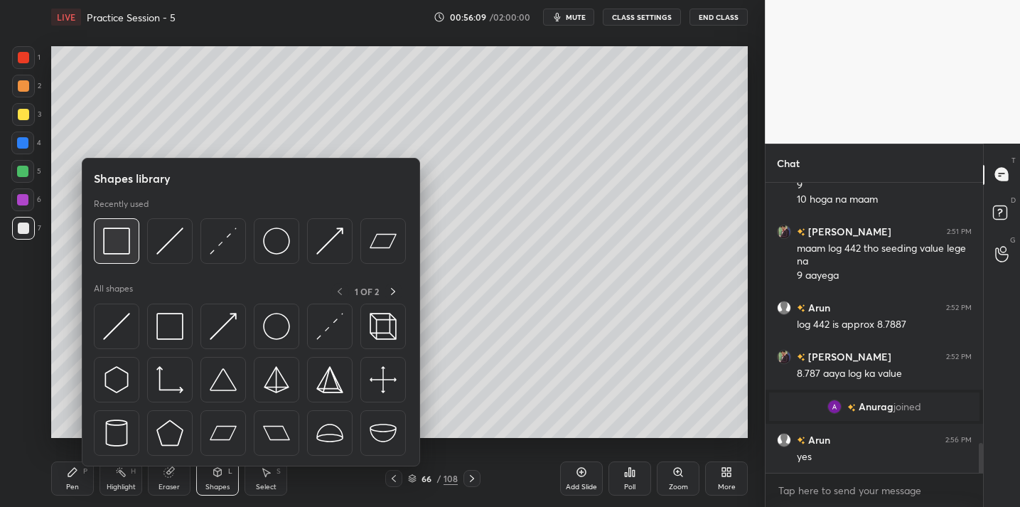
click at [97, 262] on div at bounding box center [117, 241] width 46 height 46
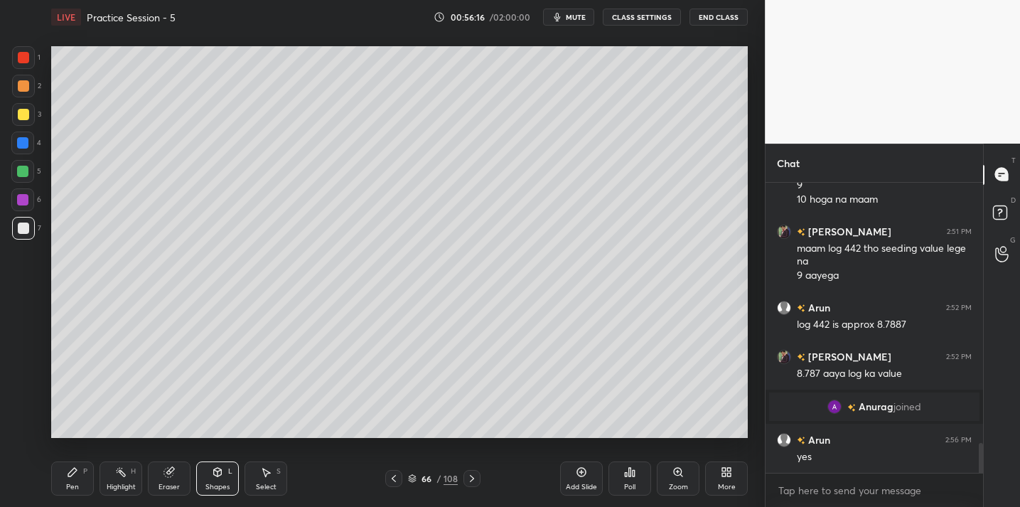
click at [75, 488] on div "Pen" at bounding box center [72, 487] width 13 height 7
click at [201, 475] on div "Shapes L" at bounding box center [217, 479] width 43 height 34
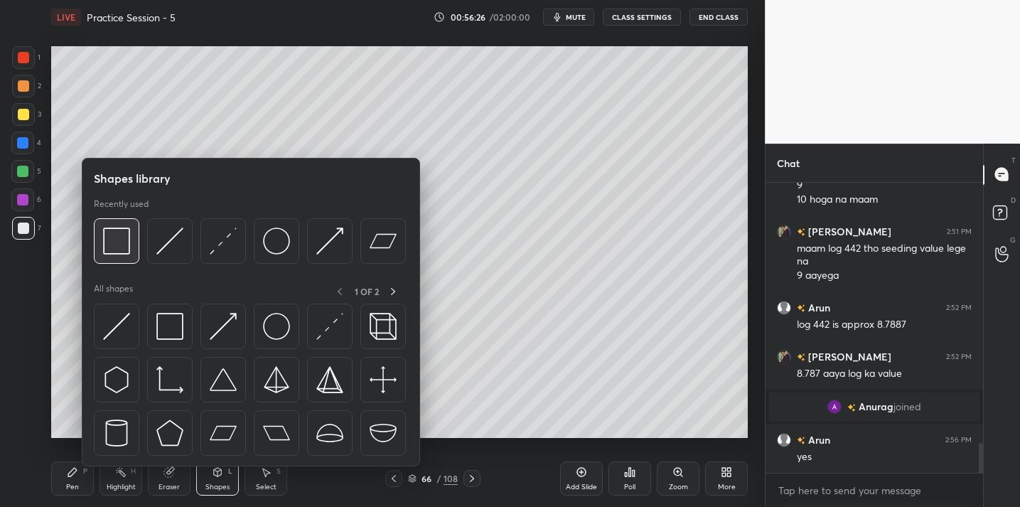
click at [119, 251] on img at bounding box center [116, 241] width 27 height 27
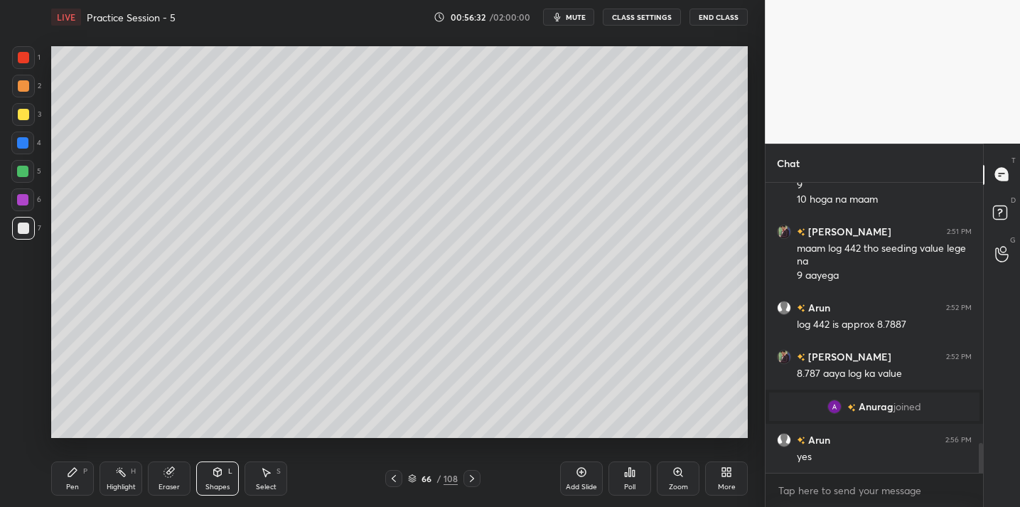
click at [82, 475] on div "Pen P" at bounding box center [72, 479] width 43 height 34
click at [585, 471] on icon at bounding box center [581, 471] width 11 height 11
drag, startPoint x: 22, startPoint y: 112, endPoint x: 34, endPoint y: 110, distance: 12.4
click at [22, 112] on div at bounding box center [23, 114] width 11 height 11
click at [380, 45] on div "Setting up your live class Poll for secs No correct answer Start poll" at bounding box center [400, 242] width 708 height 416
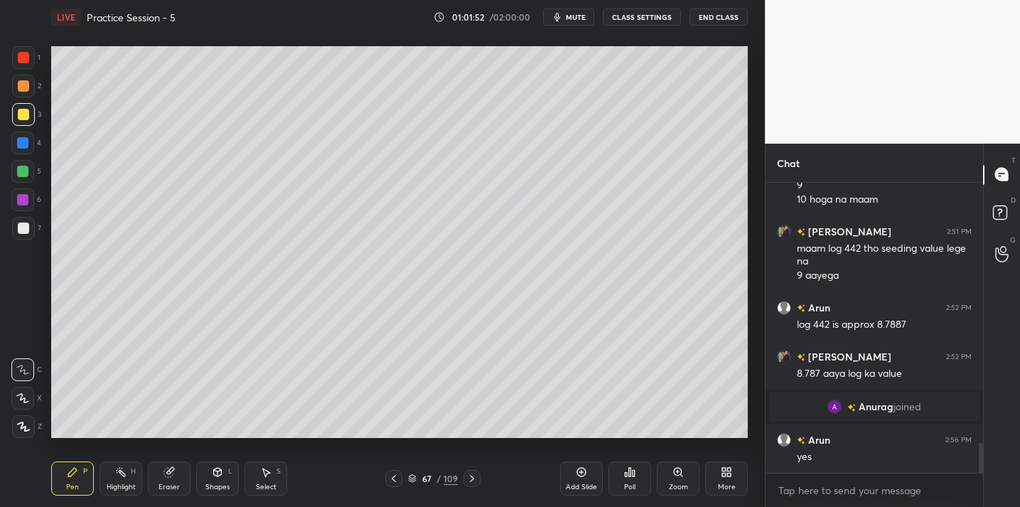
click at [24, 235] on div at bounding box center [23, 228] width 23 height 23
click at [21, 117] on div at bounding box center [23, 114] width 11 height 11
click at [582, 480] on div "Add Slide" at bounding box center [581, 479] width 43 height 34
click at [20, 230] on div at bounding box center [23, 228] width 23 height 23
click at [24, 115] on div at bounding box center [23, 114] width 11 height 11
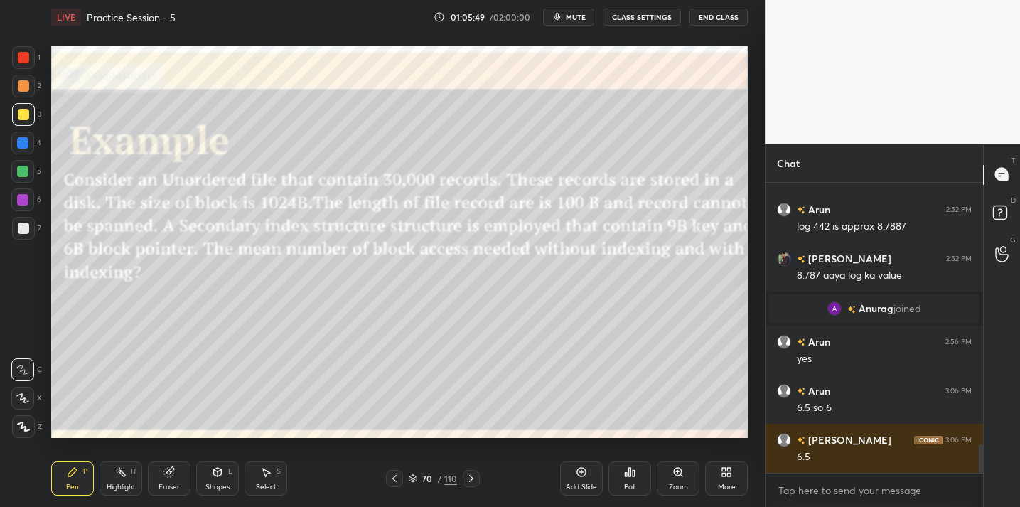
scroll to position [2660, 0]
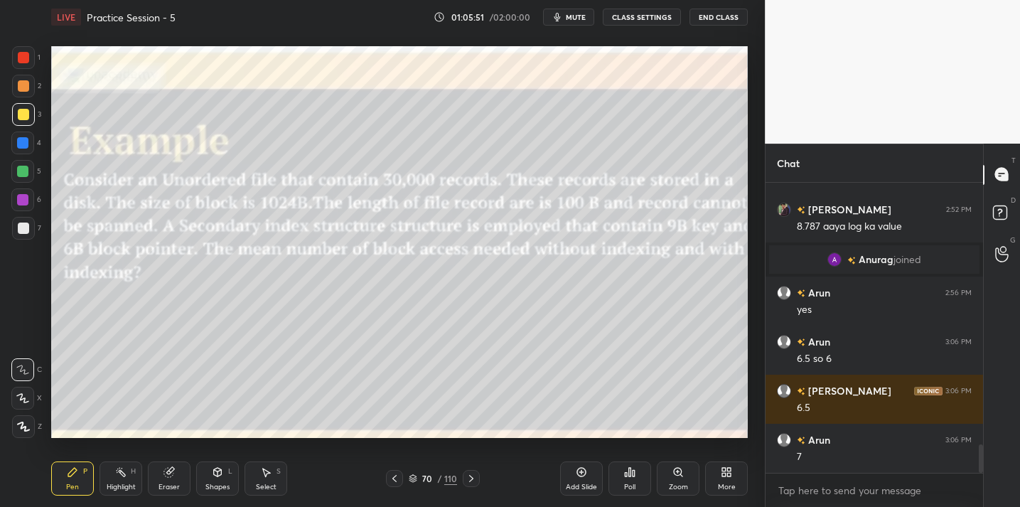
click at [172, 473] on icon at bounding box center [168, 472] width 9 height 9
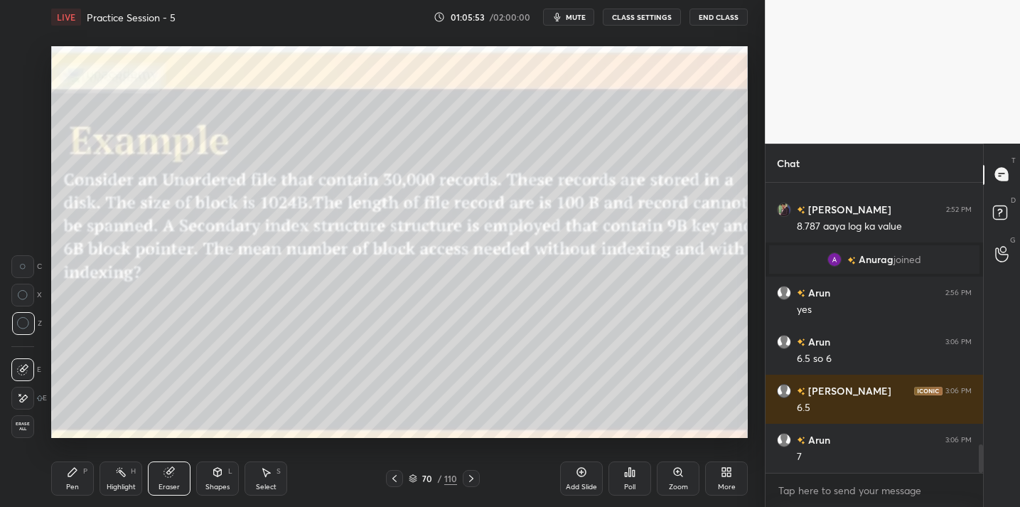
click at [78, 476] on div "Pen P" at bounding box center [72, 479] width 43 height 34
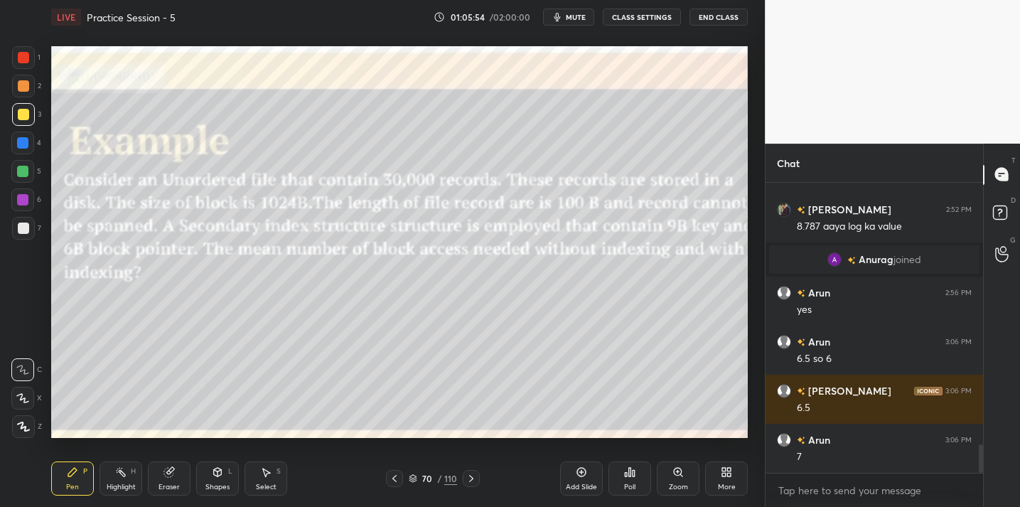
drag, startPoint x: 572, startPoint y: 474, endPoint x: 569, endPoint y: 442, distance: 32.2
click at [572, 475] on div "Add Slide" at bounding box center [581, 479] width 43 height 34
drag, startPoint x: 181, startPoint y: 477, endPoint x: 261, endPoint y: 440, distance: 87.8
click at [181, 477] on div "Eraser" at bounding box center [169, 479] width 43 height 34
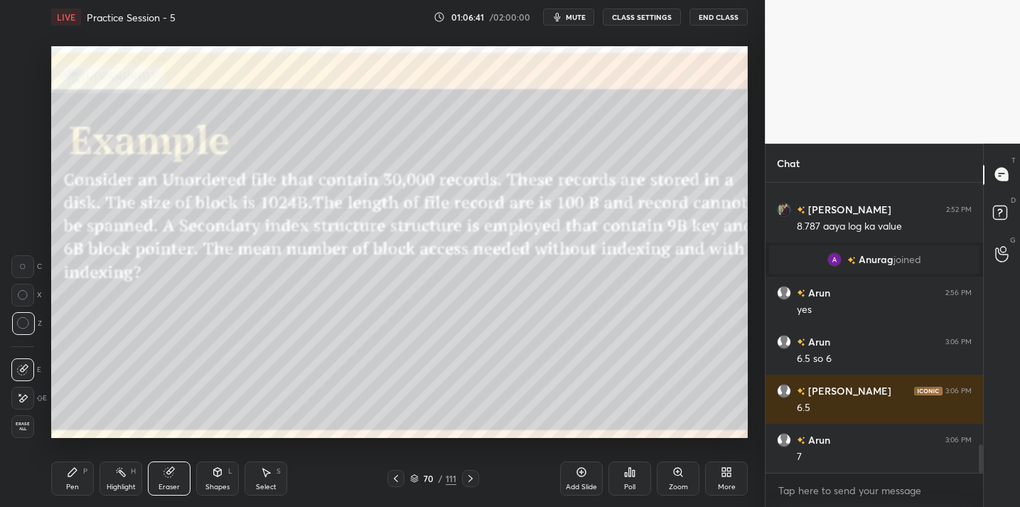
click at [67, 478] on div "Pen P" at bounding box center [72, 479] width 43 height 34
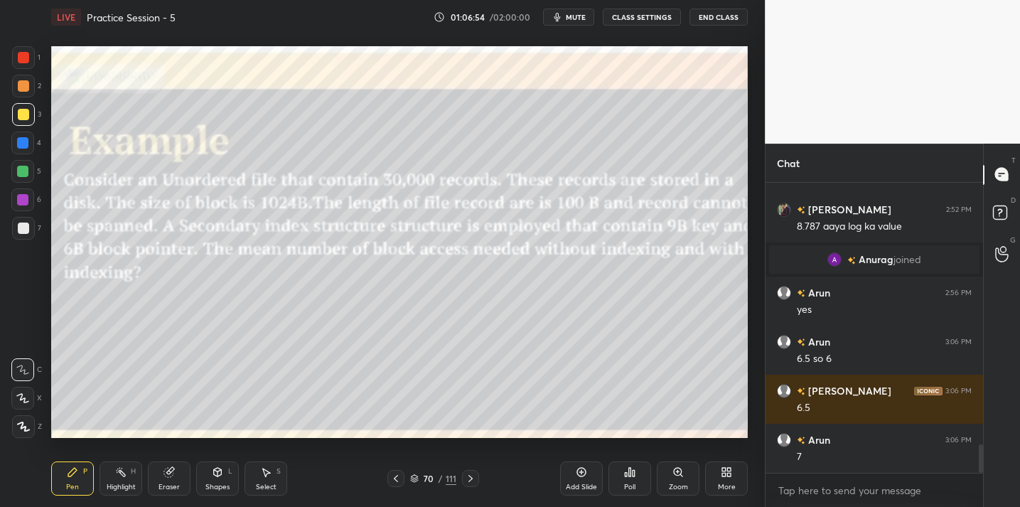
drag, startPoint x: 574, startPoint y: 482, endPoint x: 562, endPoint y: 468, distance: 18.7
click at [574, 484] on div "Add Slide" at bounding box center [581, 487] width 31 height 7
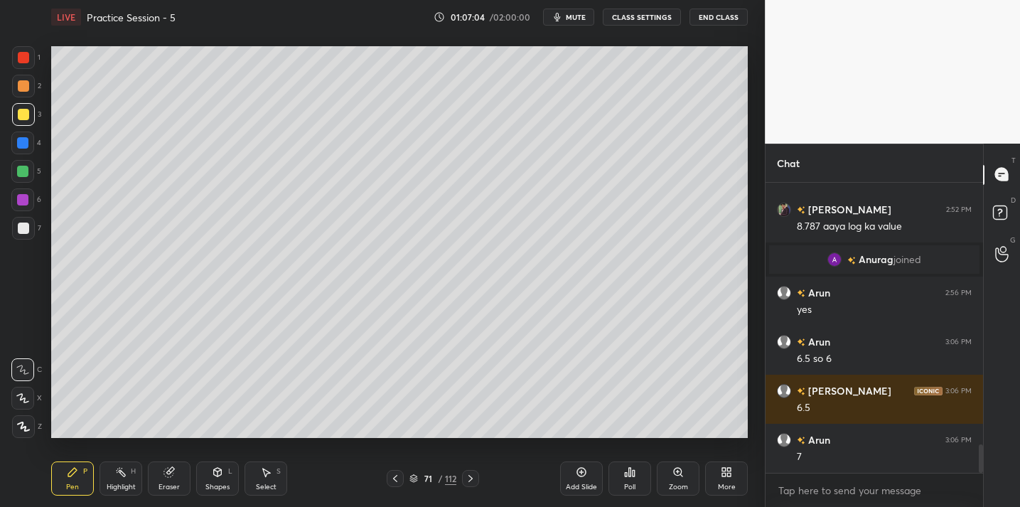
click at [176, 469] on div "Eraser" at bounding box center [169, 479] width 43 height 34
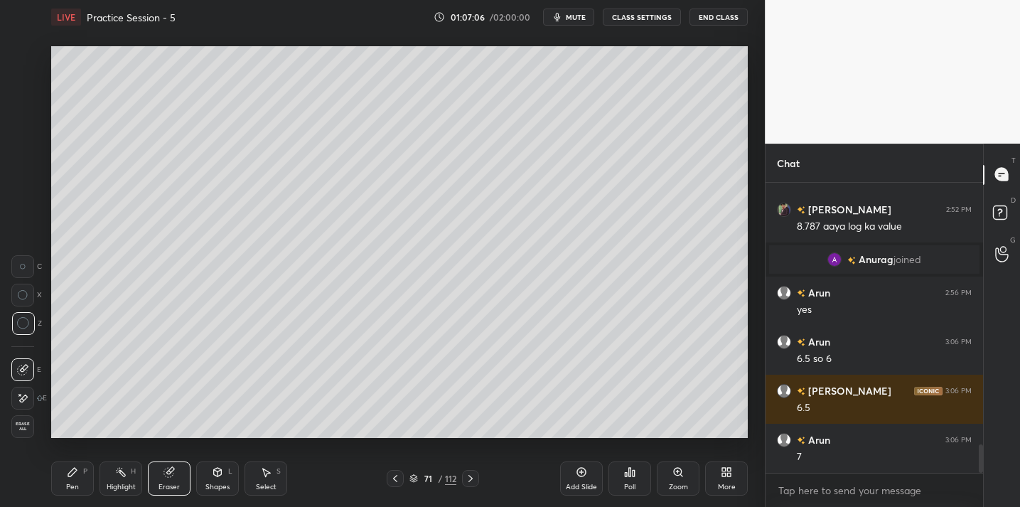
click at [68, 481] on div "Pen P" at bounding box center [72, 479] width 43 height 34
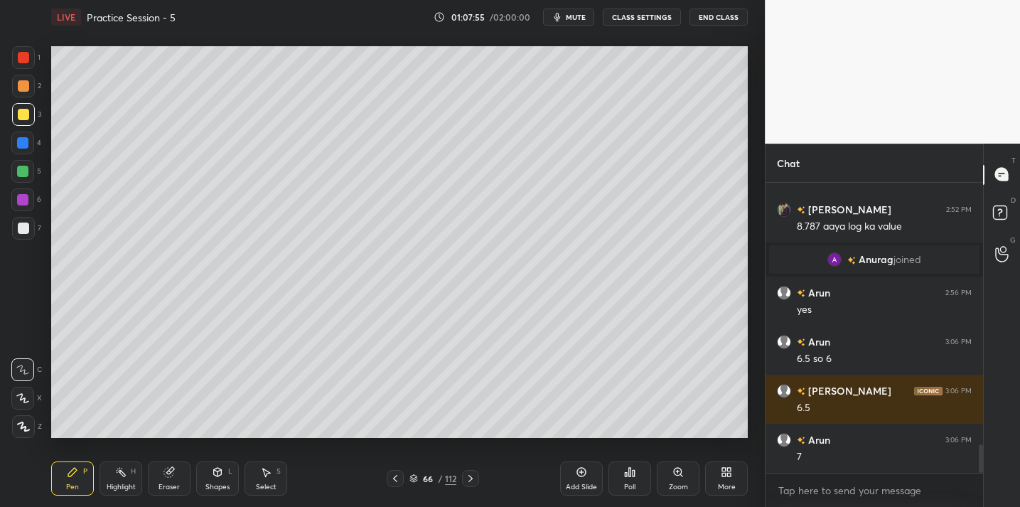
click at [420, 43] on div "Setting up your live class Poll for secs No correct answer Start poll" at bounding box center [400, 242] width 708 height 416
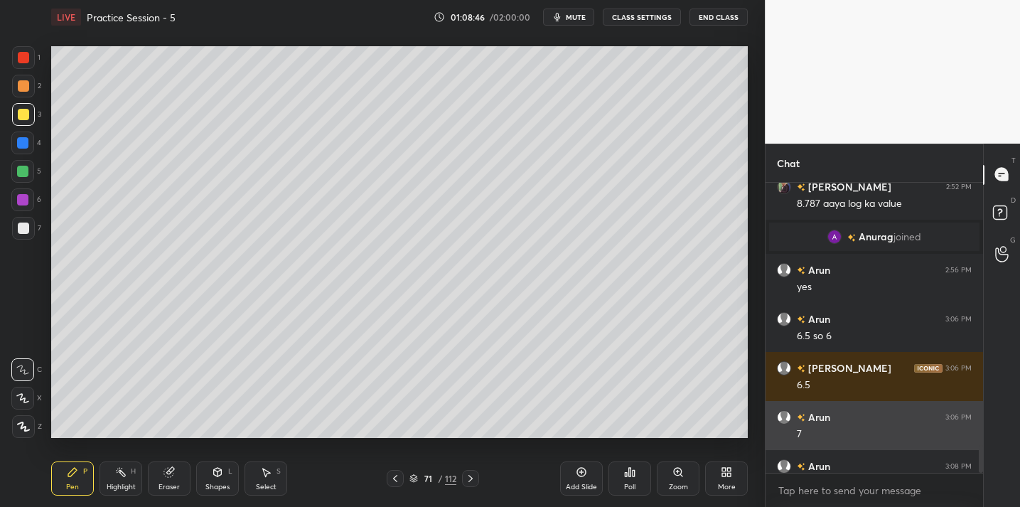
scroll to position [2709, 0]
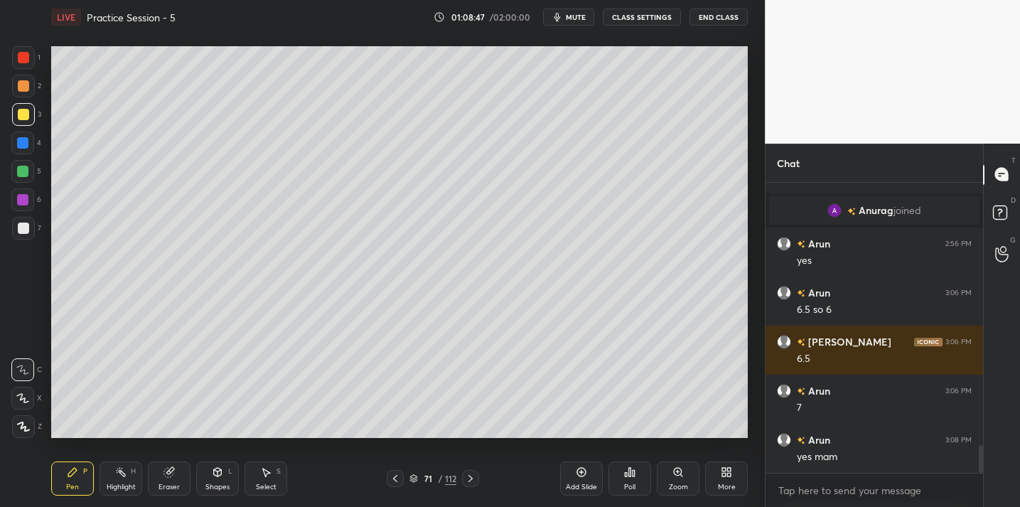
click at [627, 484] on div "Poll" at bounding box center [629, 487] width 11 height 7
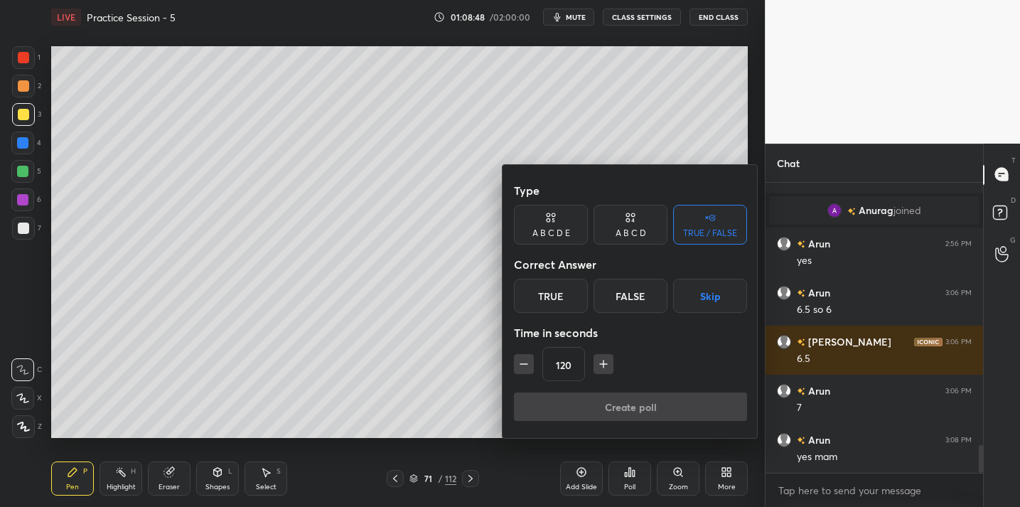
click at [618, 307] on div "False" at bounding box center [631, 296] width 74 height 34
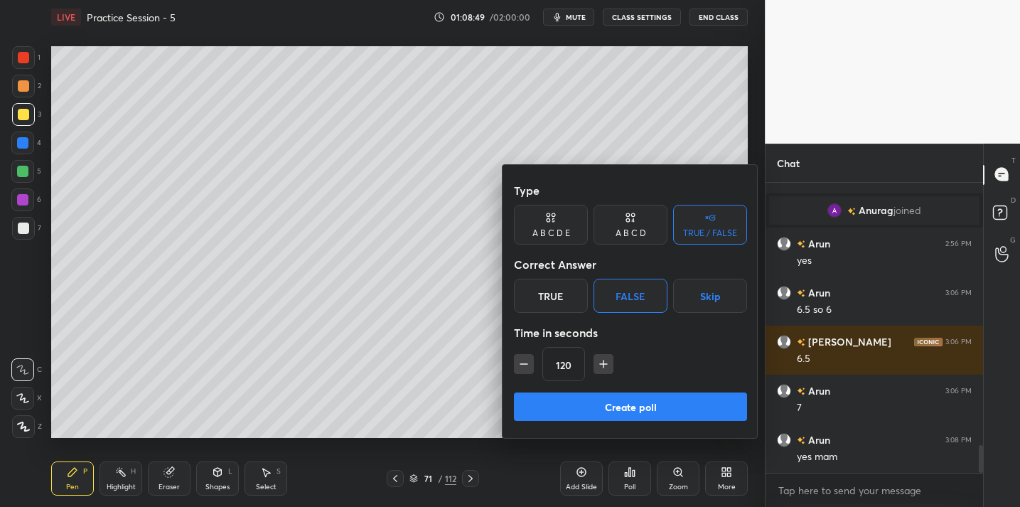
click at [622, 413] on button "Create poll" at bounding box center [630, 407] width 233 height 28
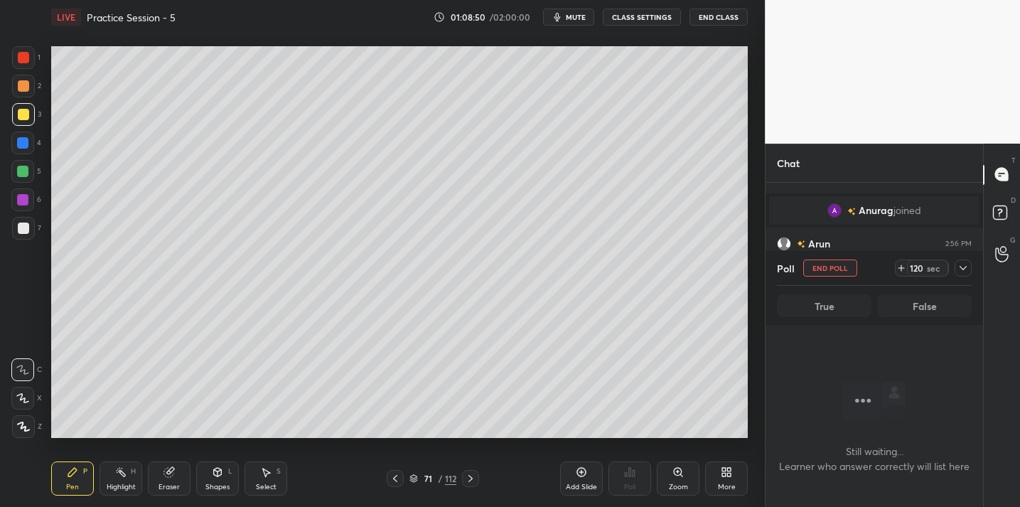
scroll to position [246, 213]
click at [965, 268] on icon at bounding box center [963, 268] width 7 height 4
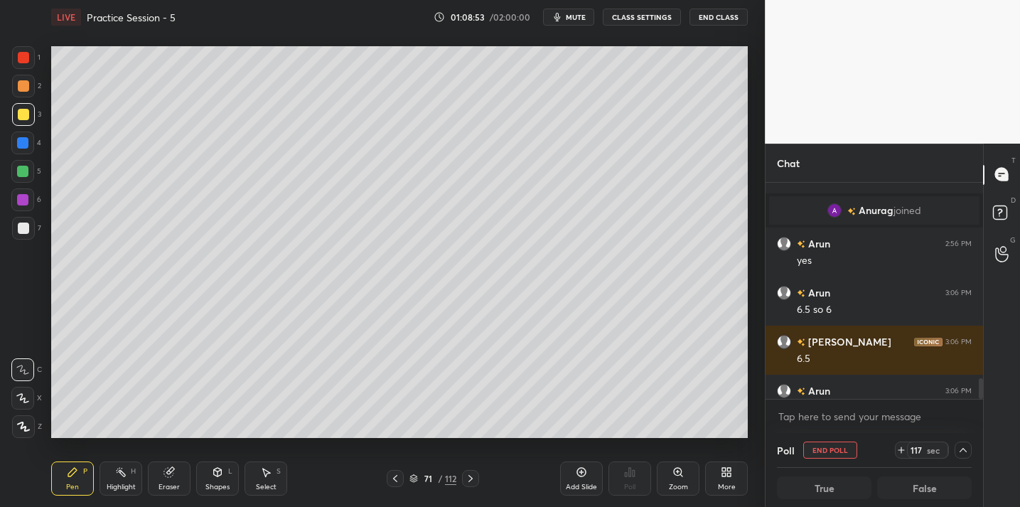
click at [960, 399] on div at bounding box center [875, 399] width 218 height 1
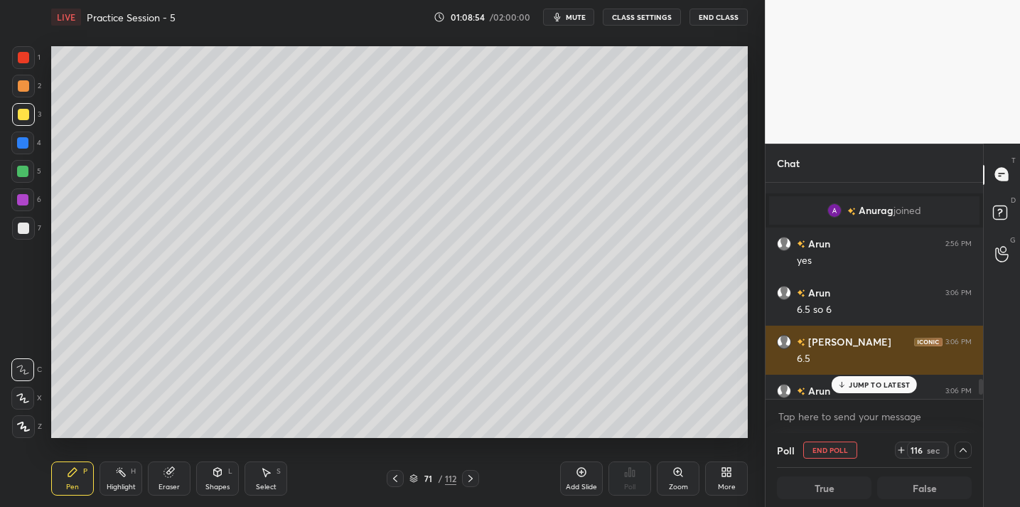
scroll to position [2783, 0]
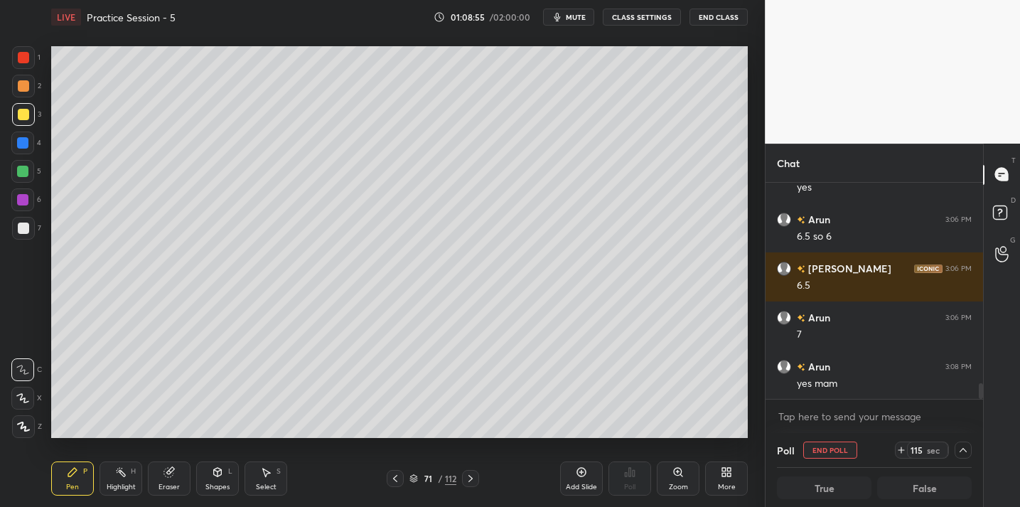
click at [968, 445] on icon at bounding box center [963, 449] width 11 height 11
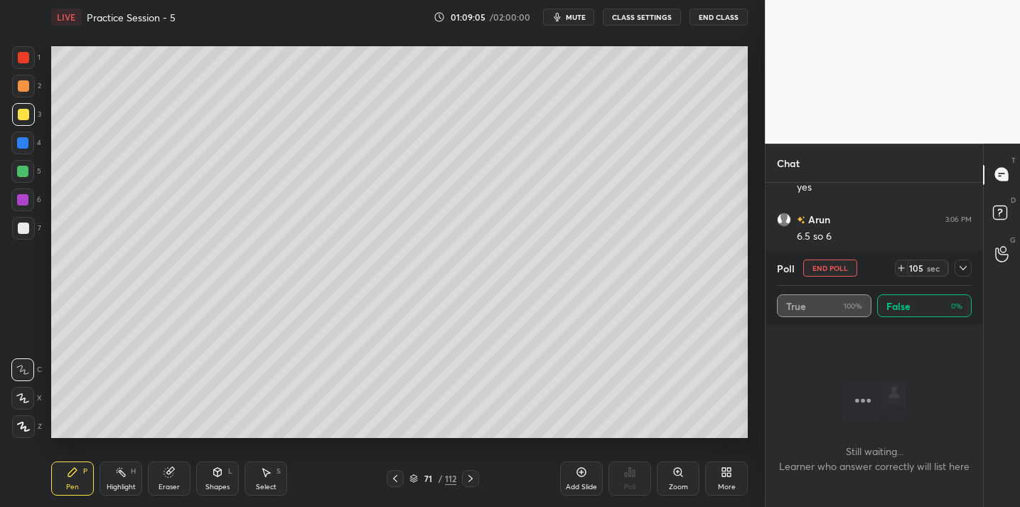
click at [966, 260] on div at bounding box center [963, 268] width 17 height 17
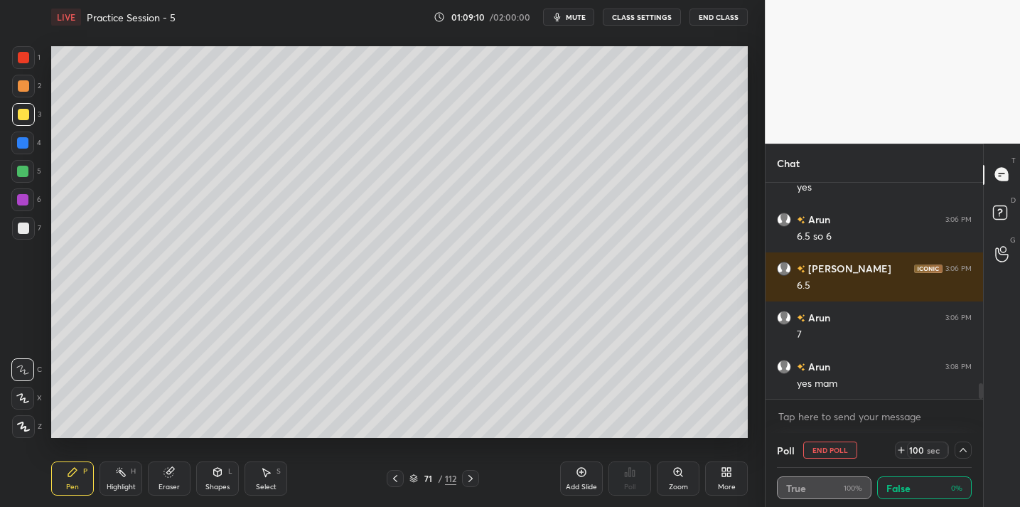
click at [838, 448] on button "End Poll" at bounding box center [831, 450] width 54 height 17
type textarea "x"
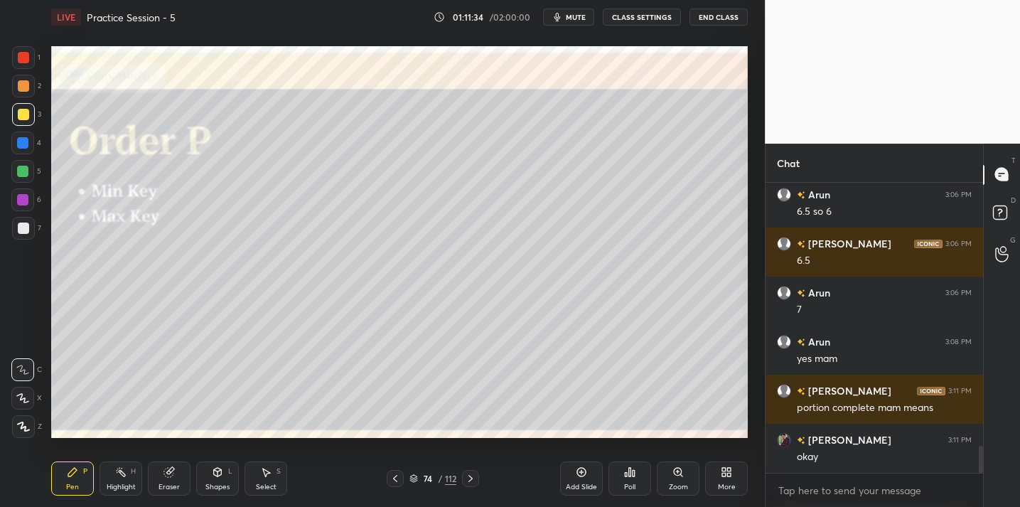
scroll to position [2857, 0]
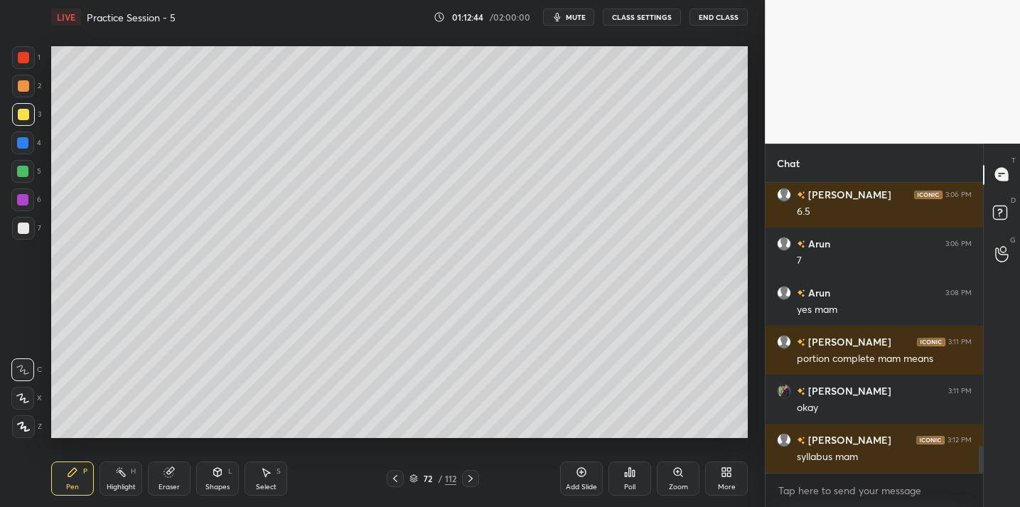
click at [581, 473] on icon at bounding box center [581, 471] width 11 height 11
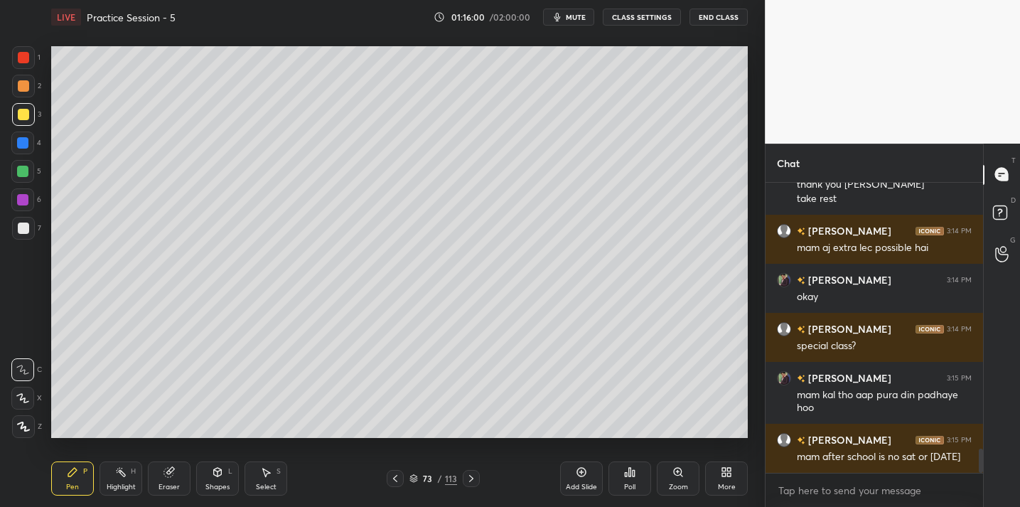
scroll to position [3227, 0]
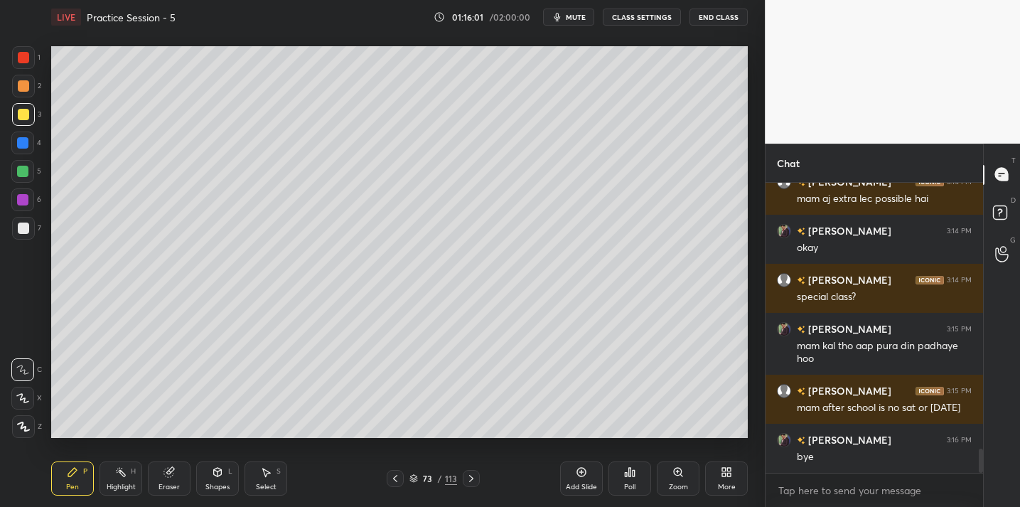
click at [560, 18] on icon "button" at bounding box center [558, 17] width 6 height 9
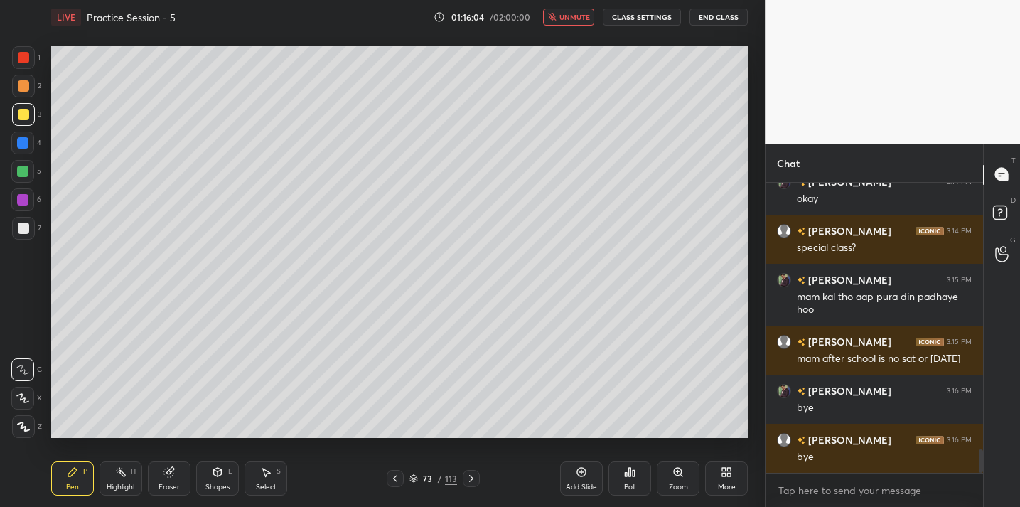
click at [720, 21] on button "End Class" at bounding box center [719, 17] width 58 height 17
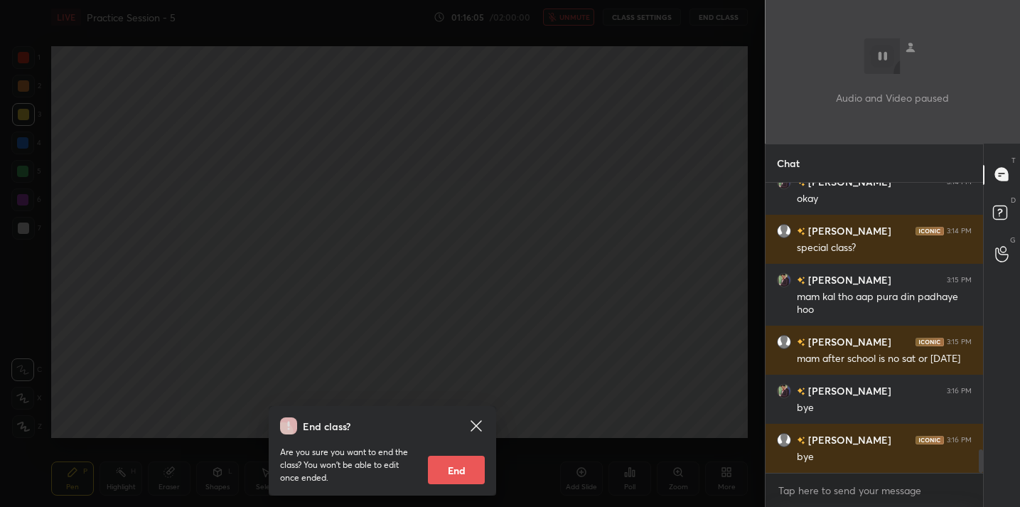
scroll to position [3325, 0]
